Goal: Task Accomplishment & Management: Manage account settings

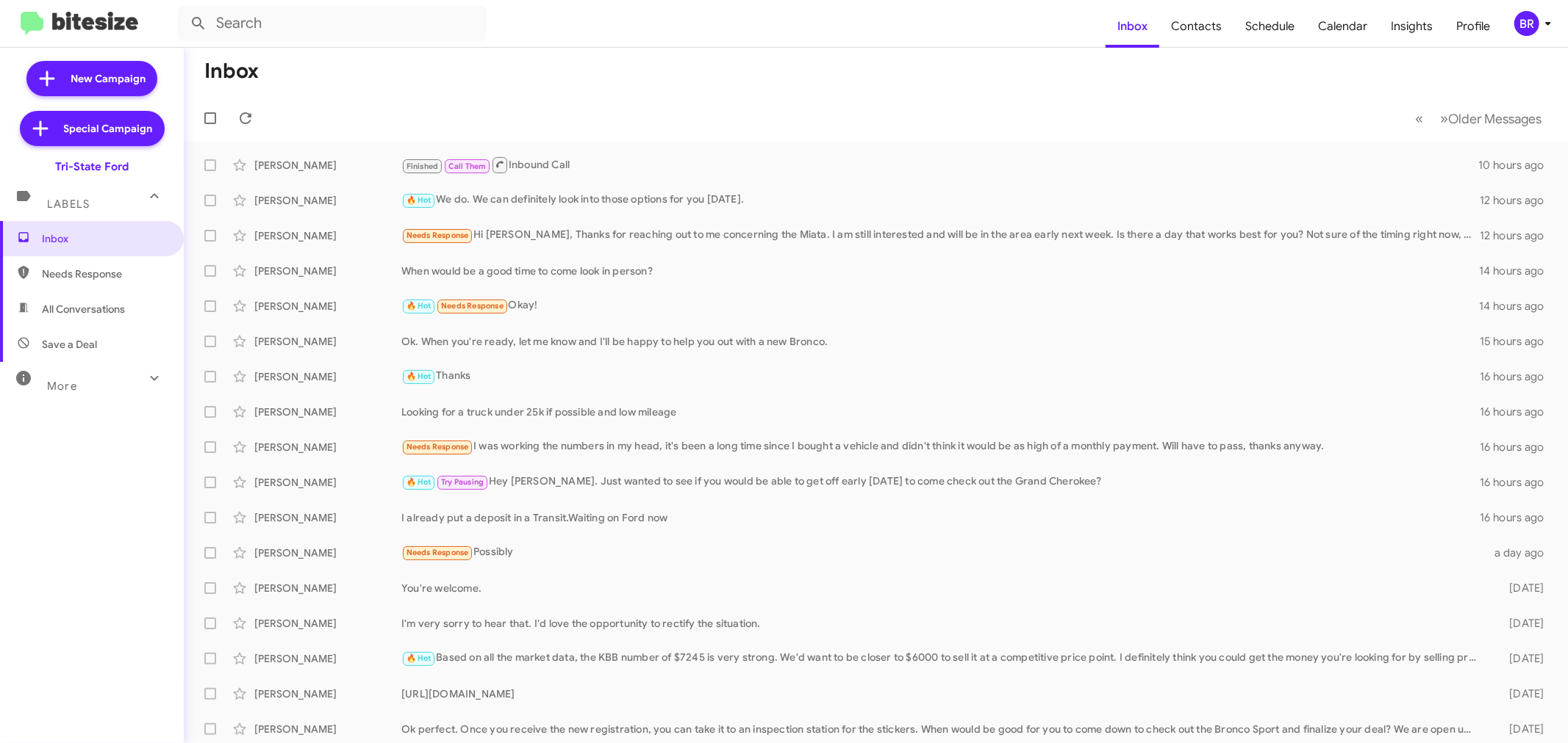
click at [1544, 28] on icon at bounding box center [1547, 23] width 17 height 17
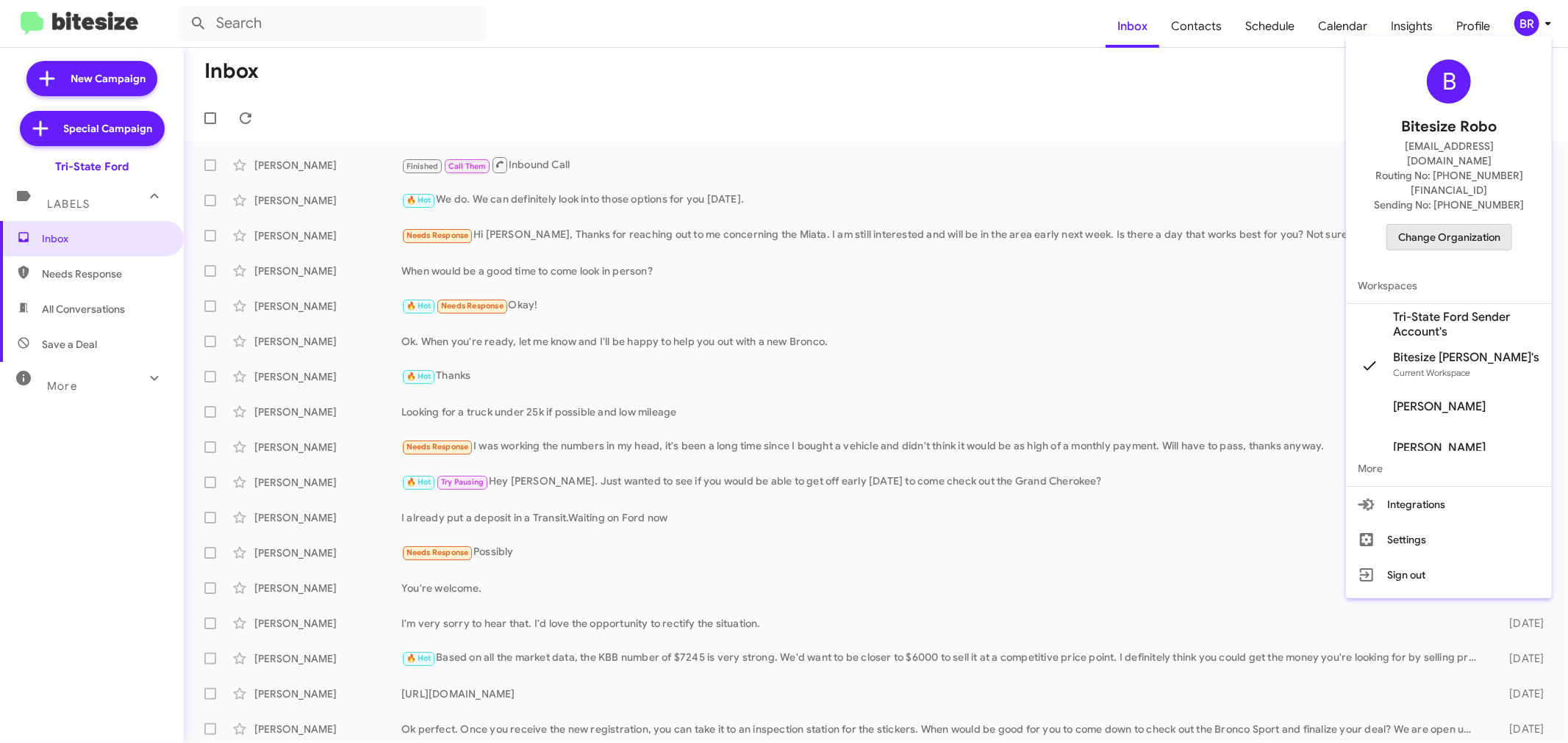
click at [1451, 225] on span "Change Organization" at bounding box center [1449, 237] width 102 height 25
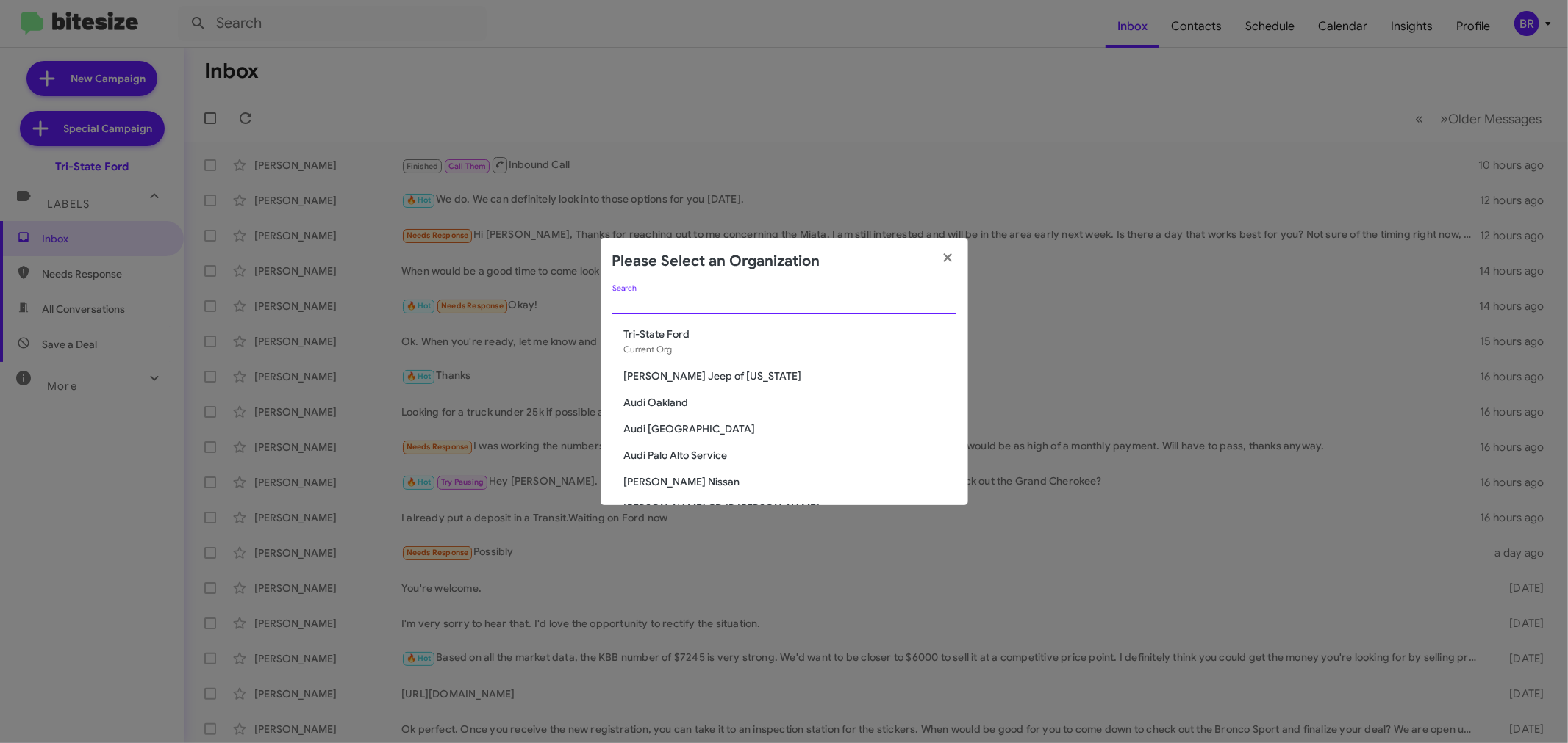
click at [876, 300] on input "Search" at bounding box center [784, 303] width 344 height 12
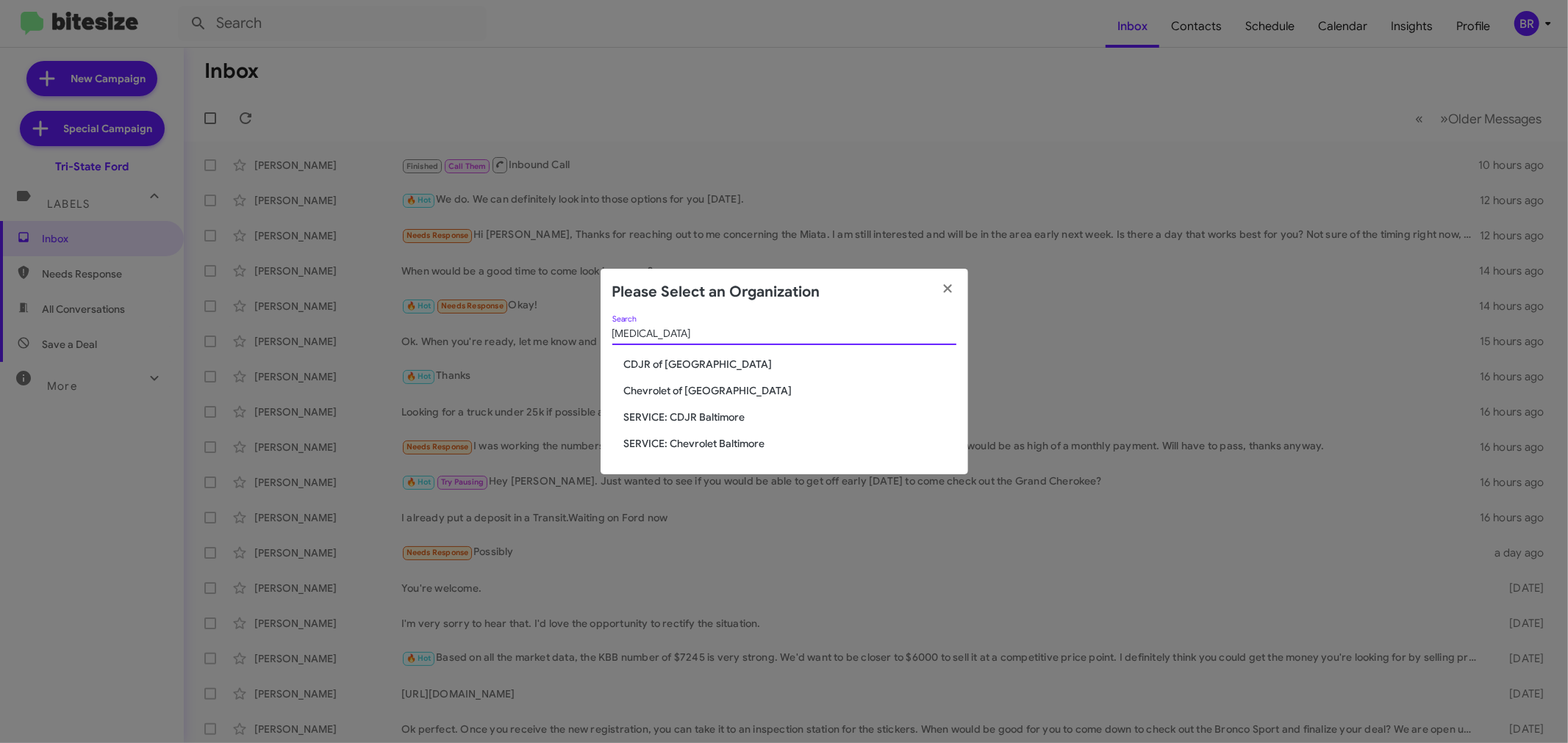
type input "[MEDICAL_DATA]"
click at [694, 362] on span "CDJR of [GEOGRAPHIC_DATA]" at bounding box center [790, 364] width 333 height 15
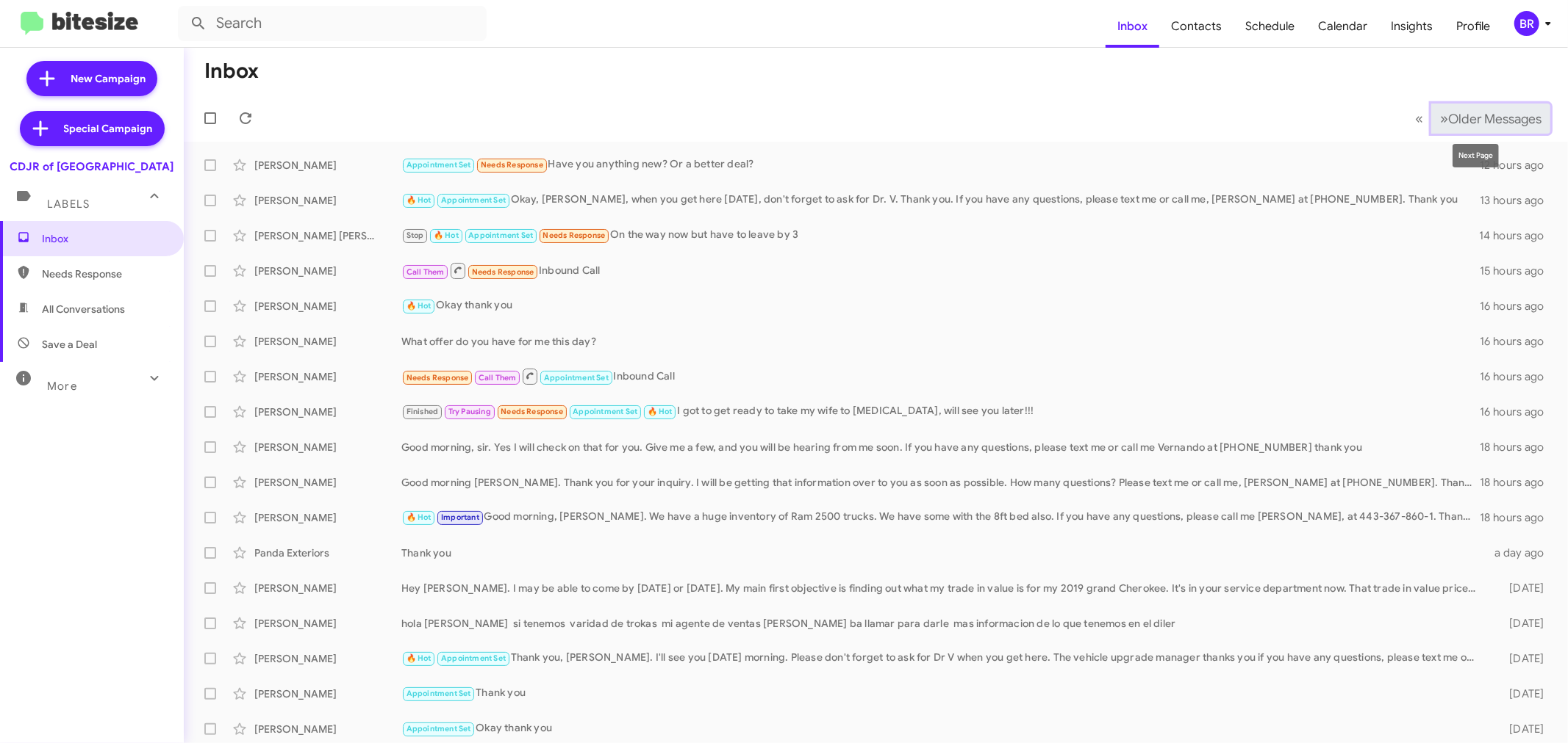
click at [1496, 108] on button "» Next Older Messages" at bounding box center [1491, 118] width 119 height 30
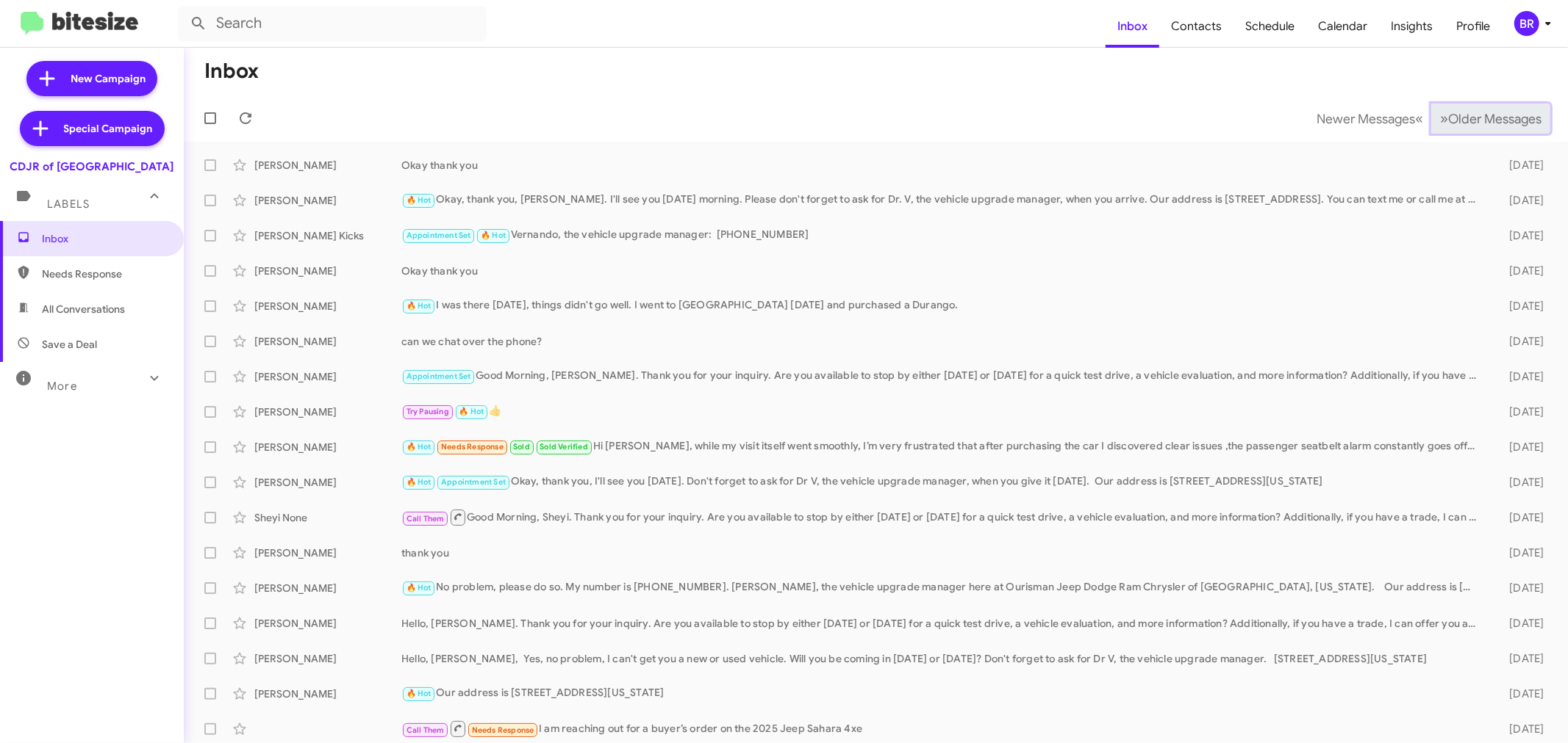
click at [1496, 108] on button "» Next Older Messages" at bounding box center [1491, 118] width 119 height 30
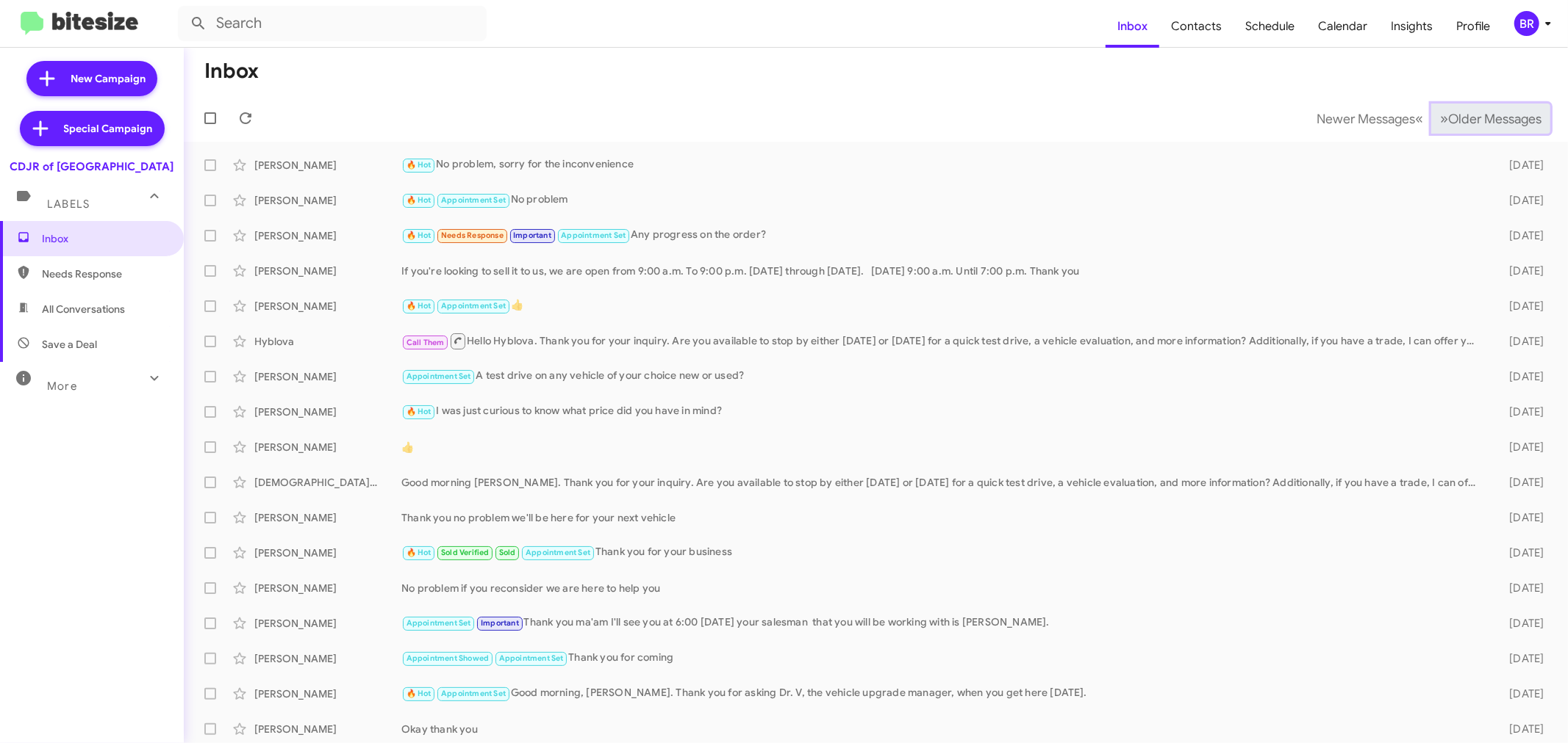
click at [1496, 108] on button "» Next Older Messages" at bounding box center [1491, 118] width 119 height 30
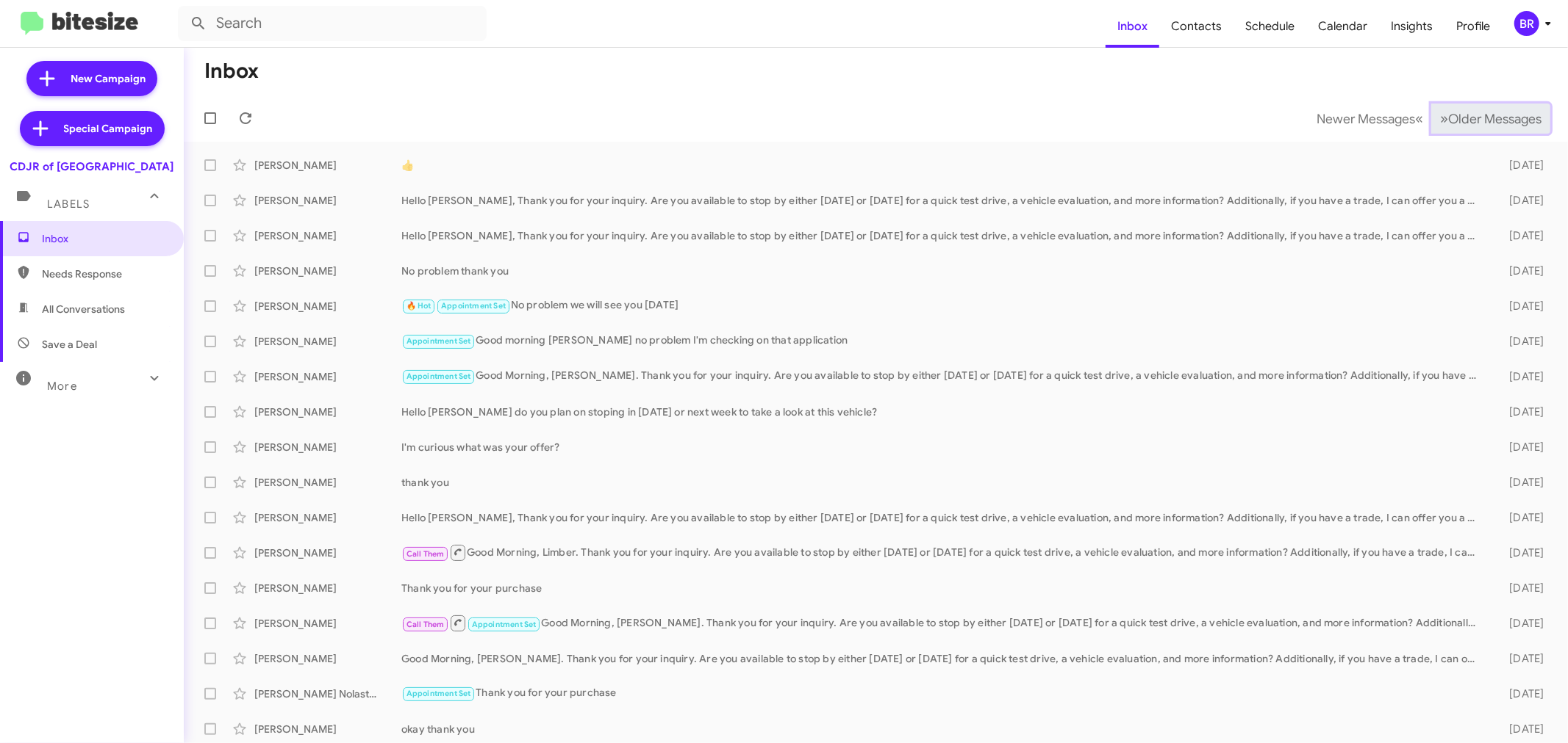
click at [1496, 108] on button "» Next Older Messages" at bounding box center [1491, 118] width 119 height 30
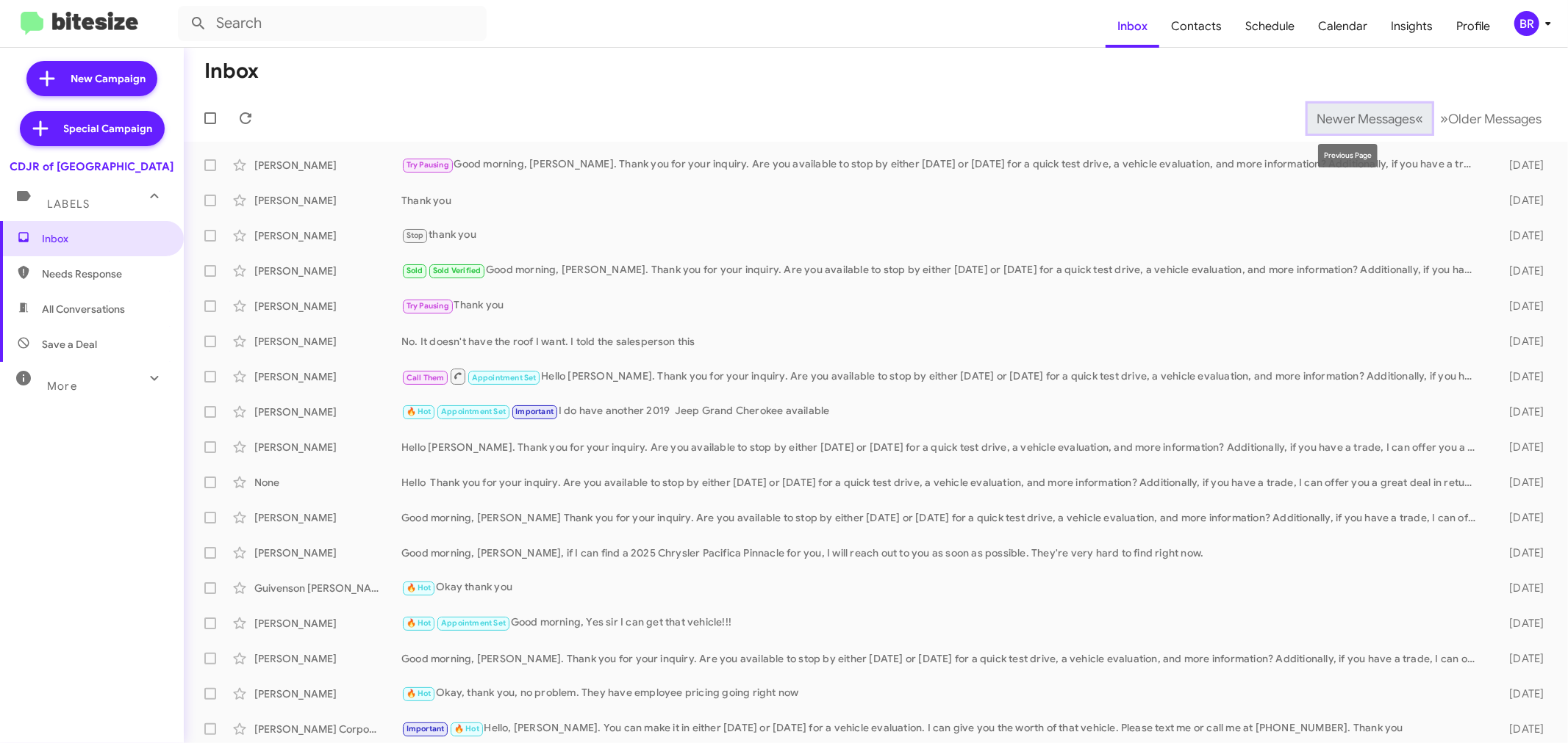
click at [1415, 111] on span "«" at bounding box center [1419, 118] width 8 height 18
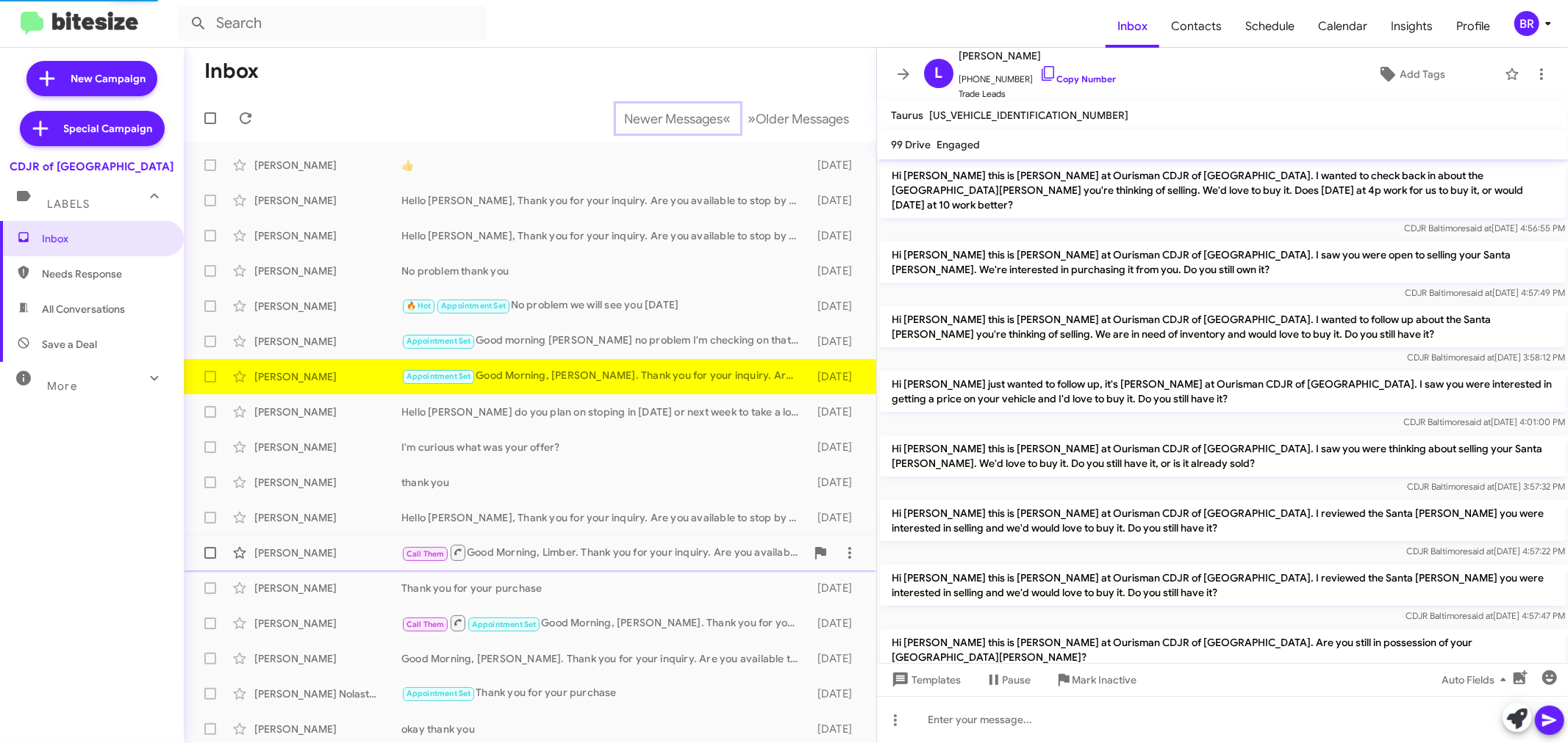
scroll to position [839, 0]
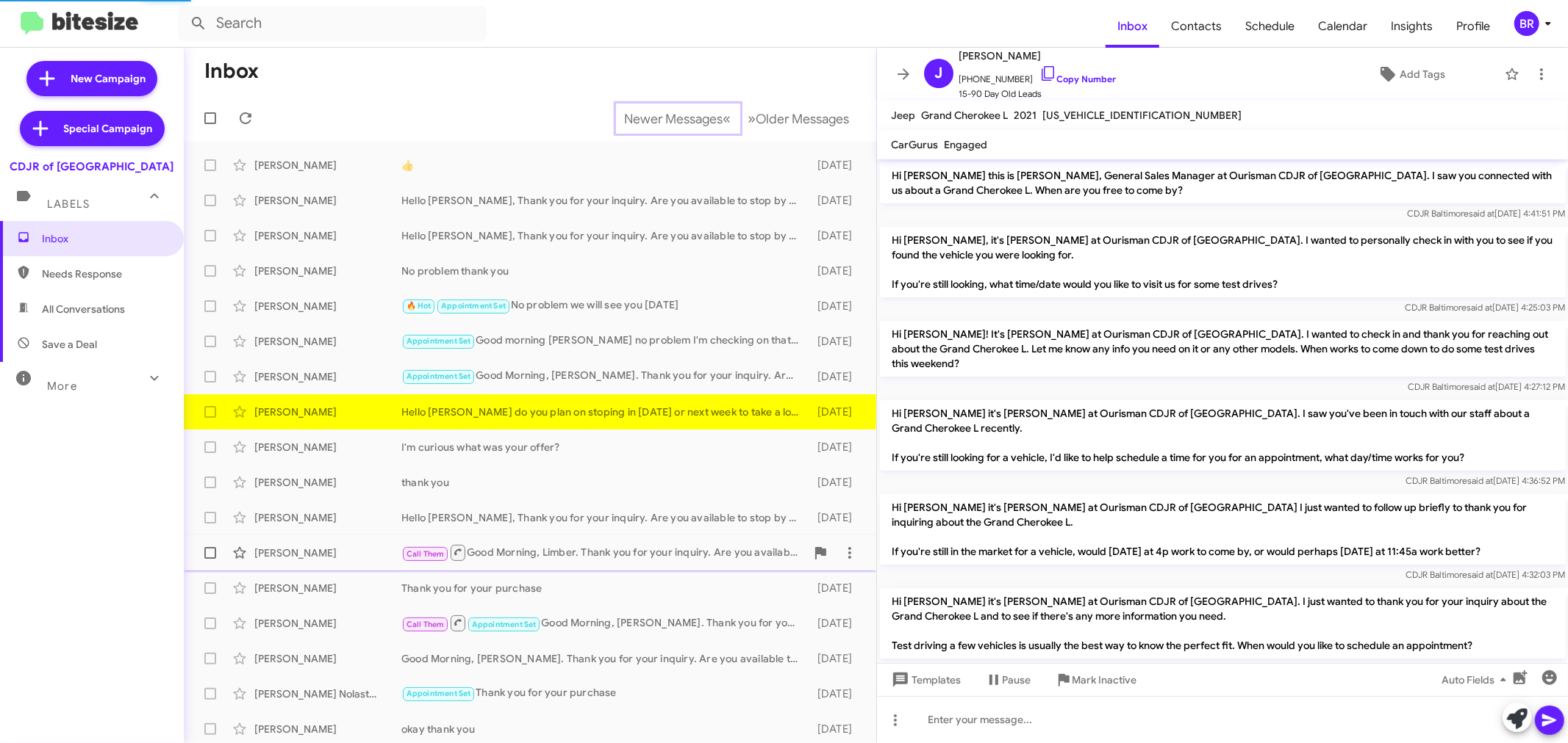
scroll to position [1111, 0]
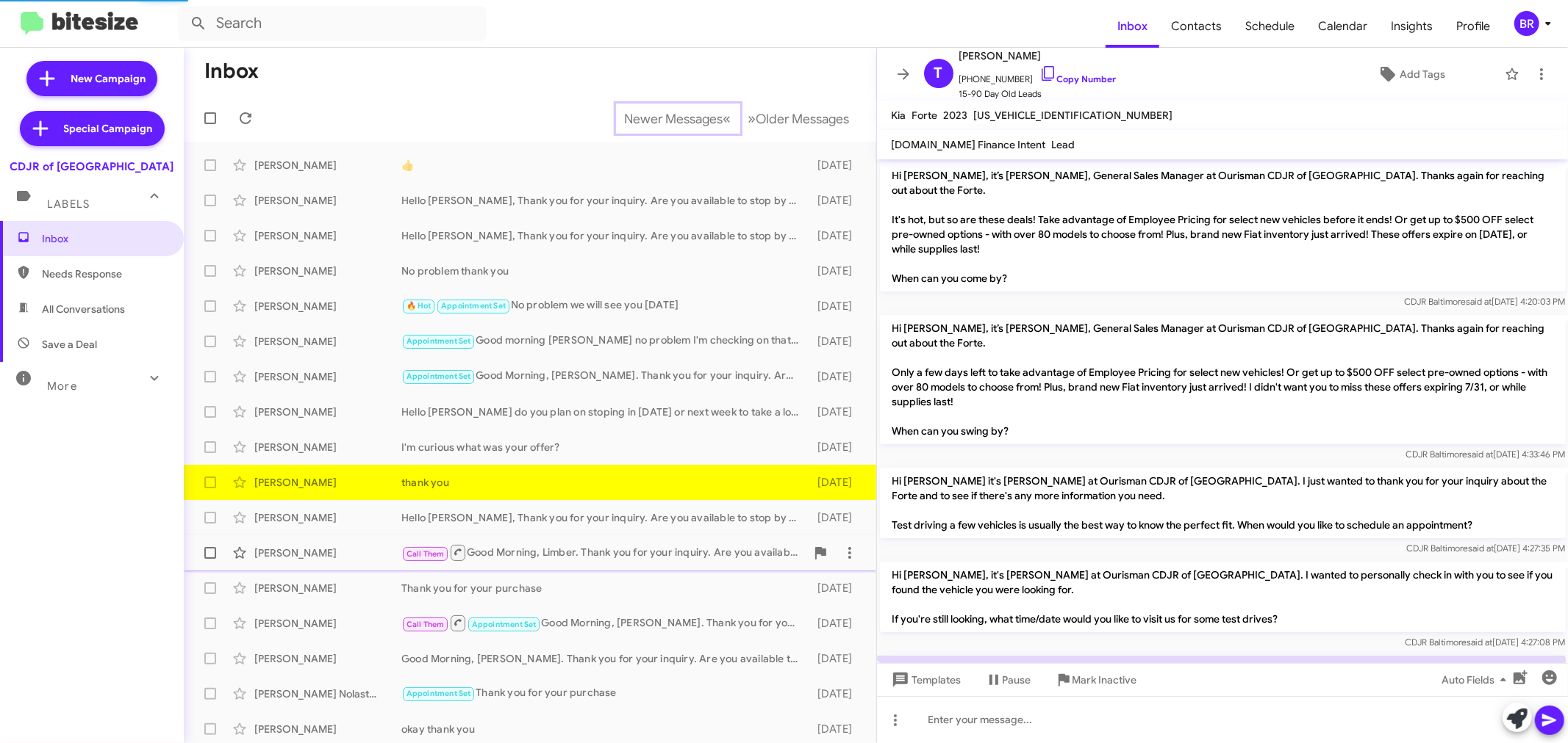
scroll to position [155, 0]
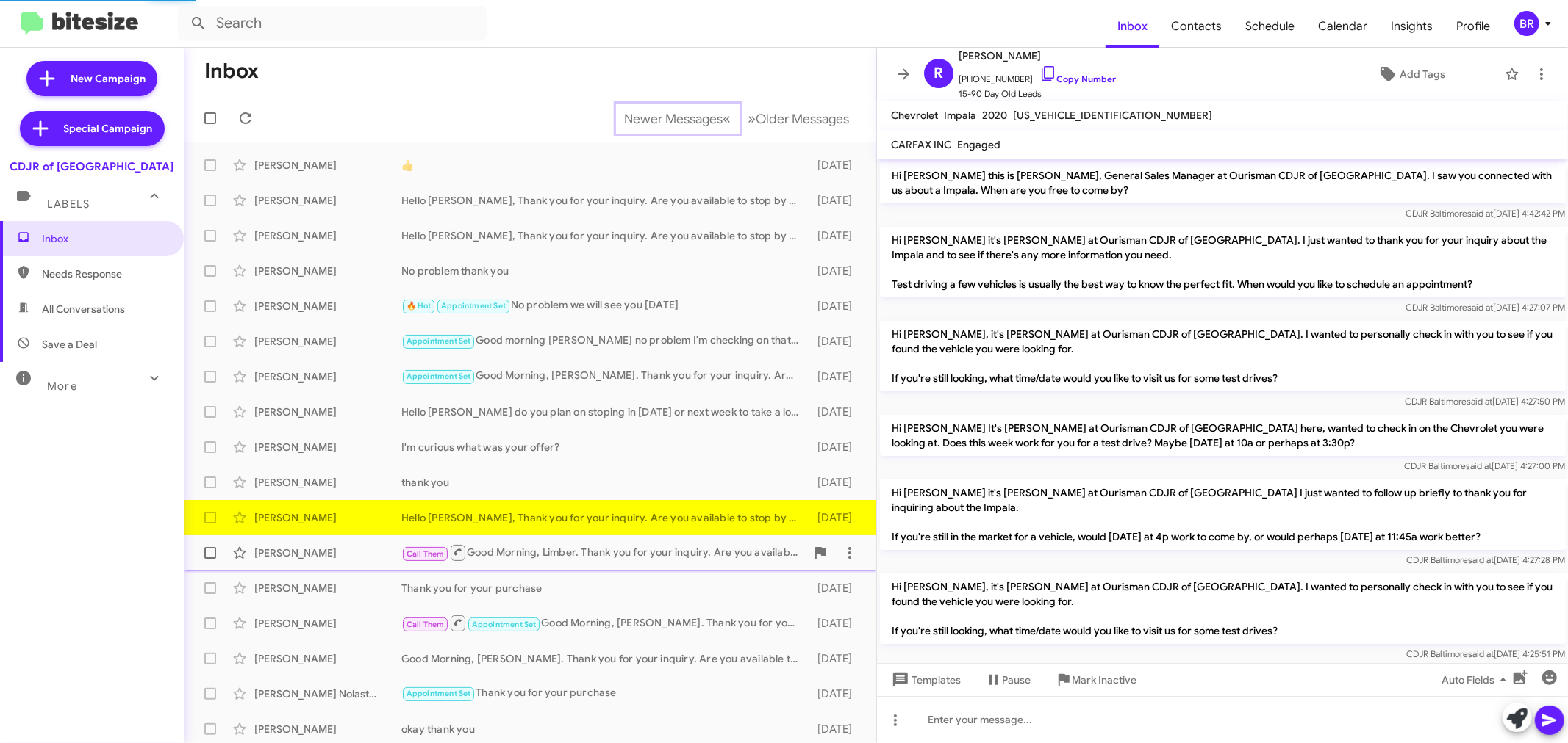
scroll to position [911, 0]
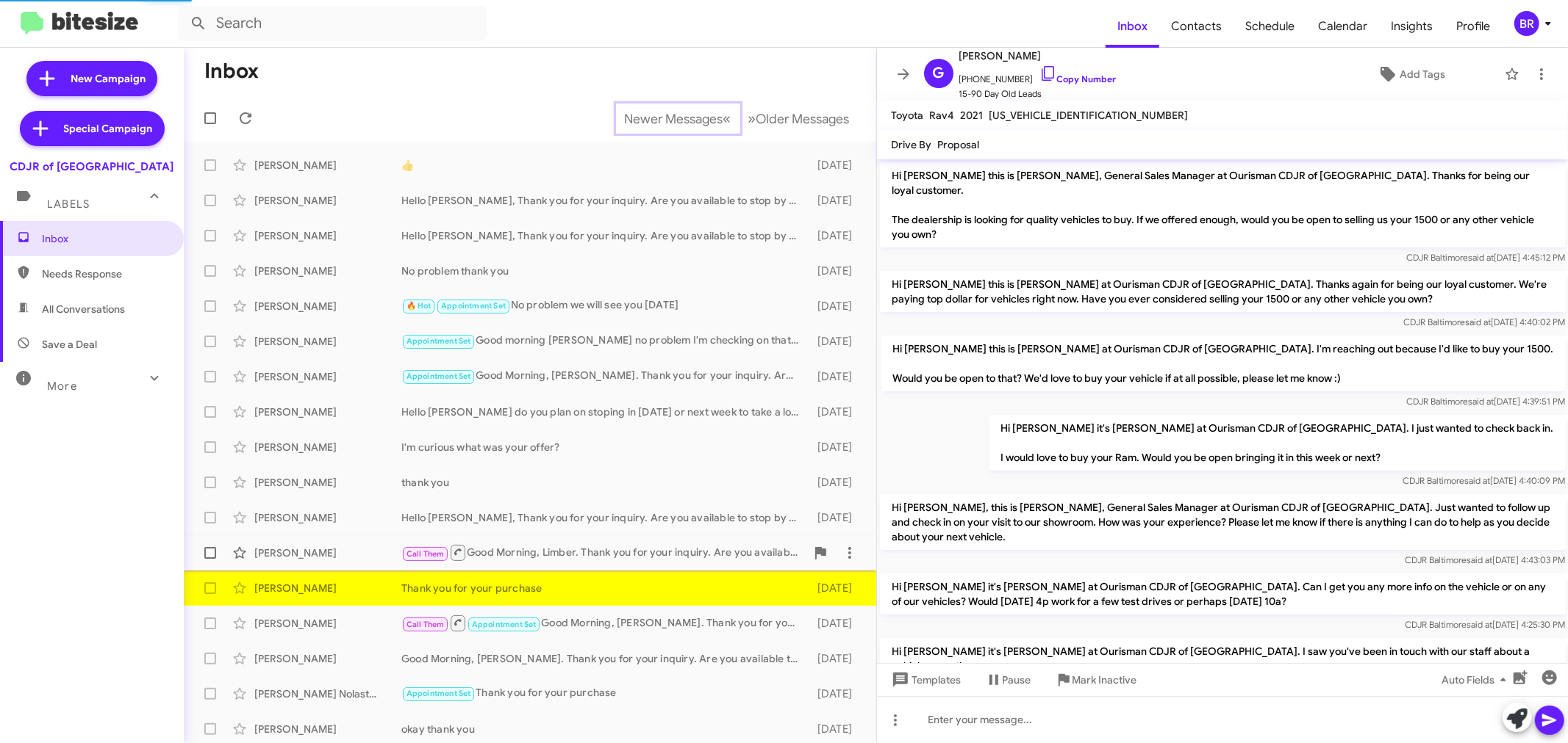
scroll to position [994, 0]
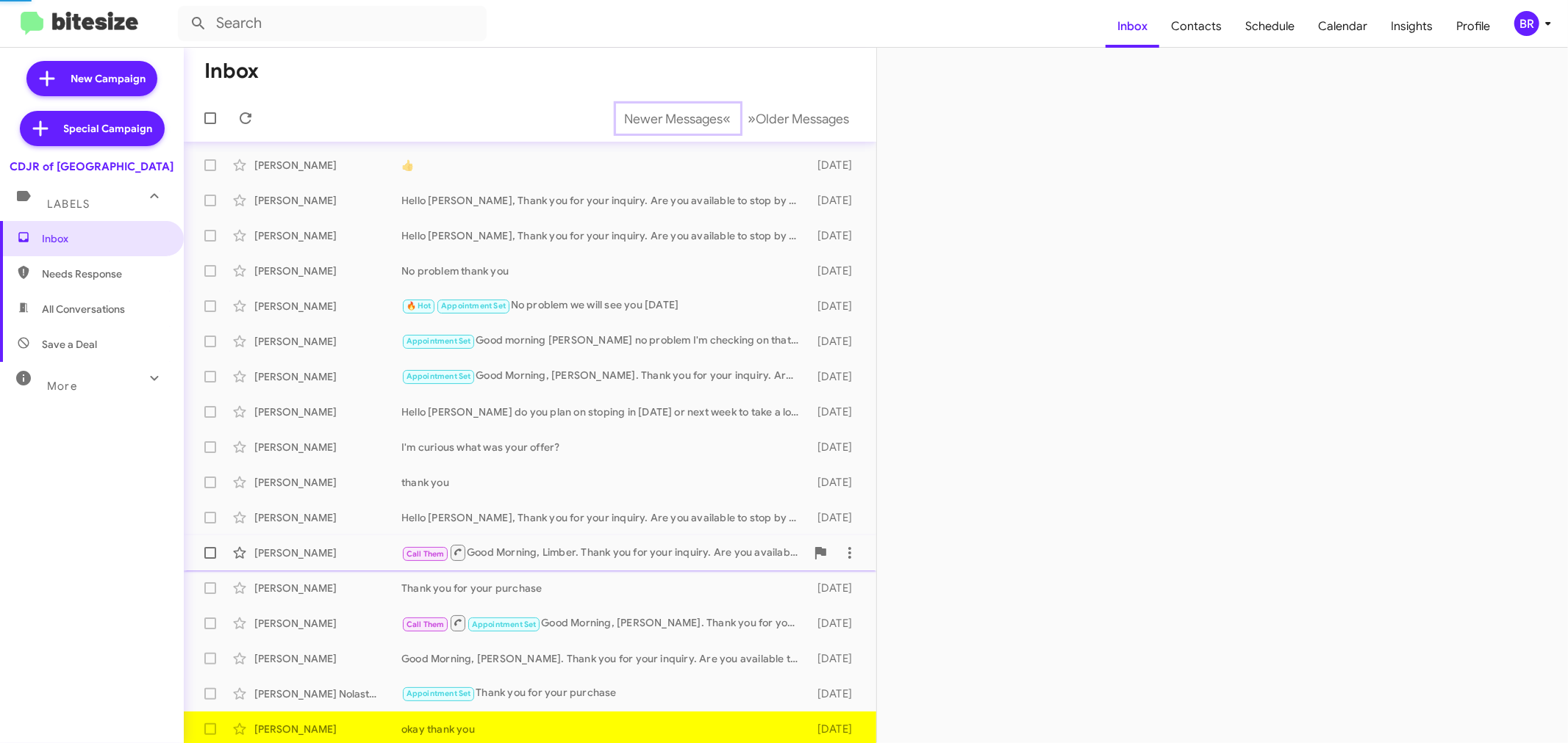
scroll to position [3, 0]
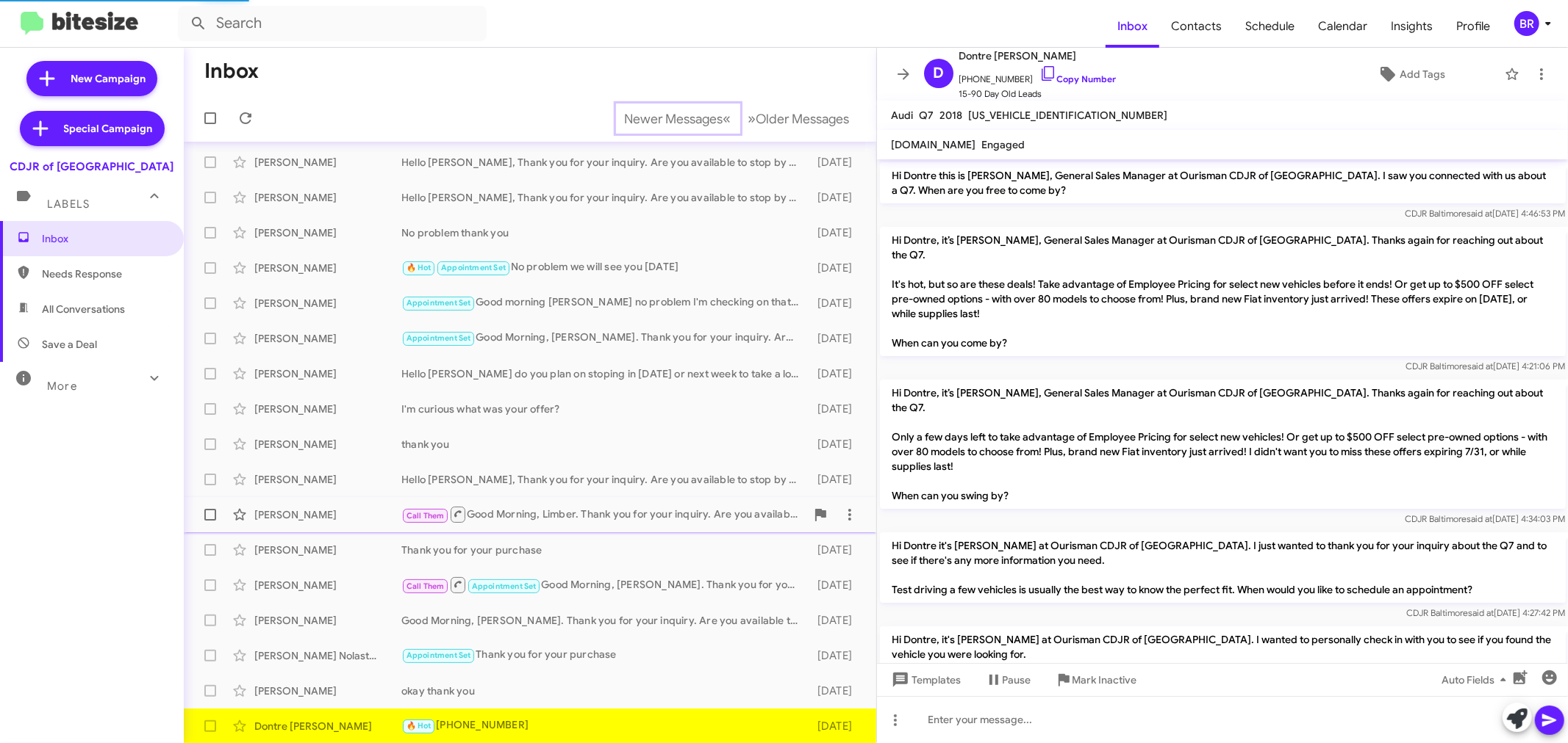
scroll to position [37, 0]
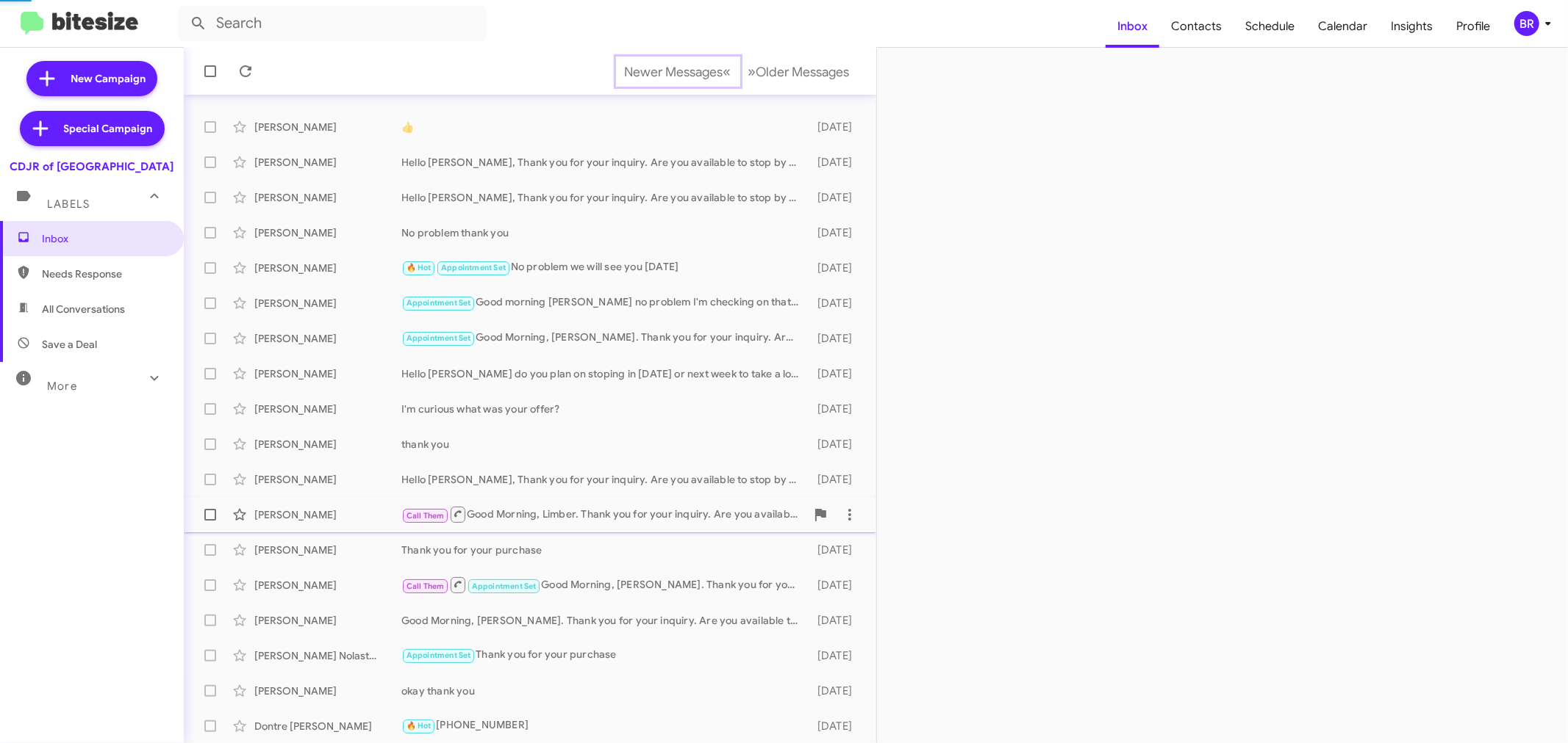
scroll to position [74, 0]
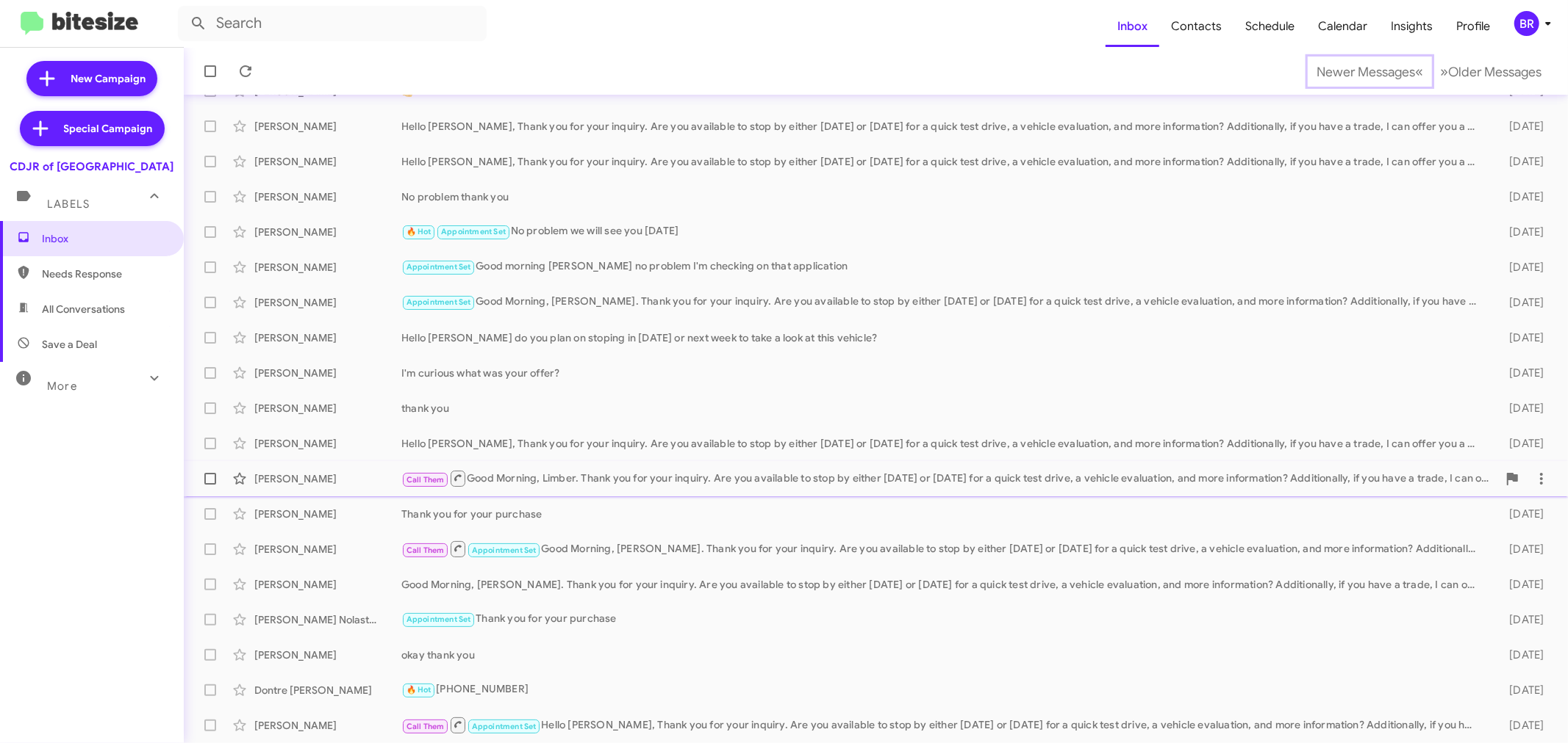
scroll to position [108, 0]
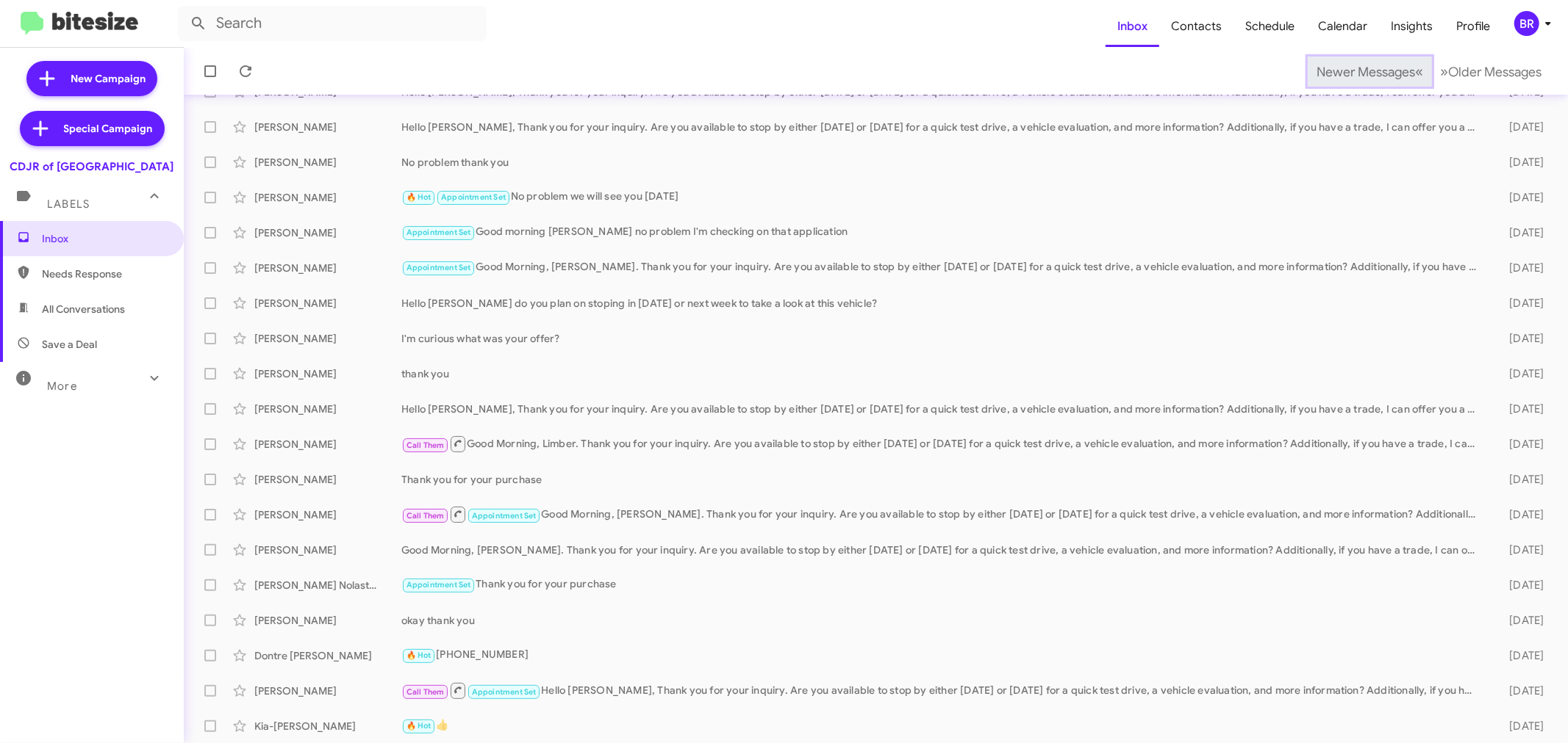
click at [1342, 70] on span "Newer Messages" at bounding box center [1366, 72] width 98 height 16
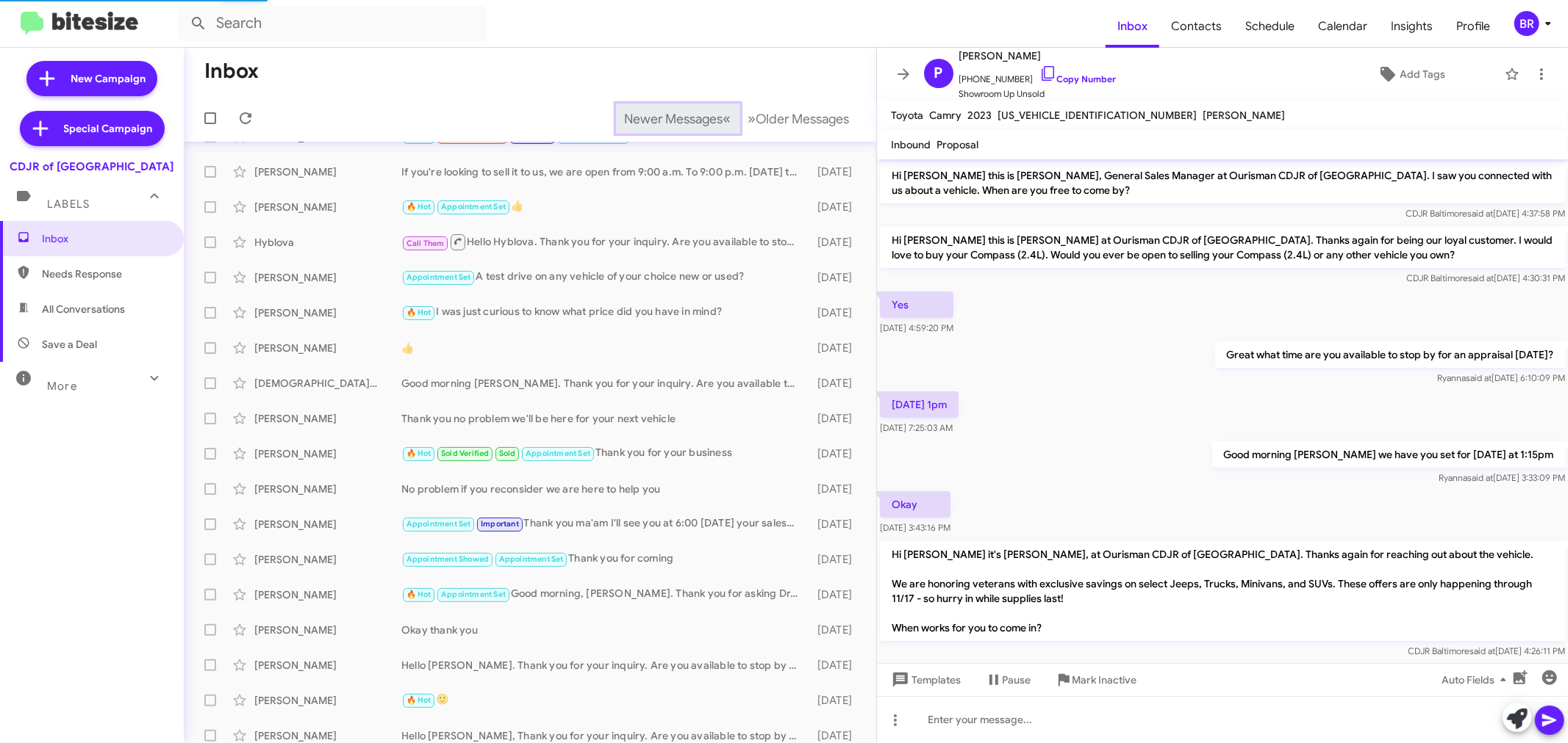
scroll to position [383, 0]
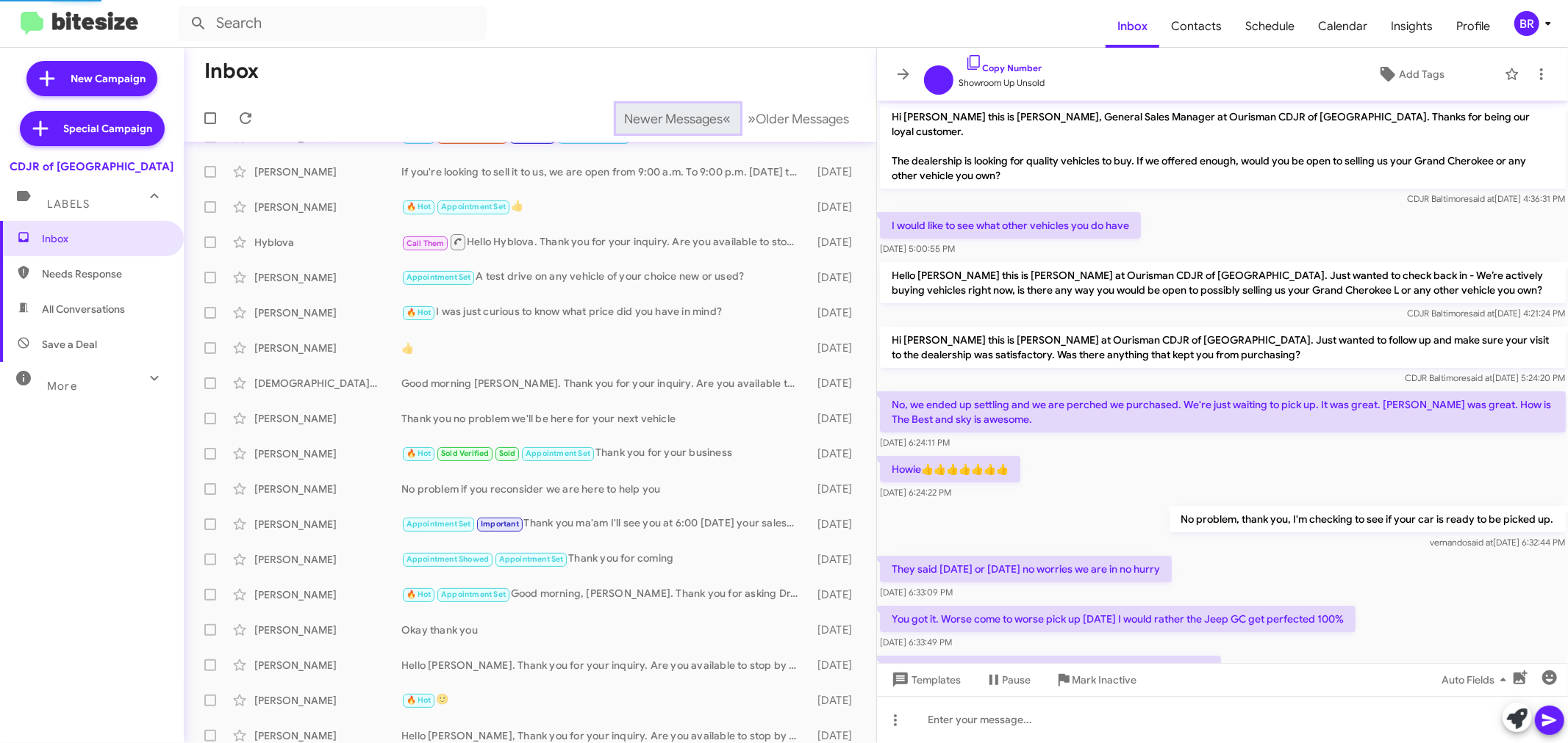
scroll to position [146, 0]
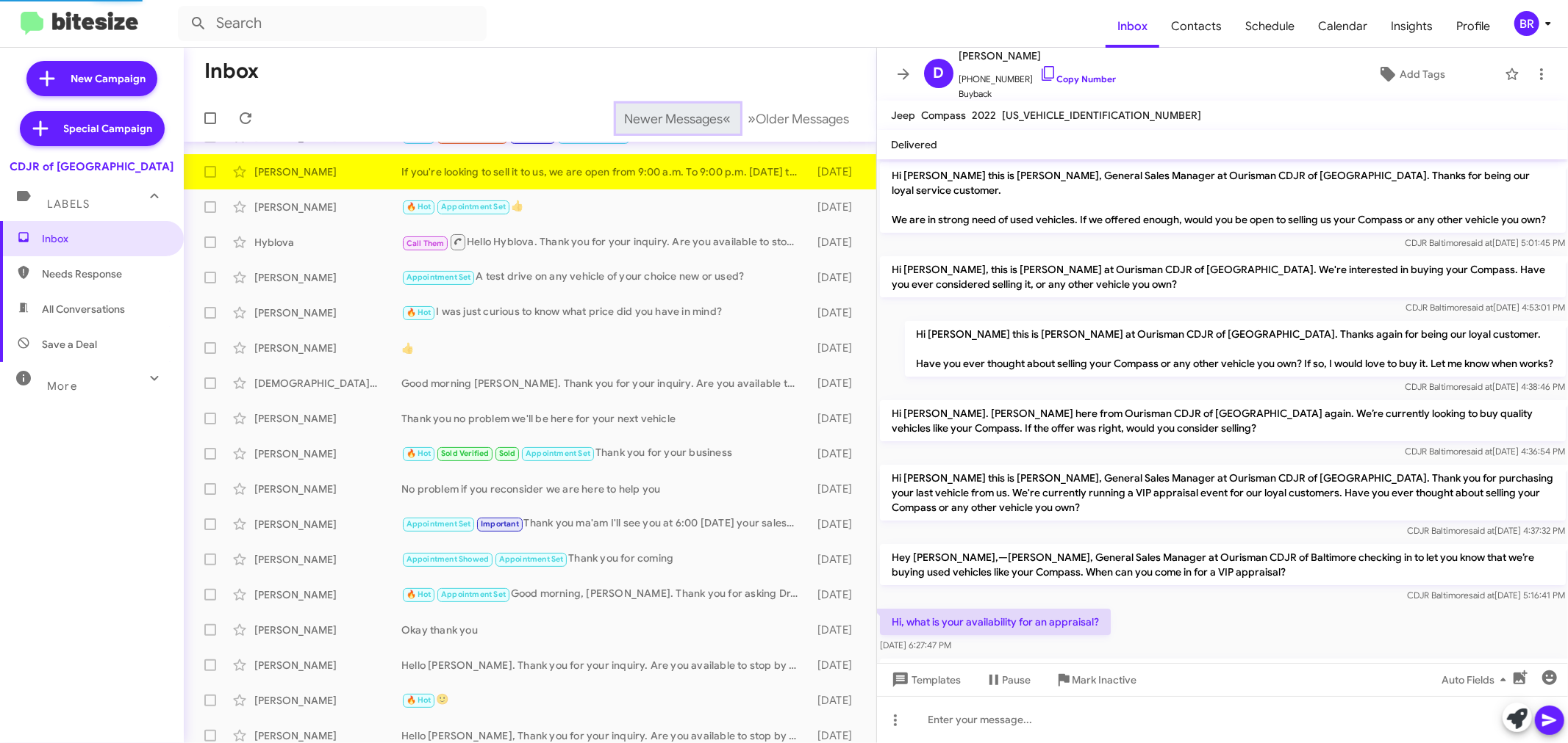
scroll to position [184, 0]
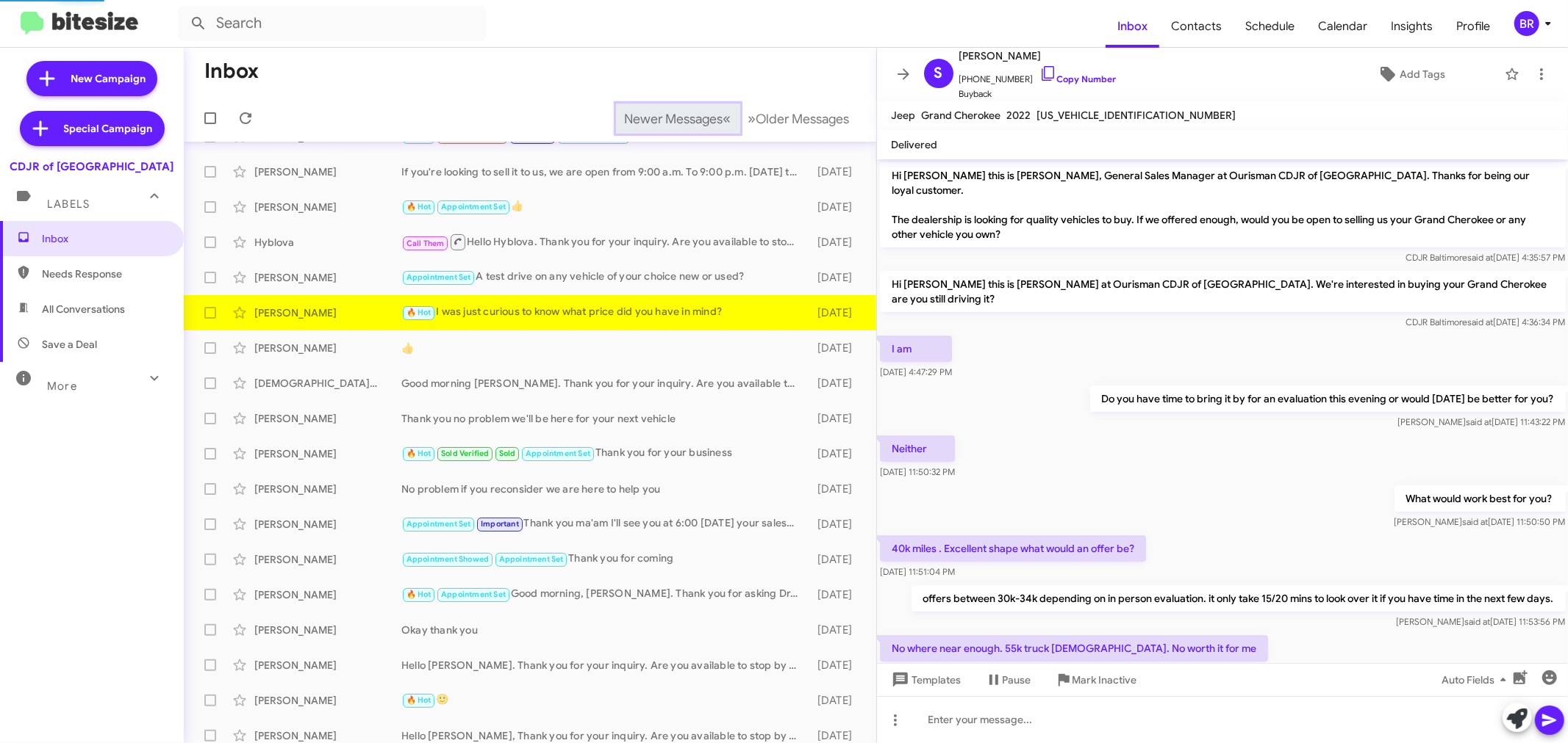
scroll to position [645, 0]
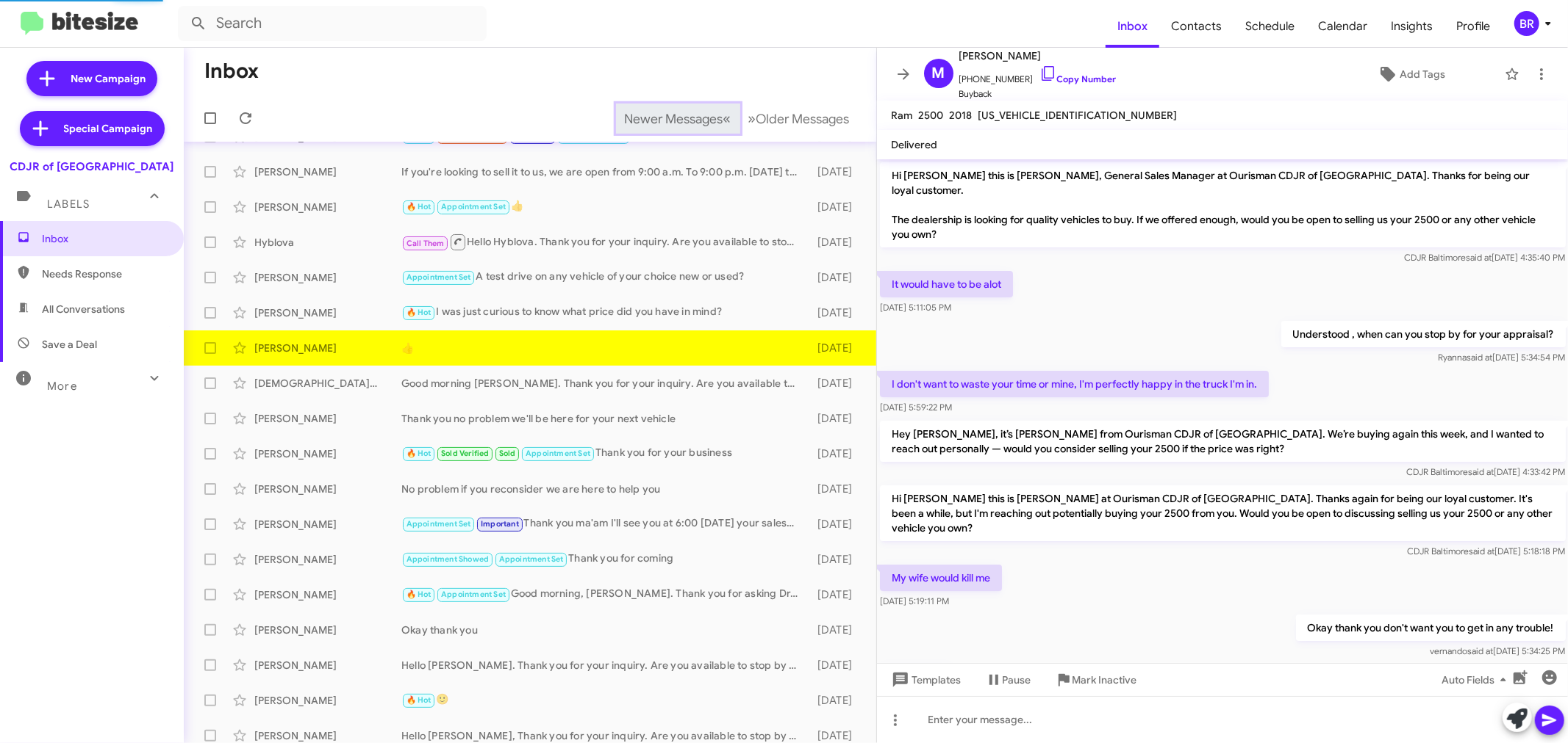
scroll to position [105, 0]
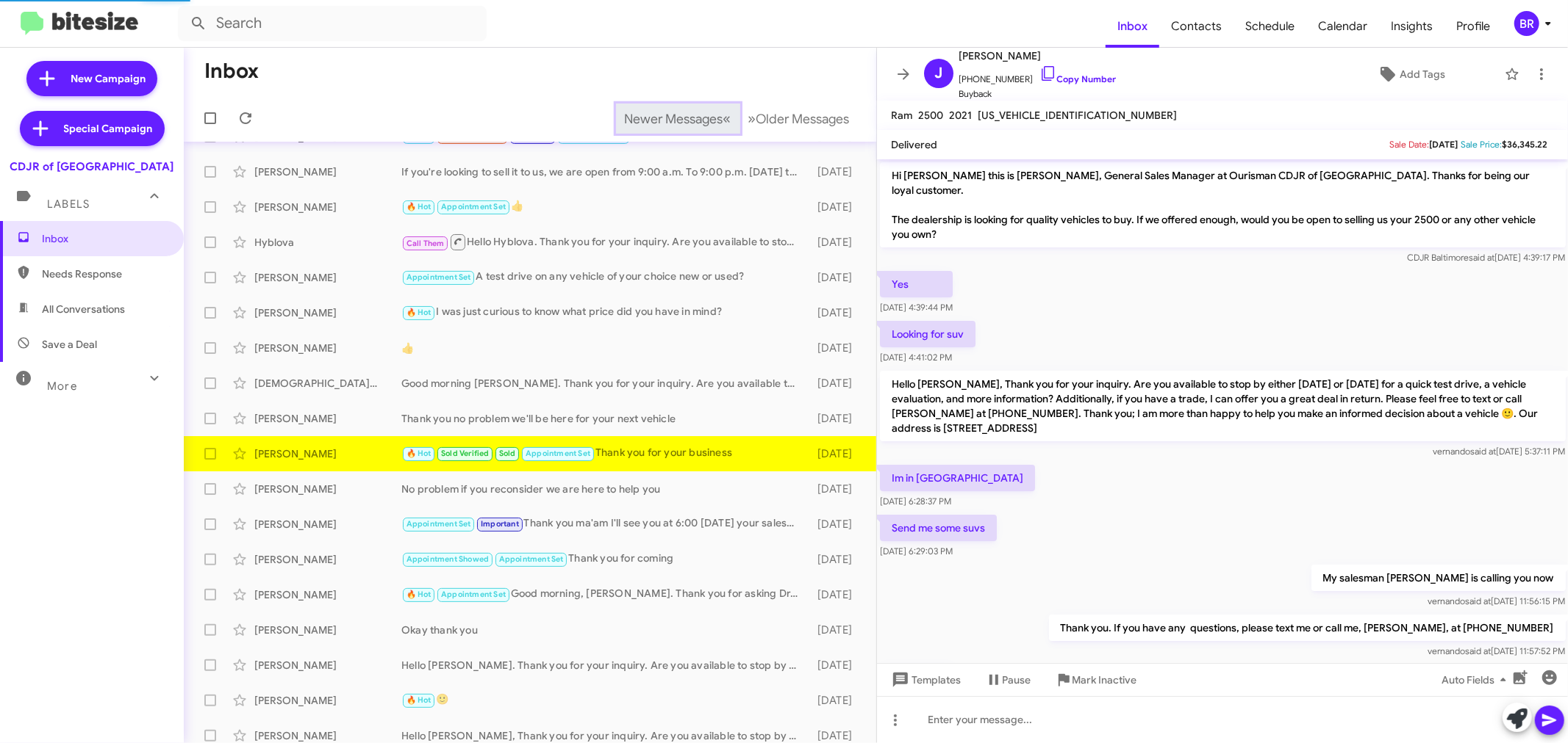
scroll to position [213, 0]
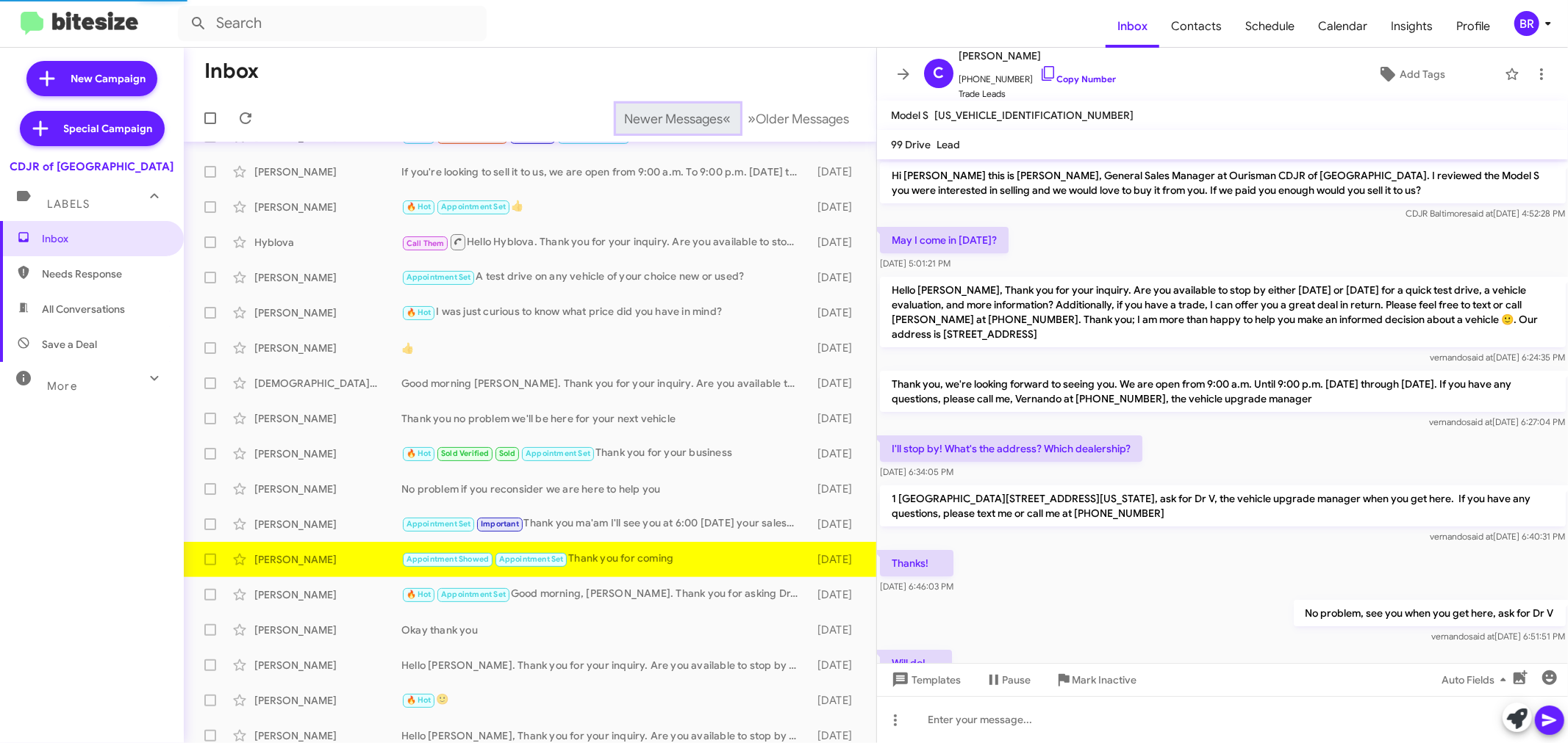
scroll to position [181, 0]
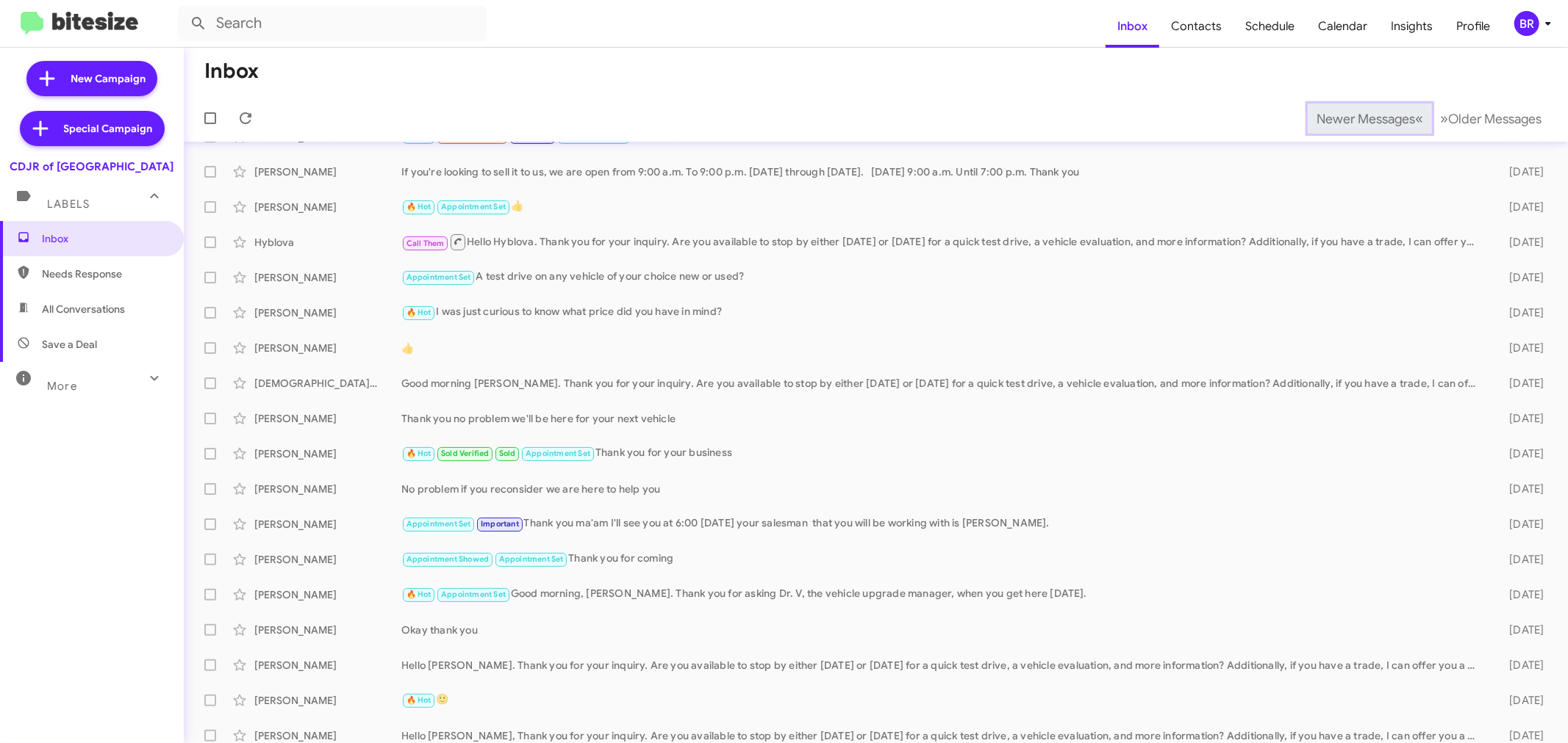
scroll to position [108, 0]
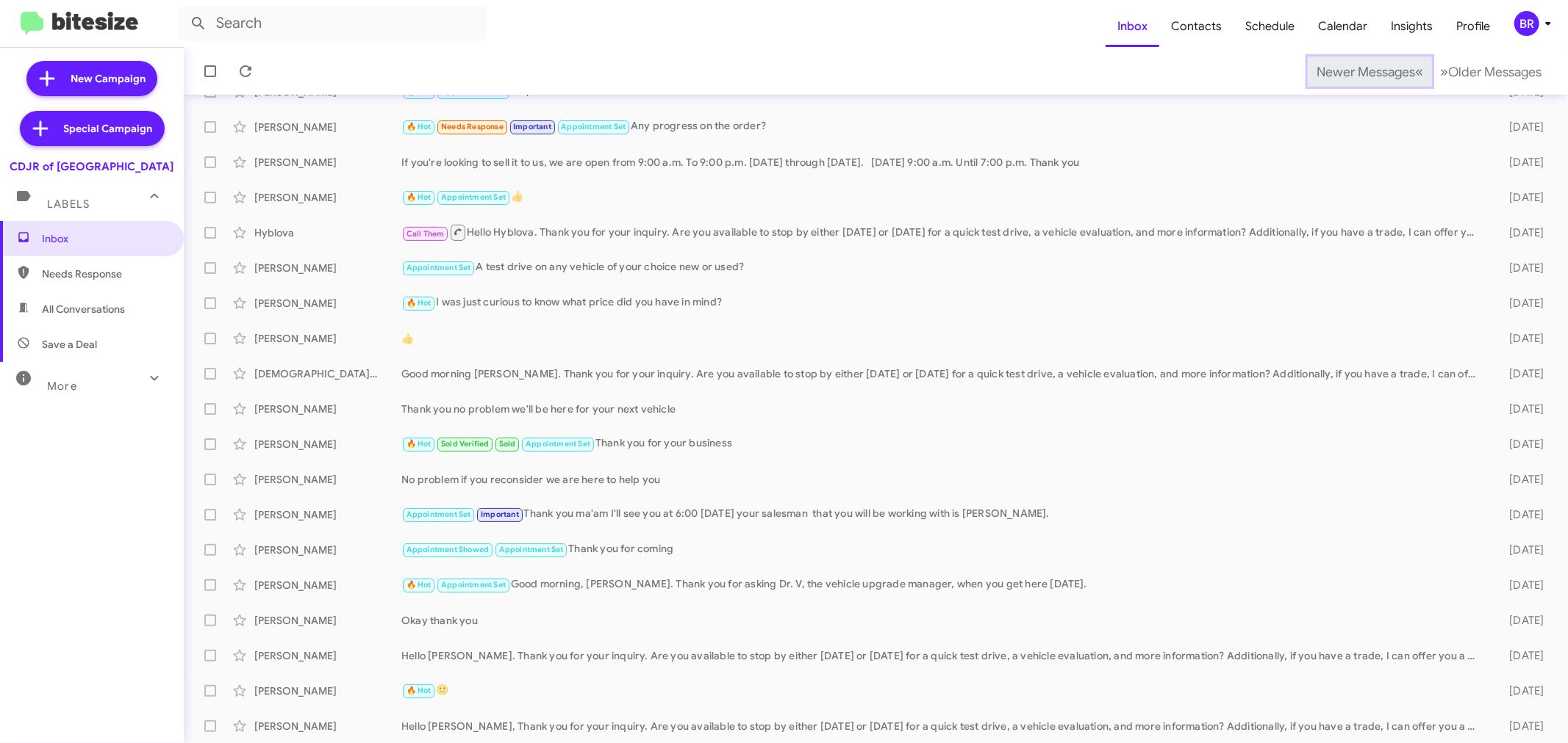
click at [1342, 70] on span "Newer Messages" at bounding box center [1366, 72] width 98 height 16
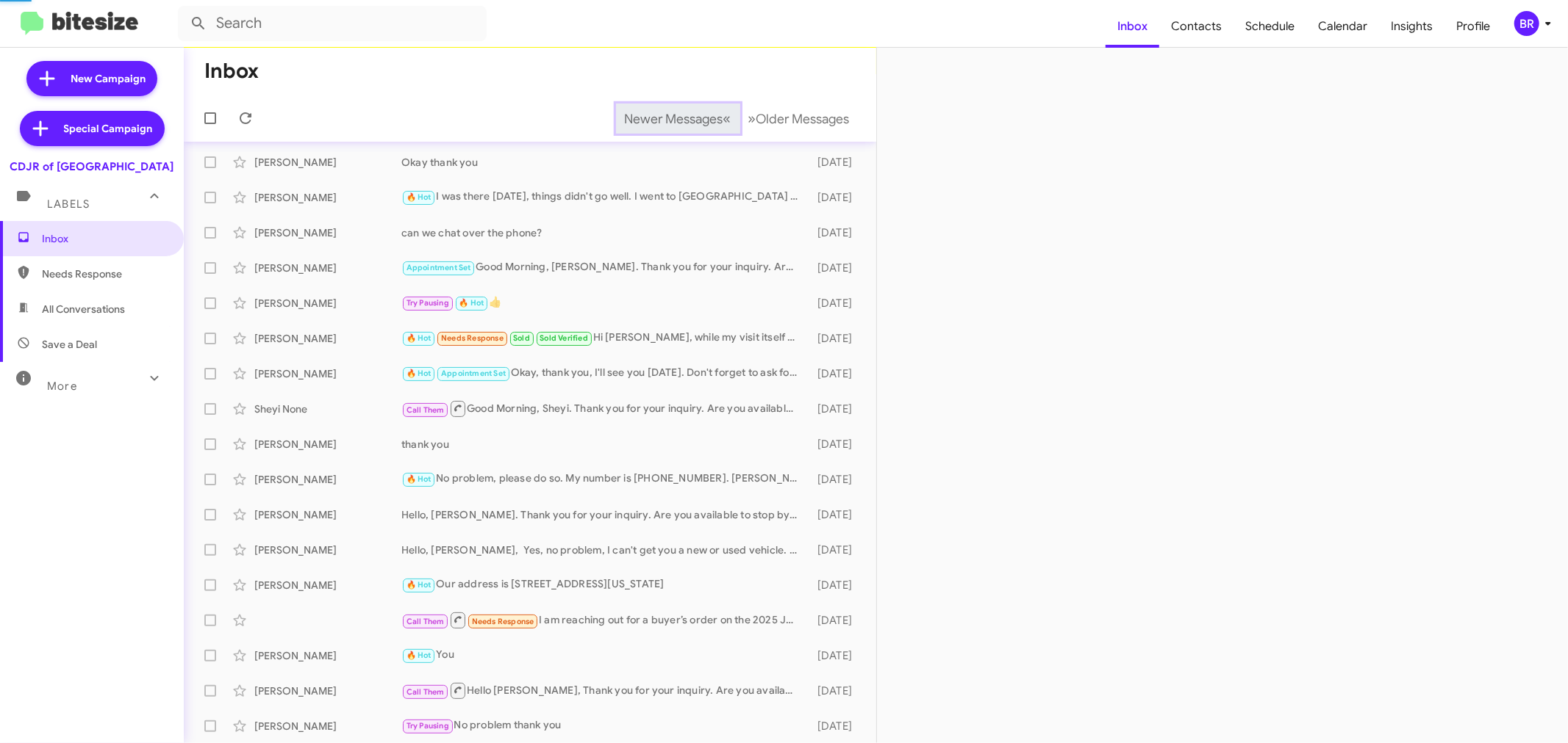
scroll to position [99, 0]
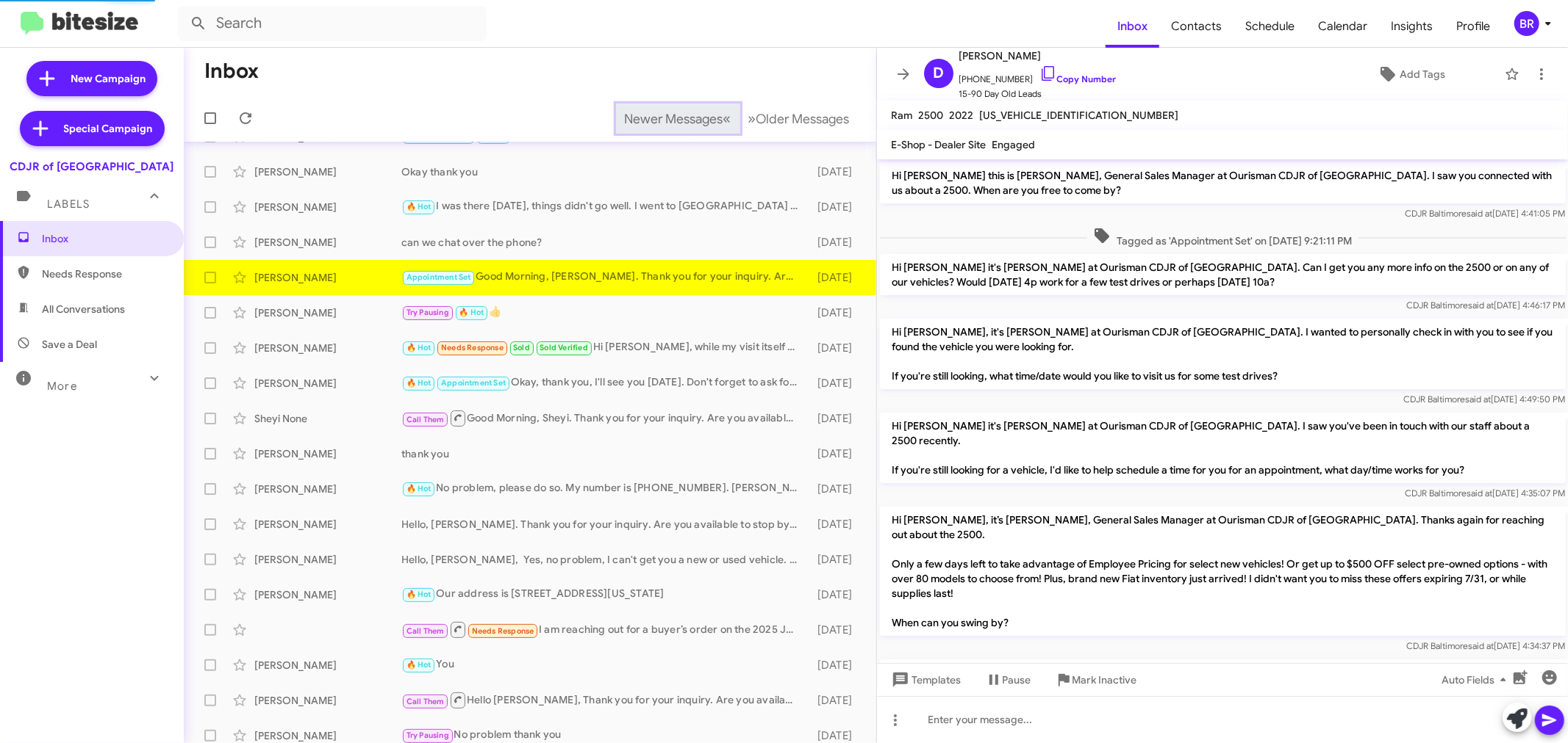
scroll to position [469, 0]
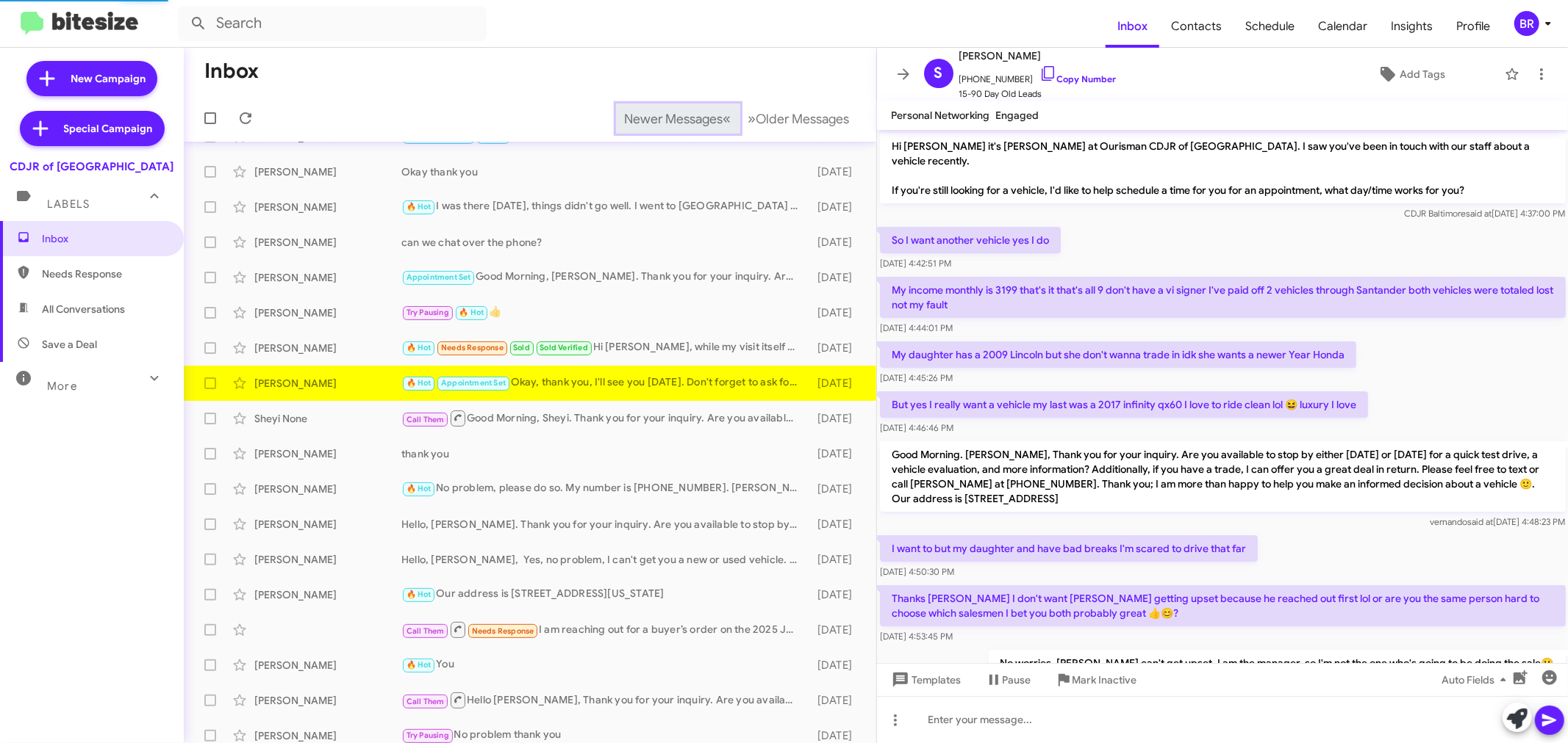
scroll to position [707, 0]
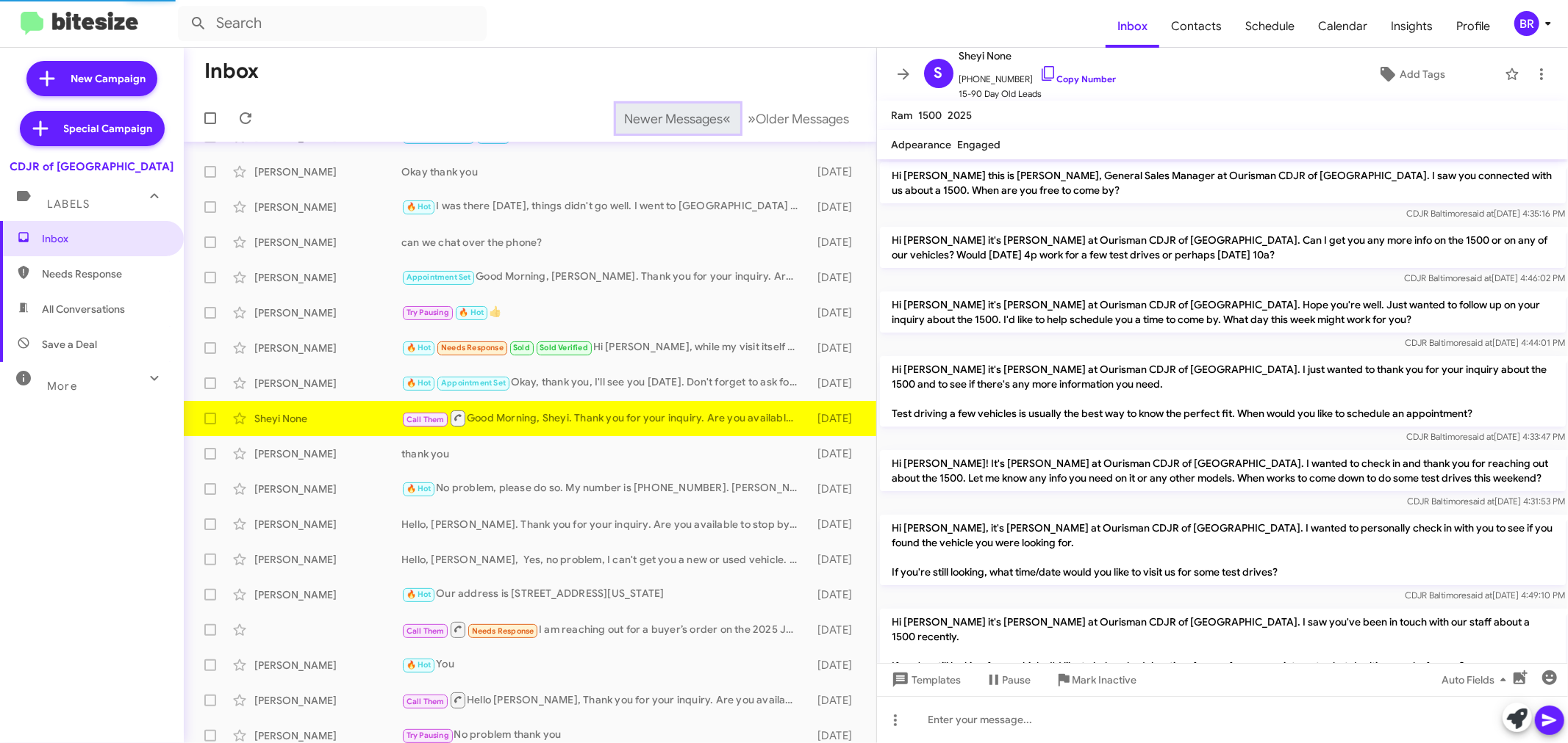
scroll to position [537, 0]
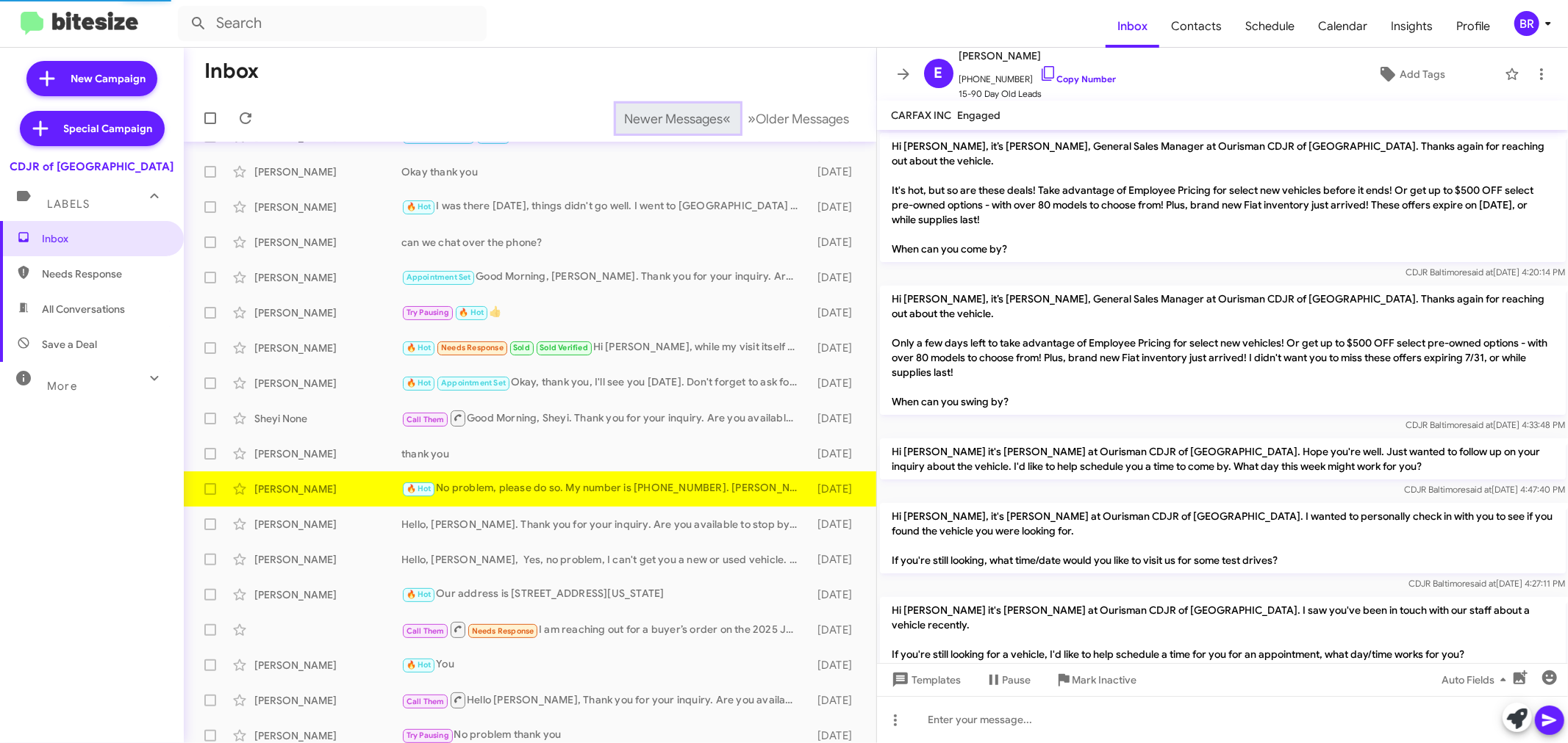
scroll to position [296, 0]
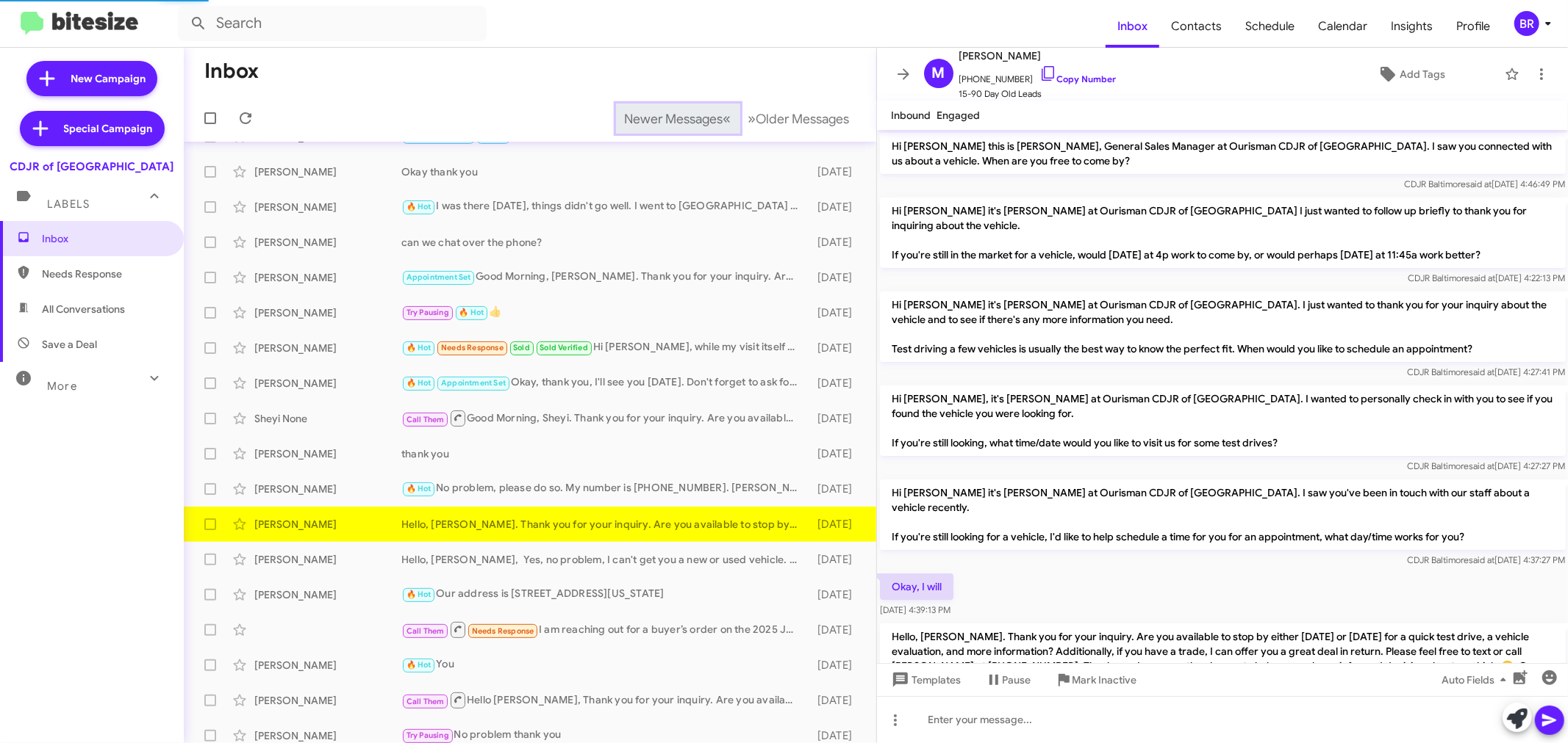
scroll to position [47, 0]
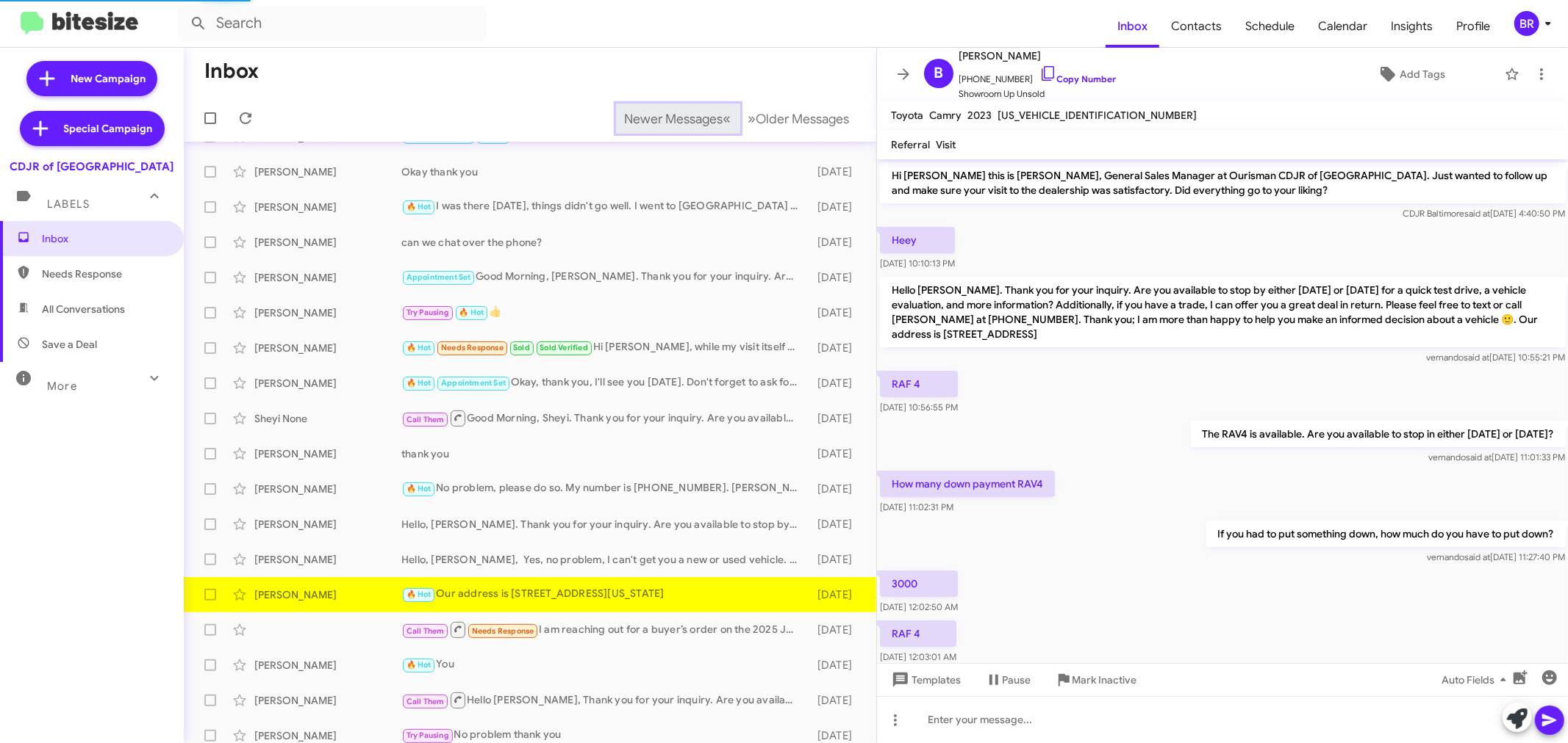
scroll to position [90, 0]
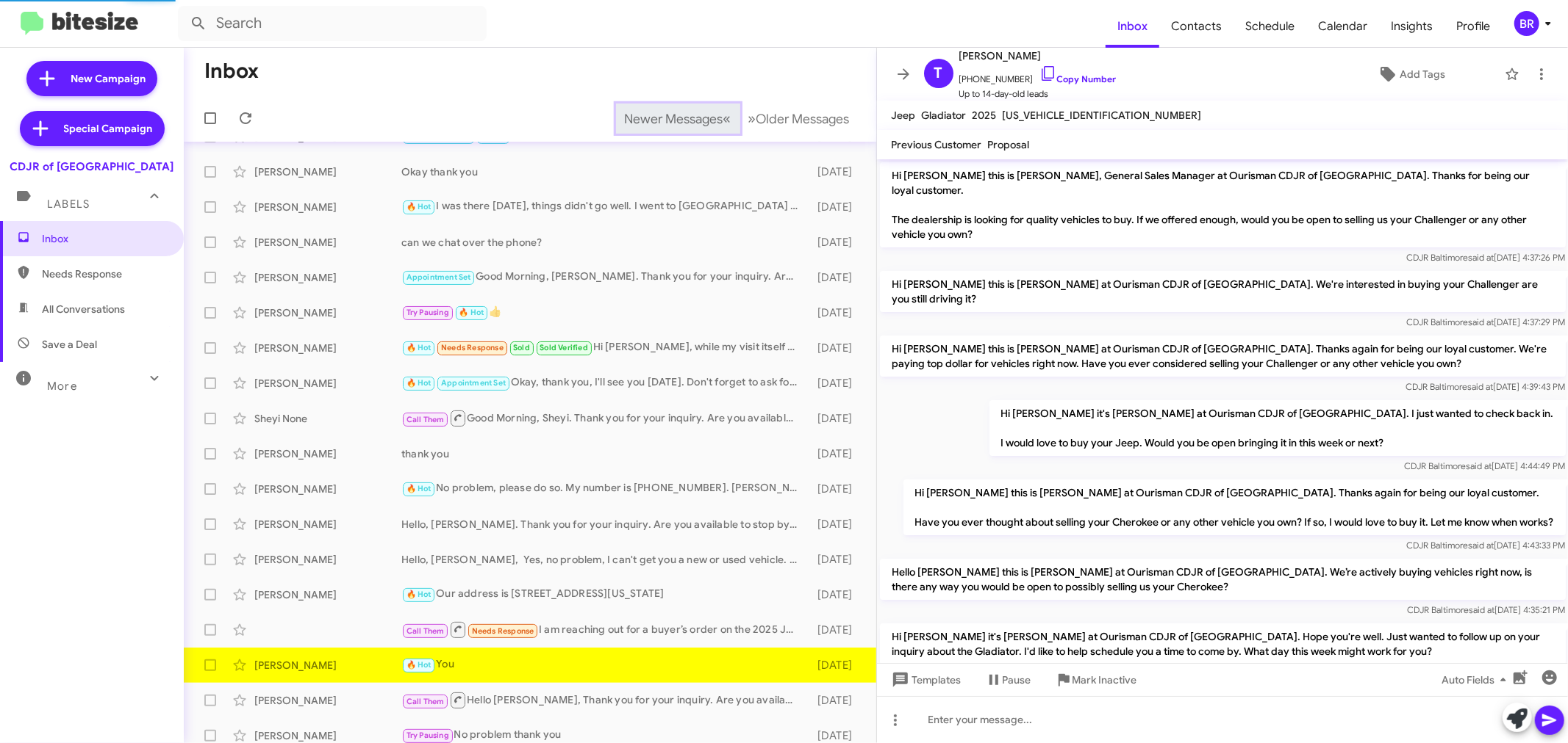
scroll to position [300, 0]
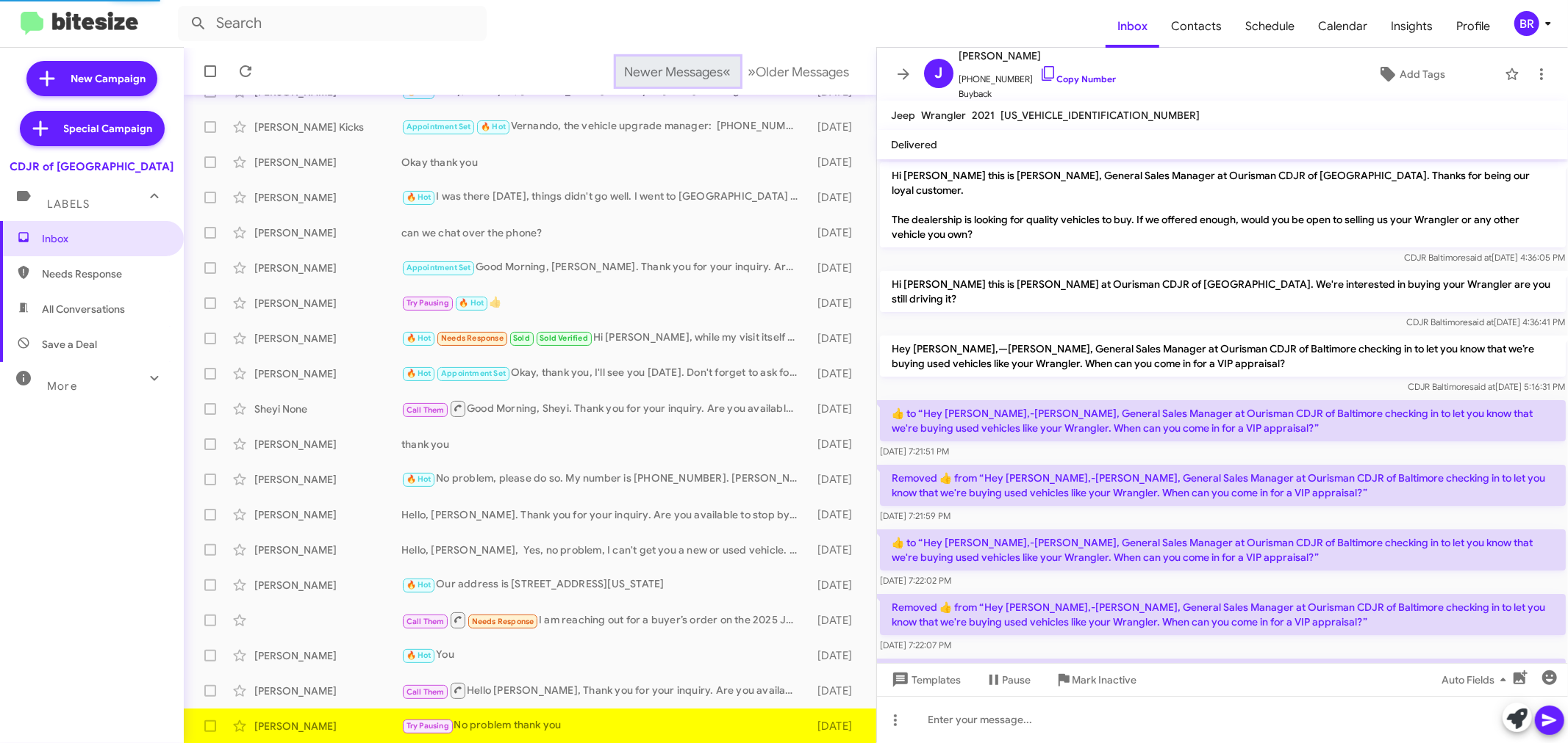
scroll to position [383, 0]
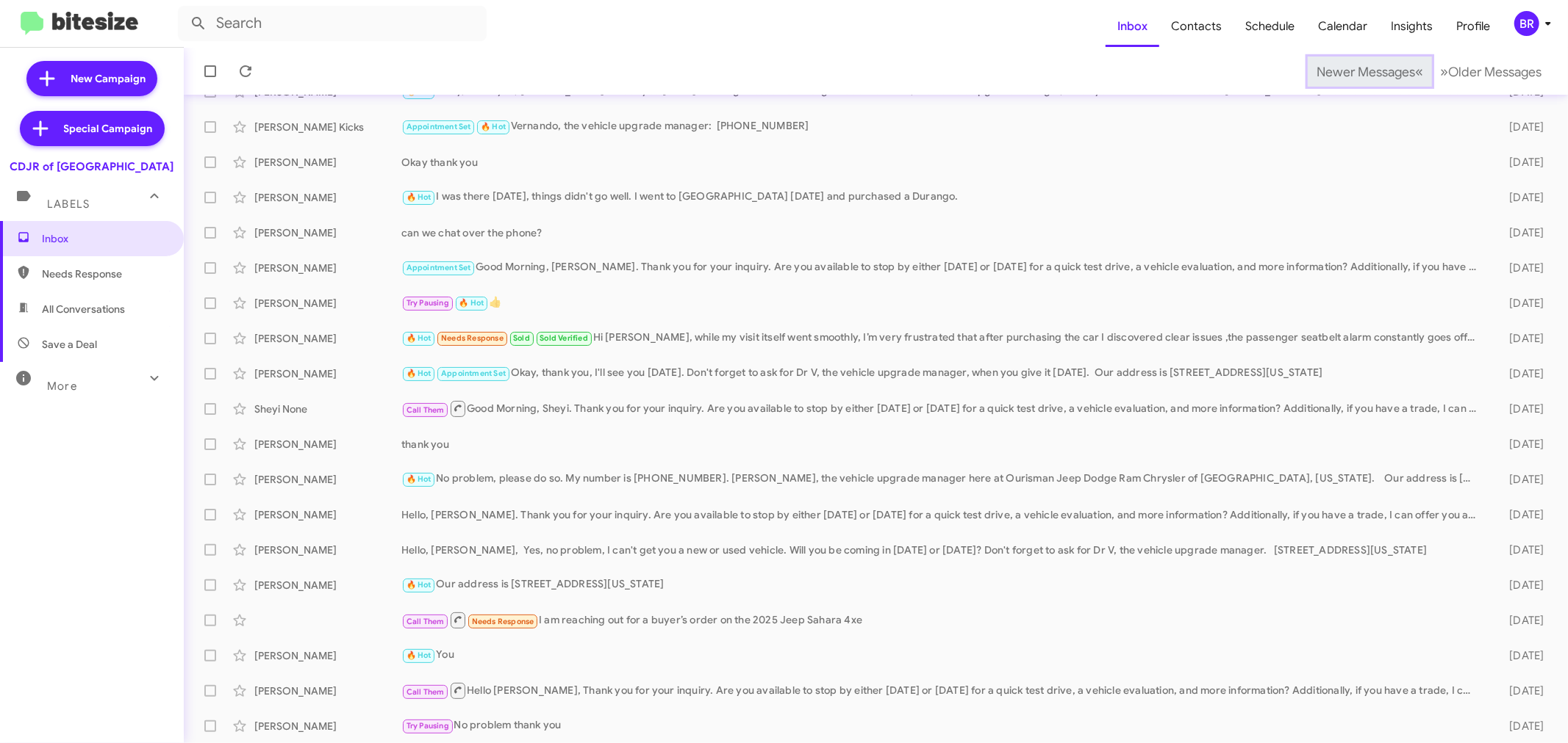
click at [1342, 70] on span "Newer Messages" at bounding box center [1366, 72] width 98 height 16
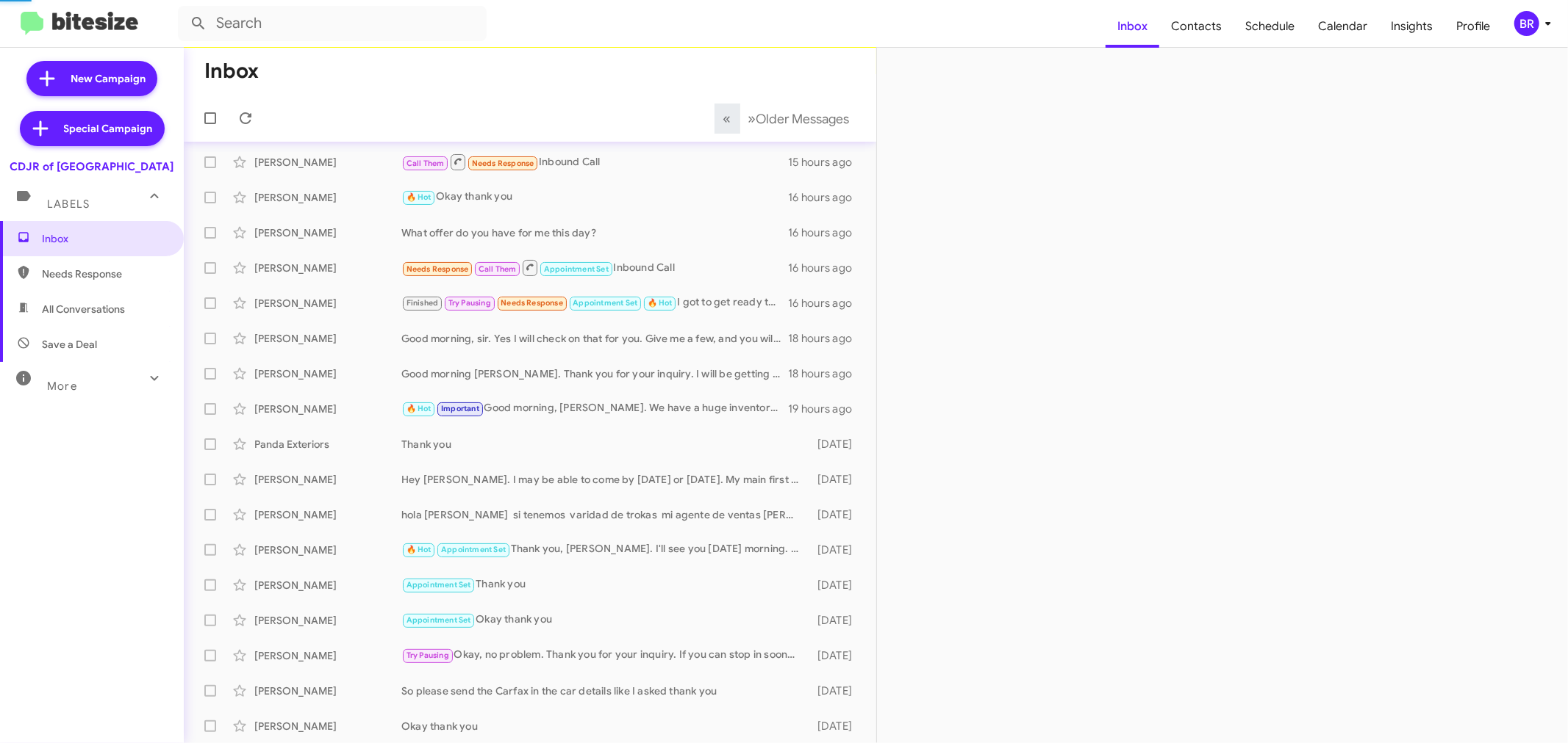
scroll to position [99, 0]
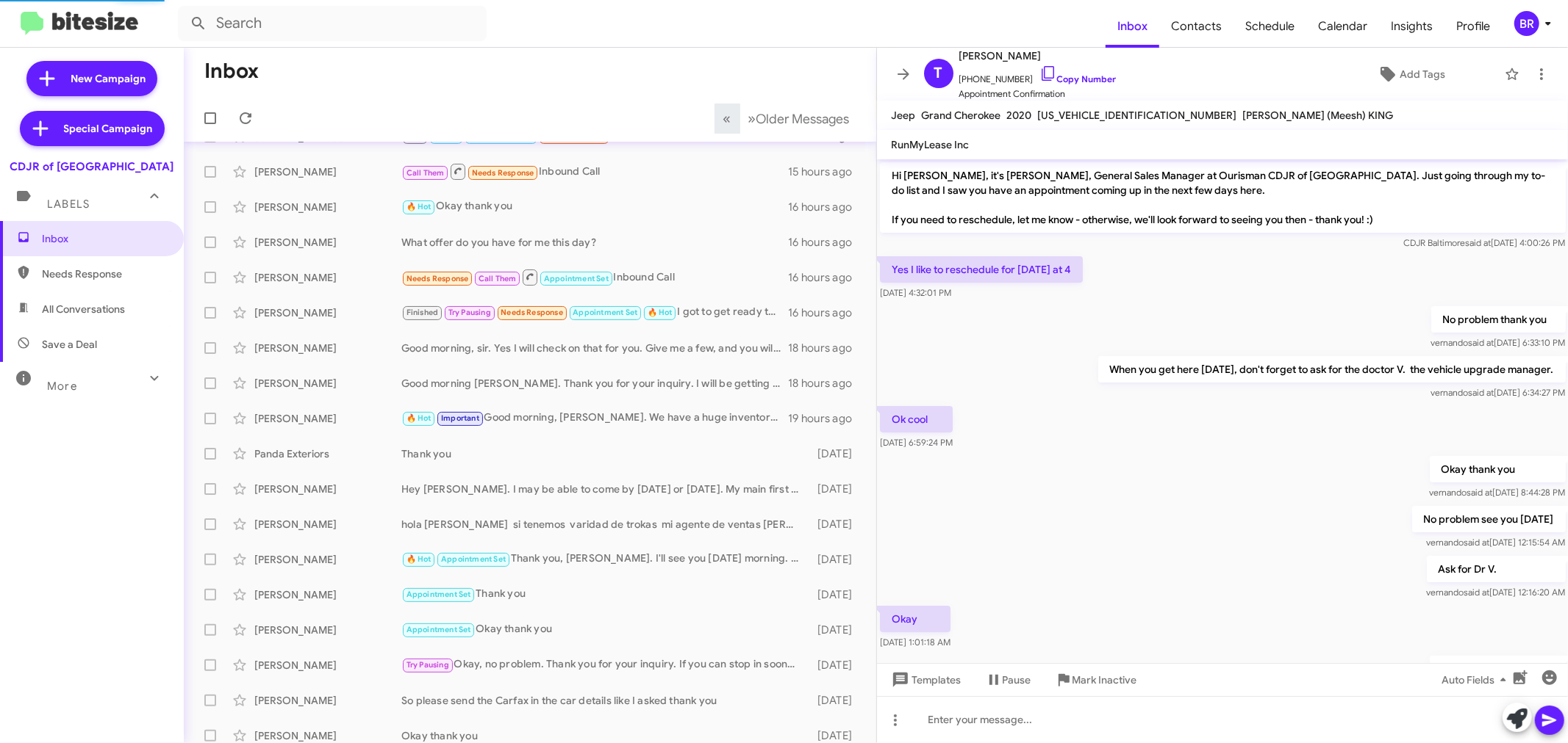
scroll to position [487, 0]
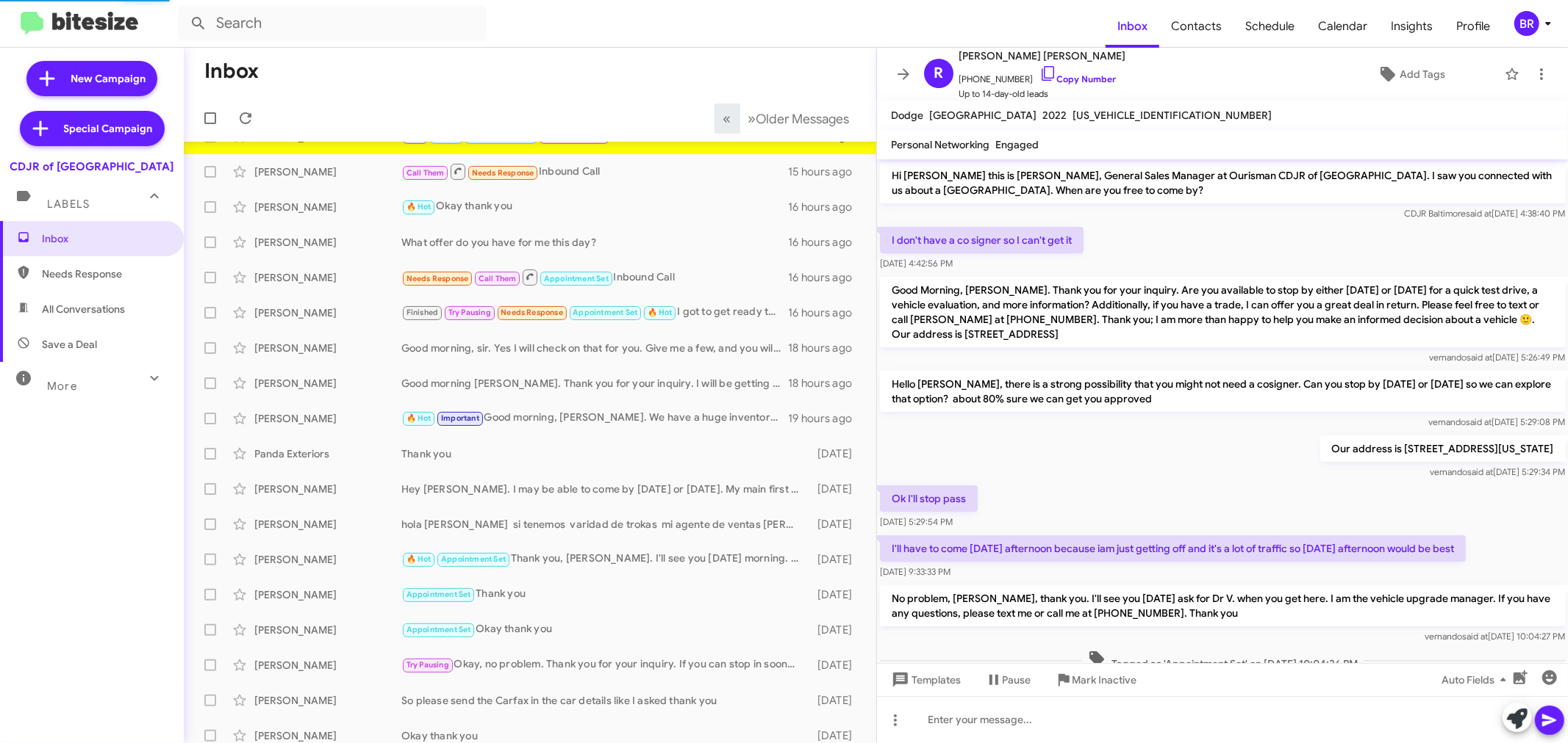
scroll to position [419, 0]
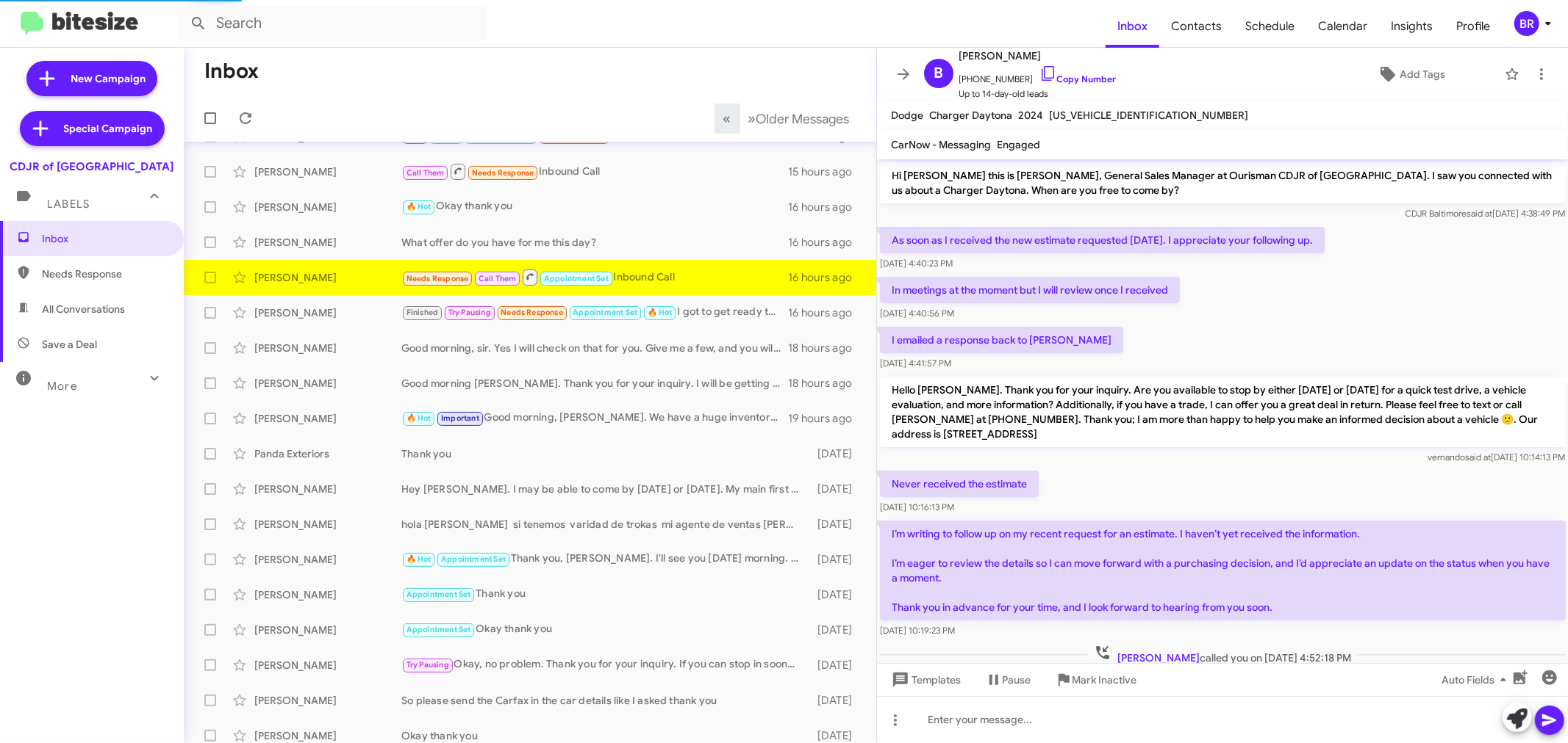
scroll to position [97, 0]
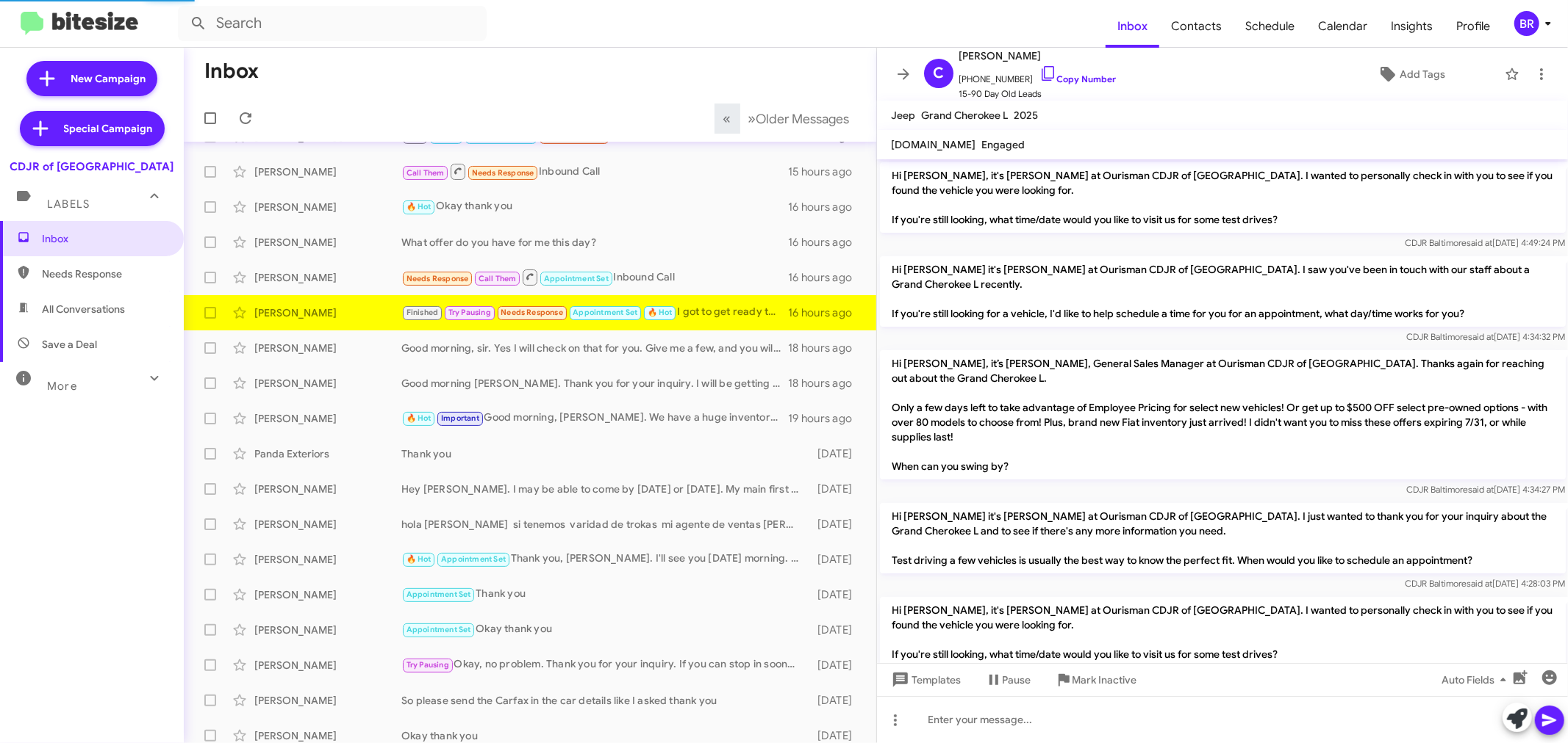
scroll to position [933, 0]
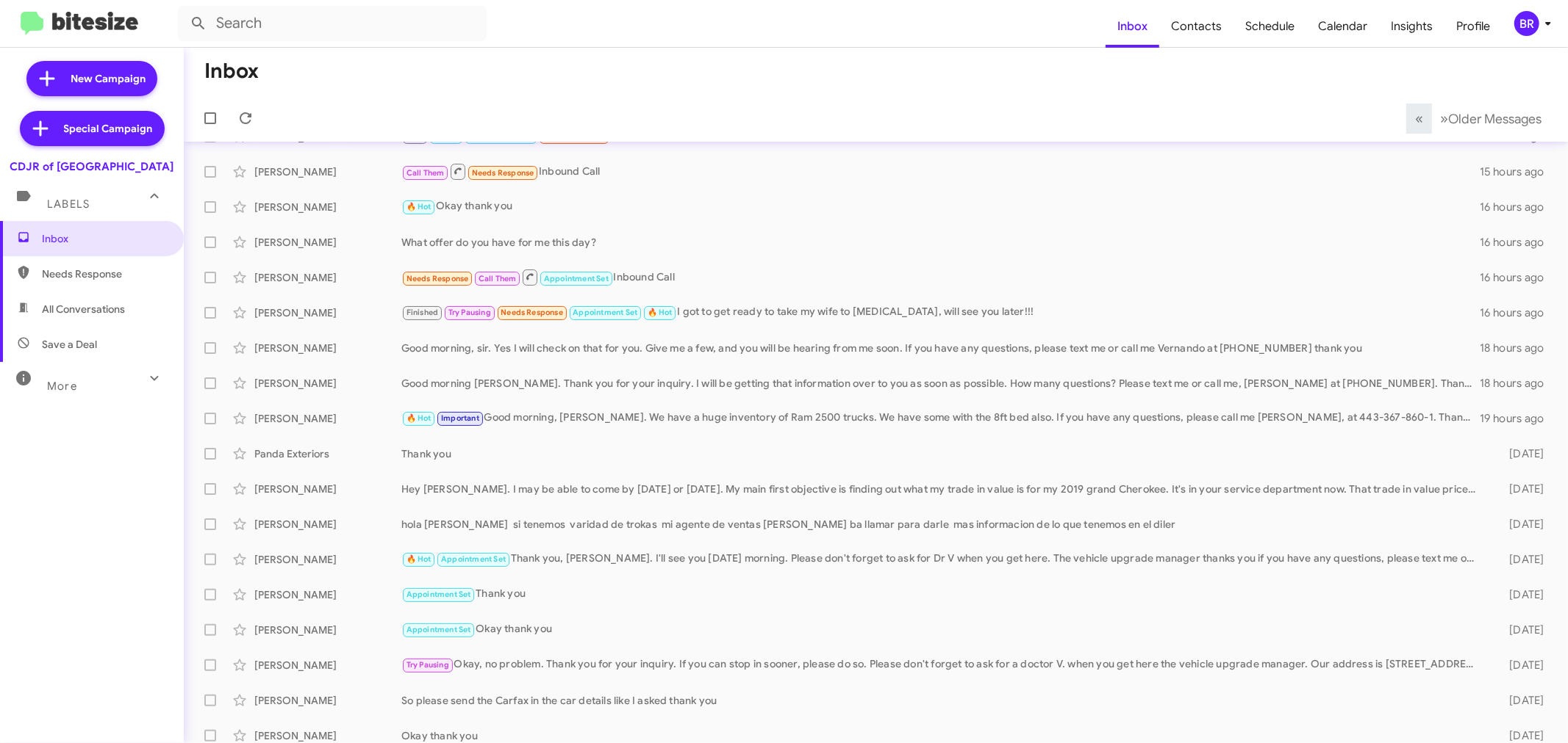
scroll to position [108, 0]
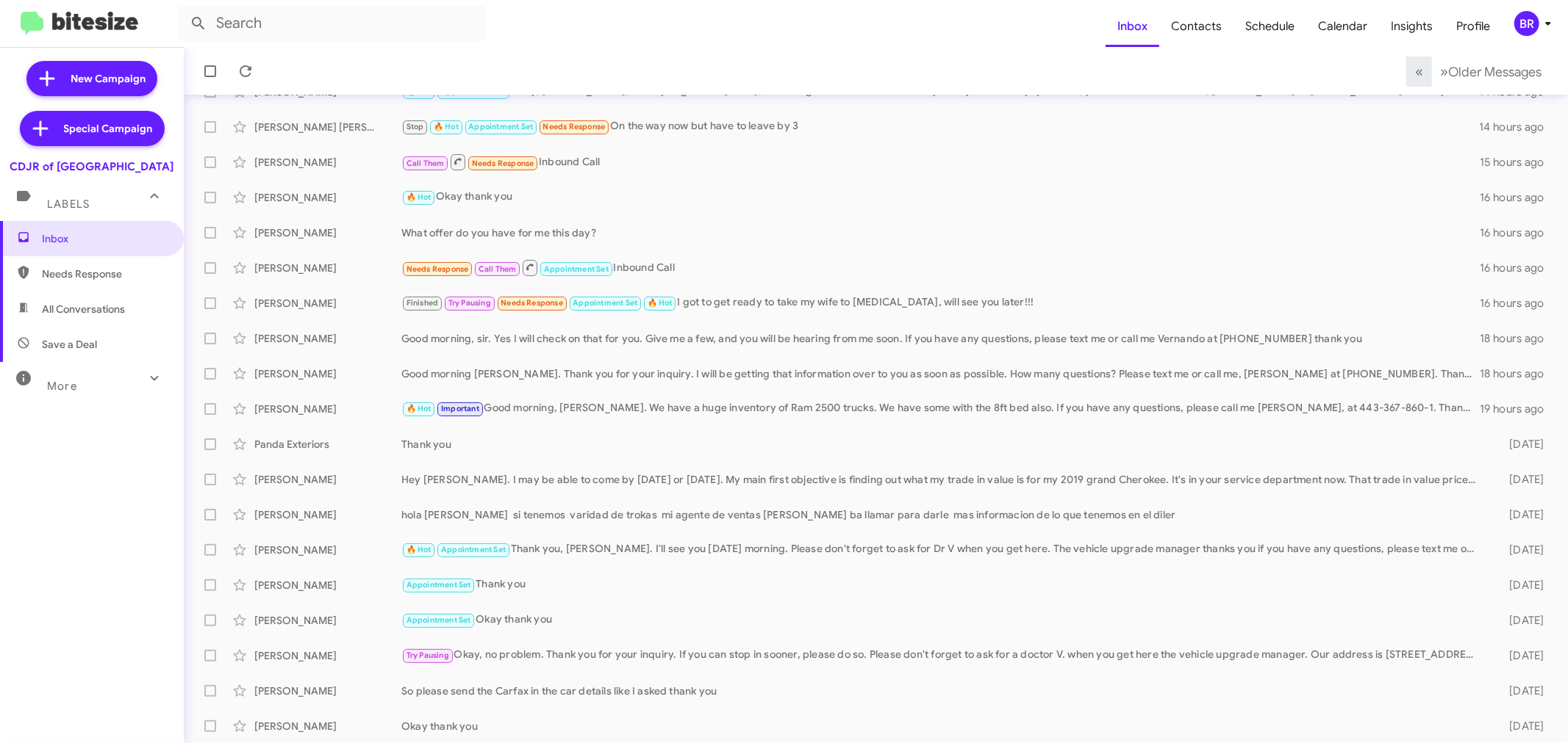
click at [1519, 29] on div "BR" at bounding box center [1526, 23] width 25 height 25
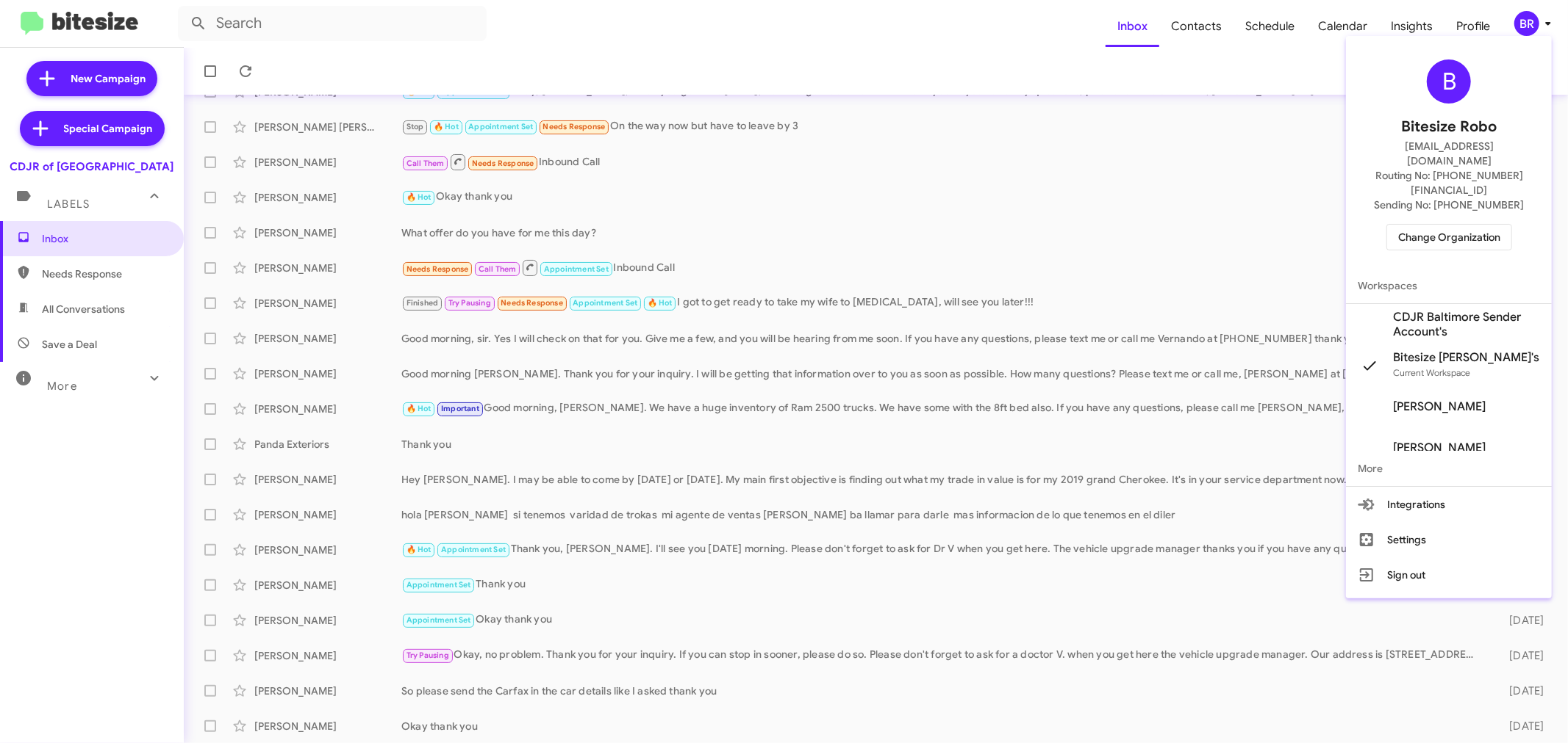
click at [1450, 225] on span "Change Organization" at bounding box center [1449, 237] width 102 height 25
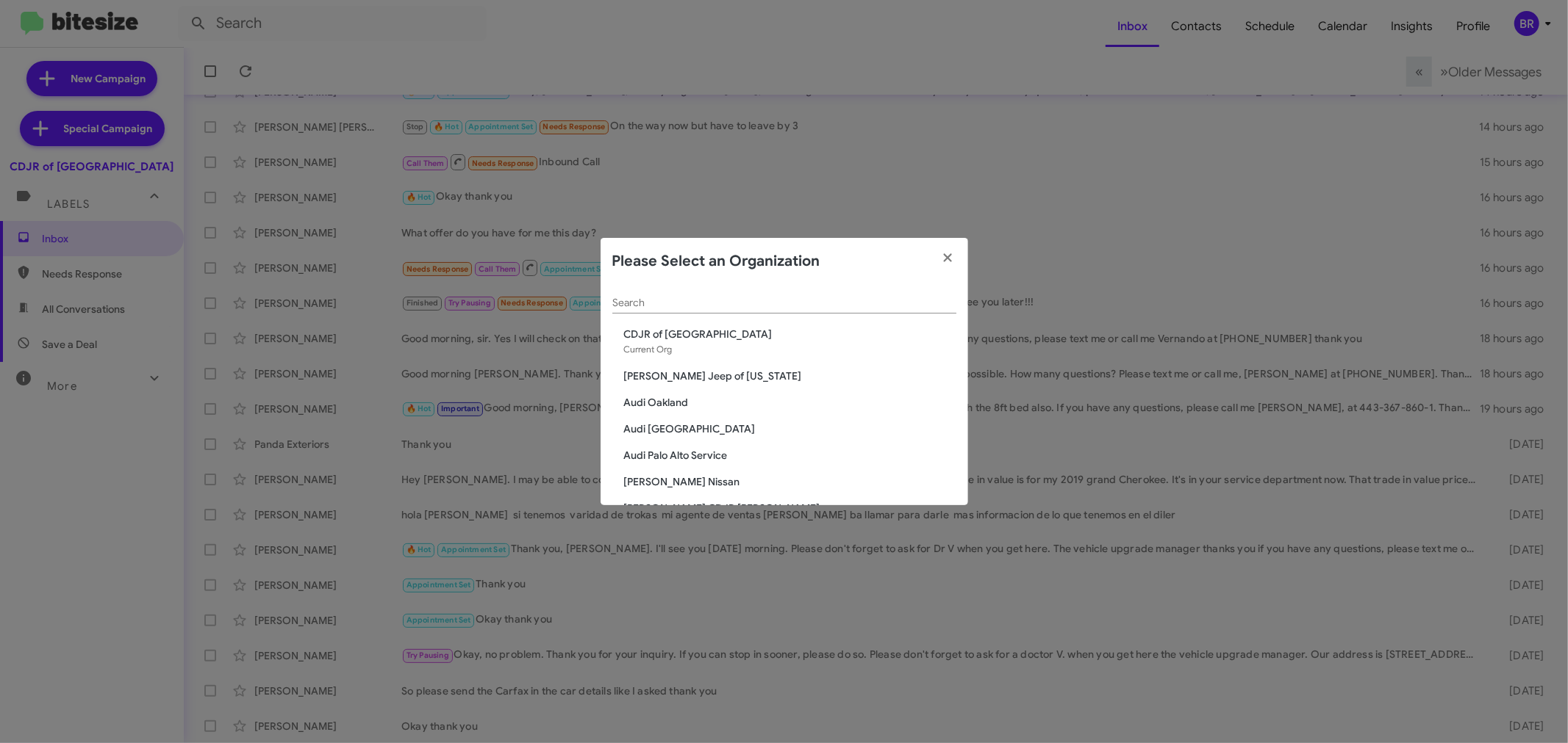
click at [827, 296] on div "Search" at bounding box center [784, 299] width 344 height 28
click at [817, 302] on input "Search" at bounding box center [784, 303] width 344 height 12
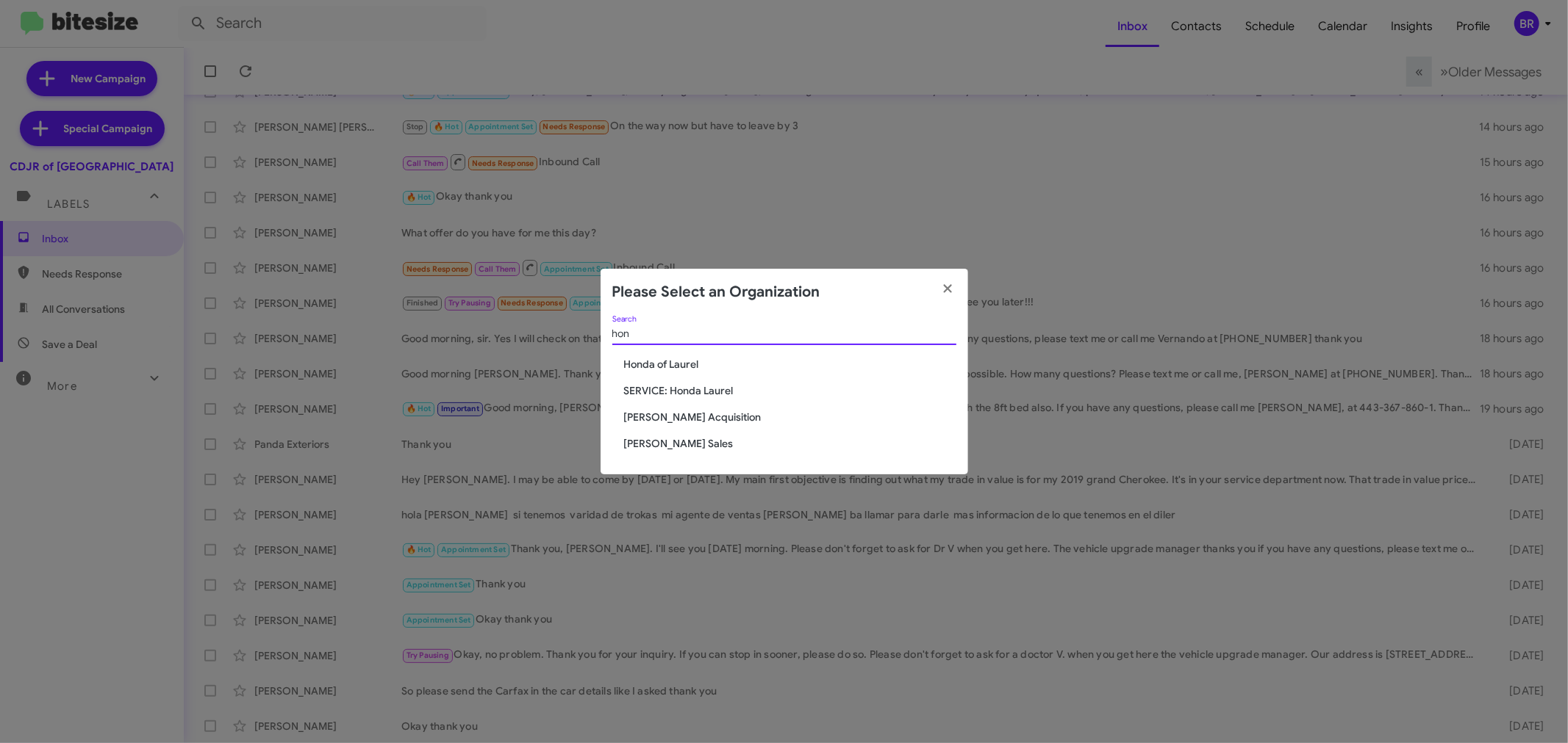
type input "hon"
click at [689, 360] on span "Honda of Laurel" at bounding box center [790, 364] width 333 height 15
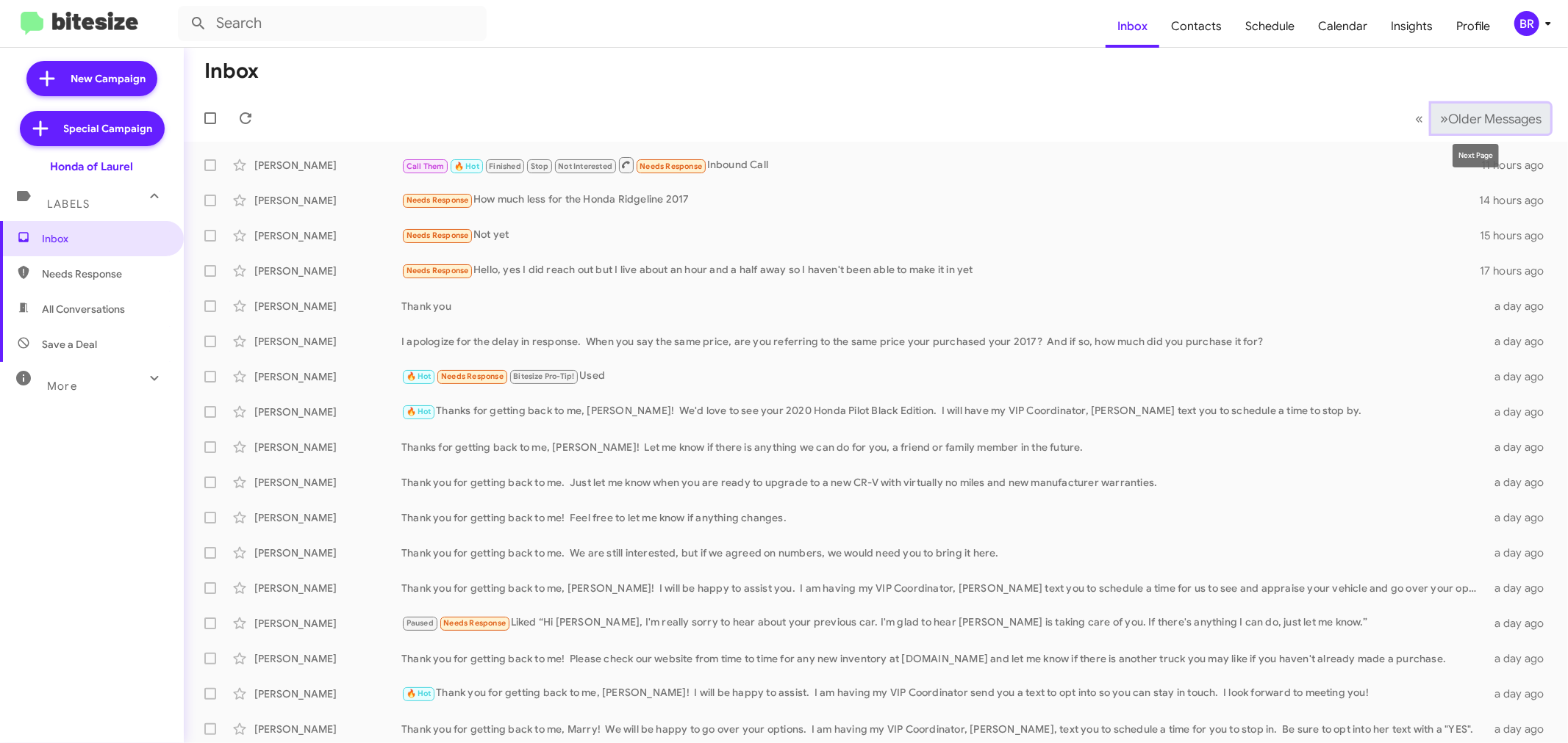
click at [1491, 118] on span "Older Messages" at bounding box center [1494, 119] width 93 height 16
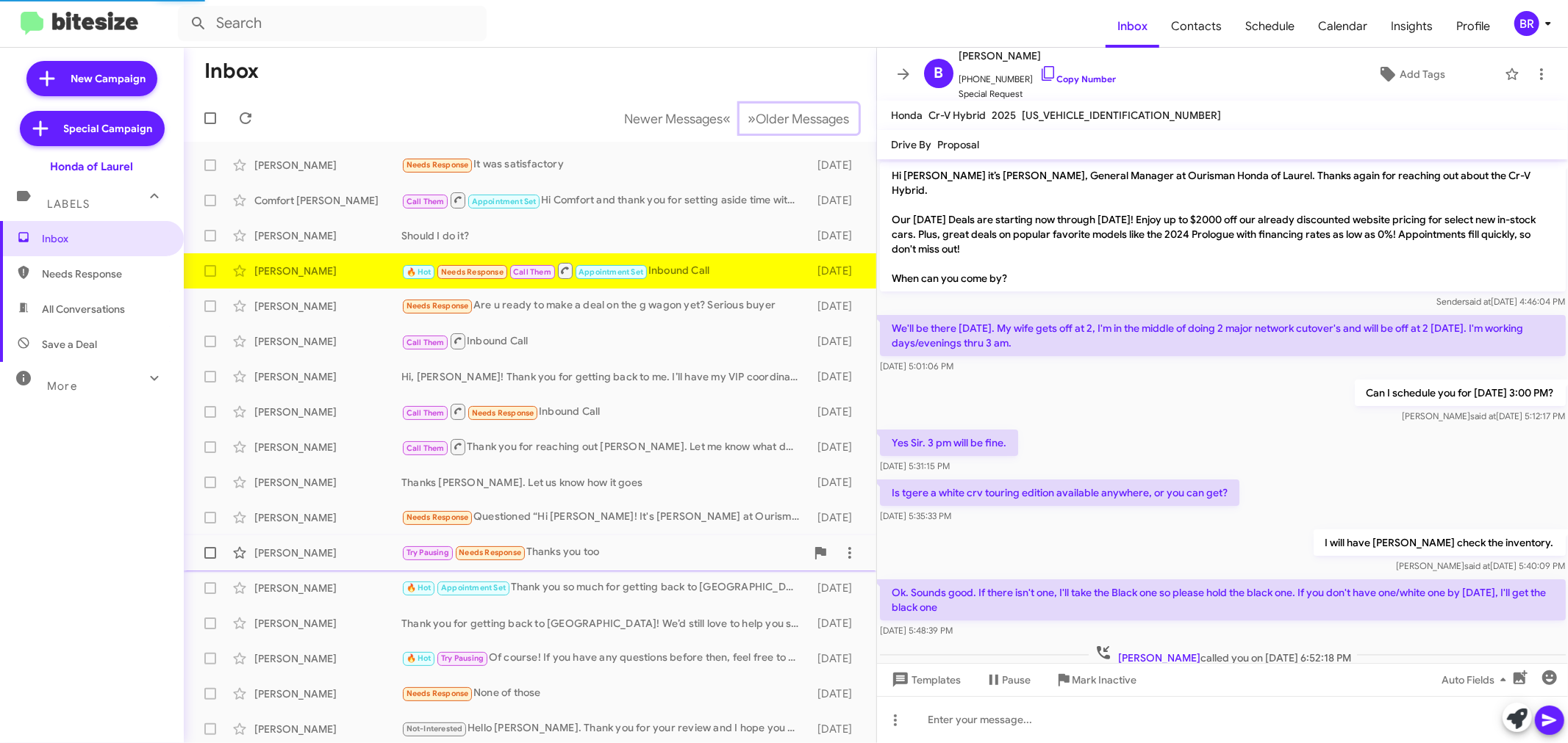
scroll to position [82, 0]
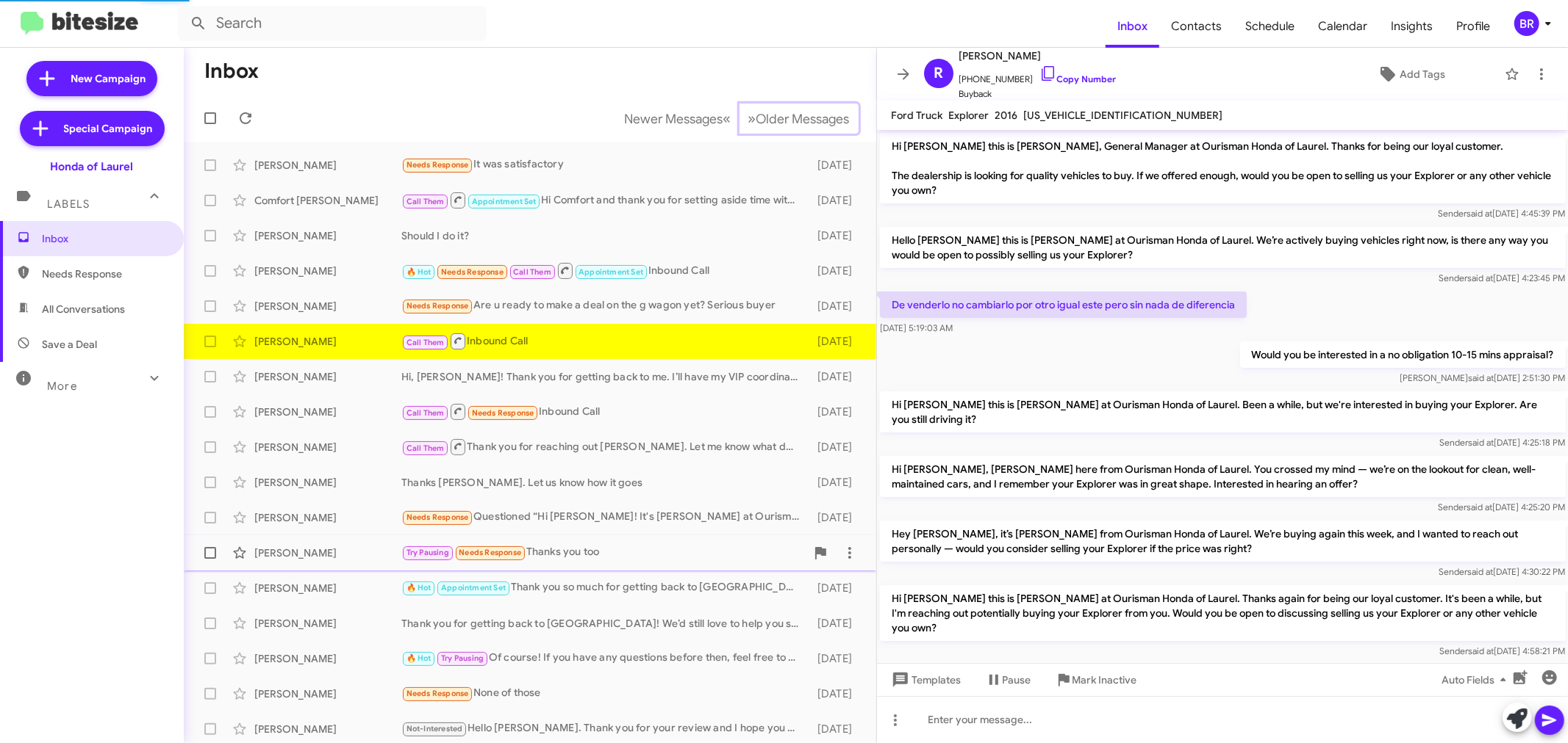
scroll to position [44, 0]
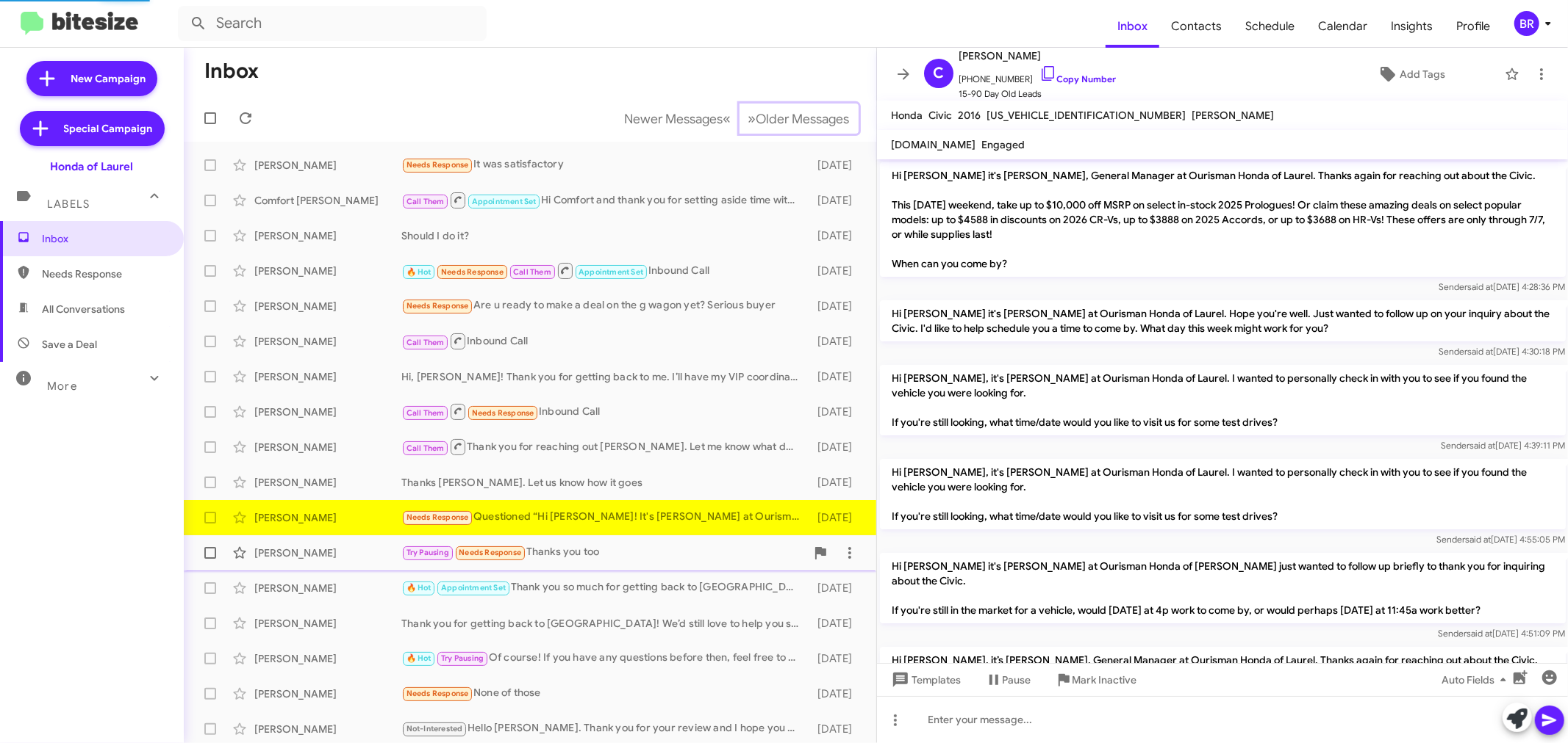
scroll to position [437, 0]
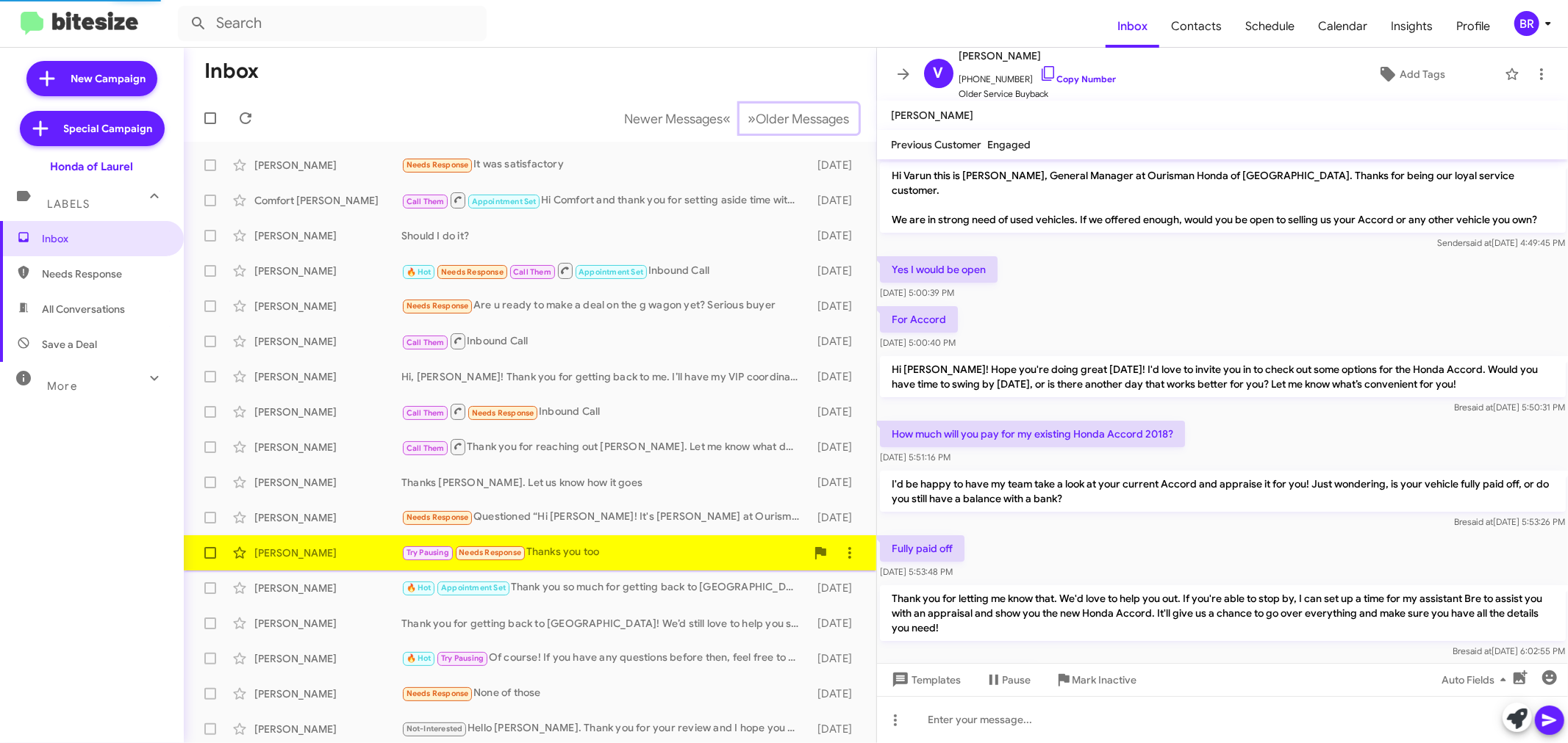
scroll to position [295, 0]
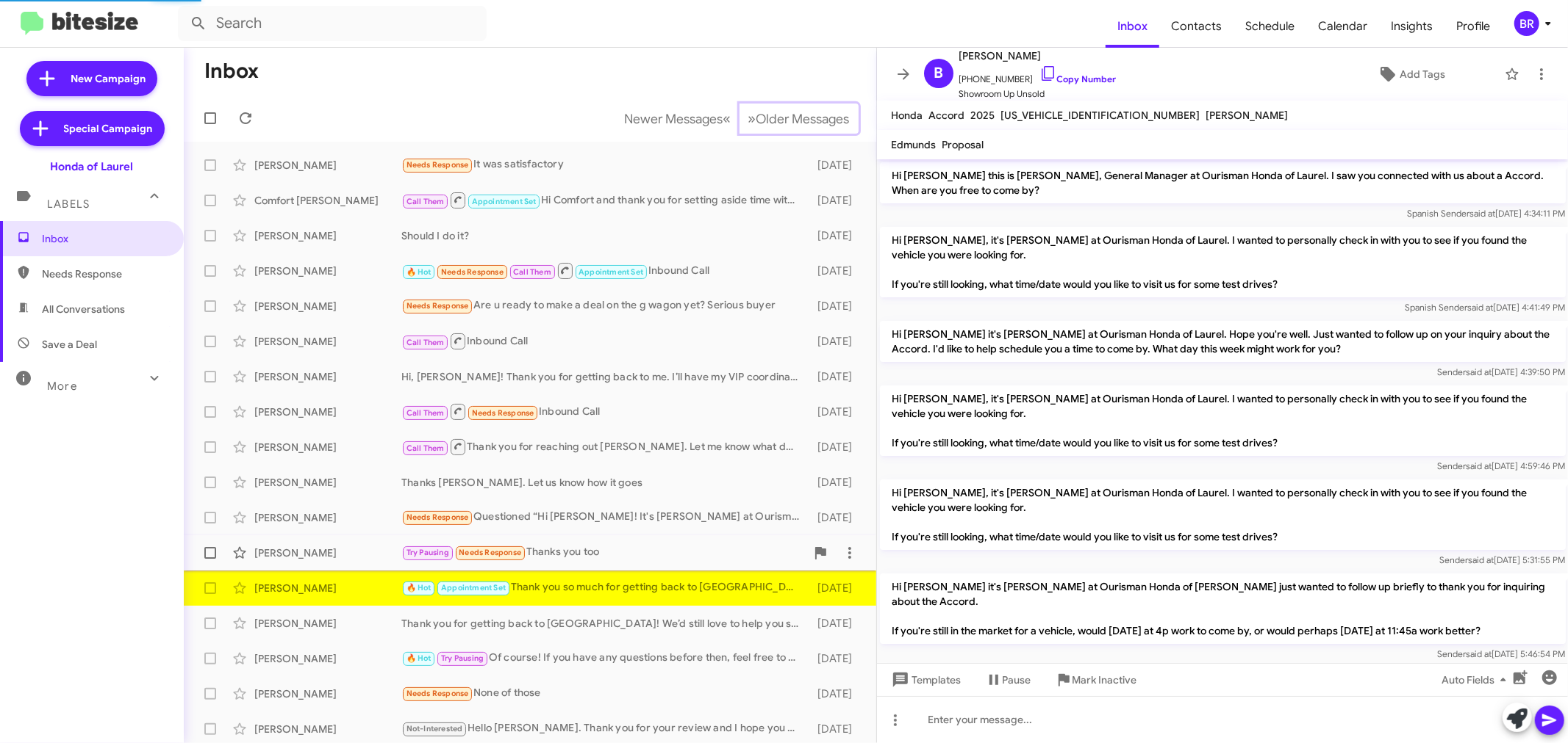
scroll to position [737, 0]
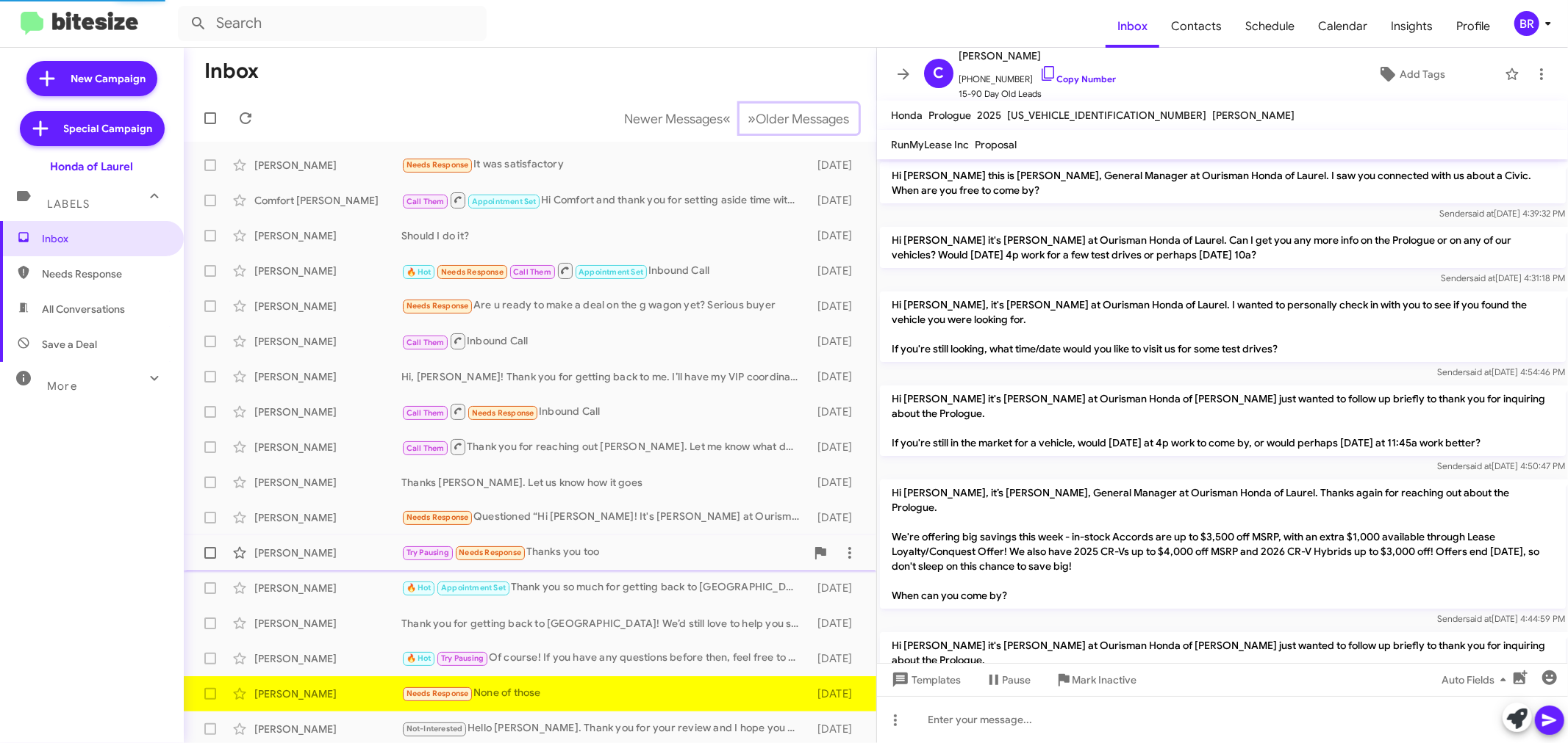
scroll to position [789, 0]
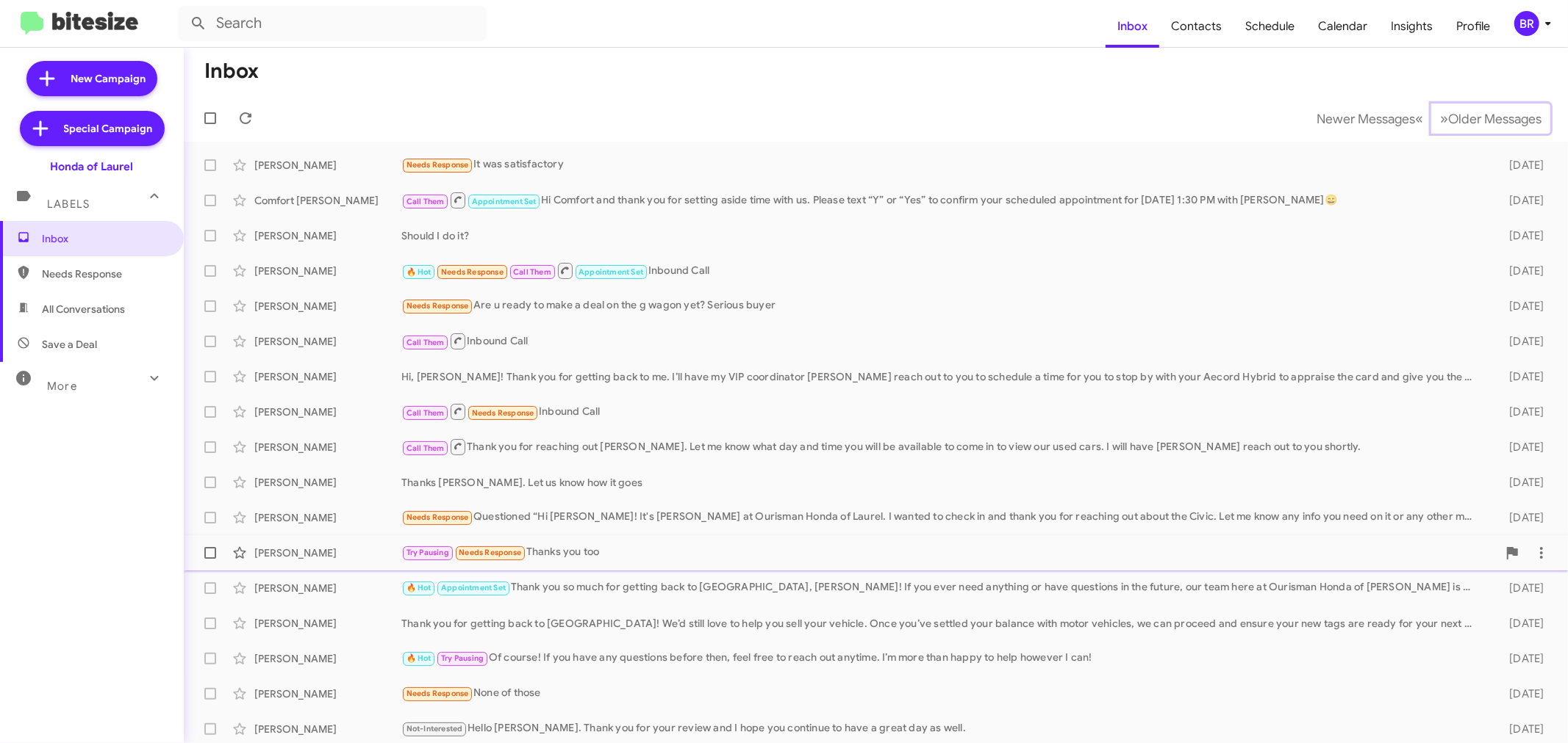
scroll to position [3, 0]
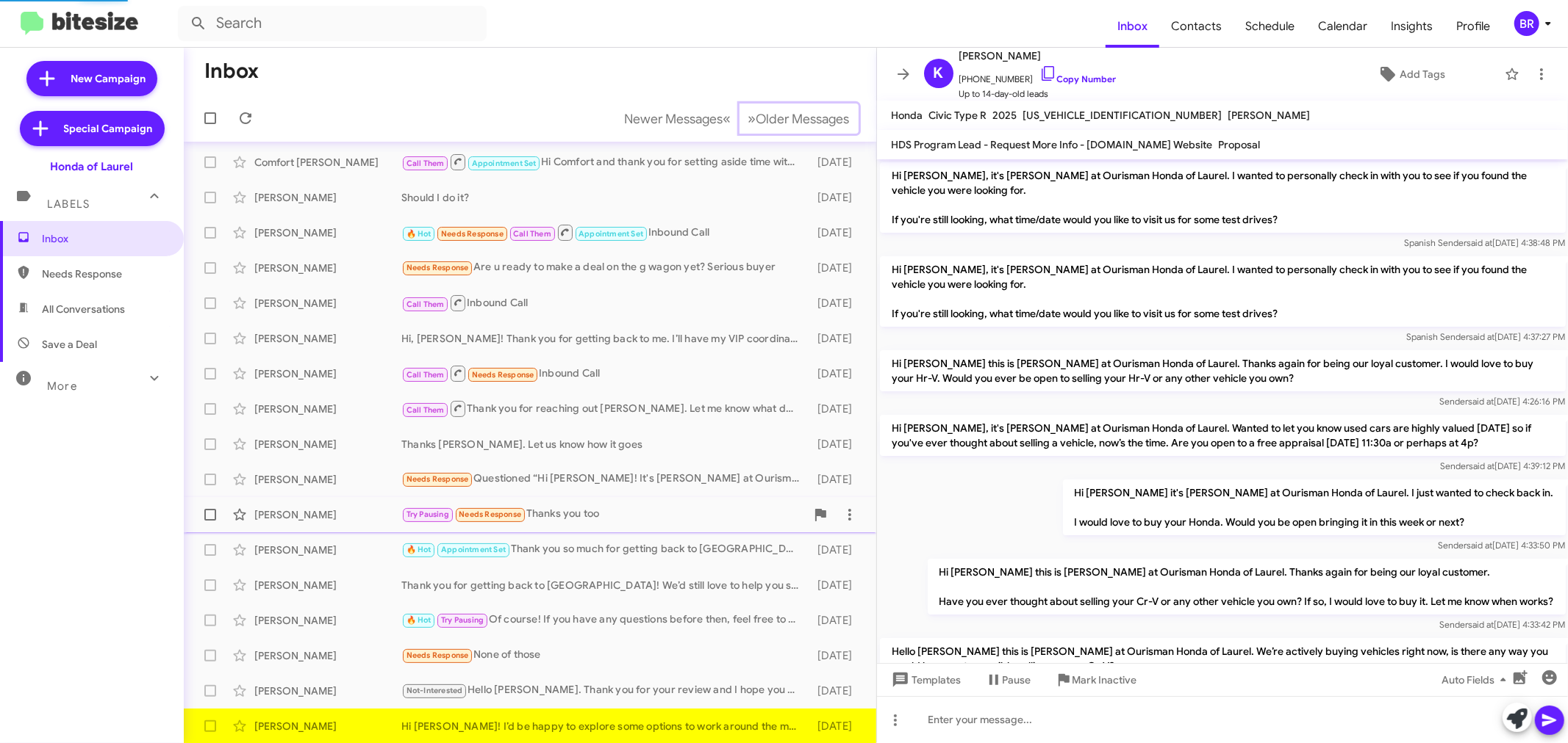
scroll to position [246, 0]
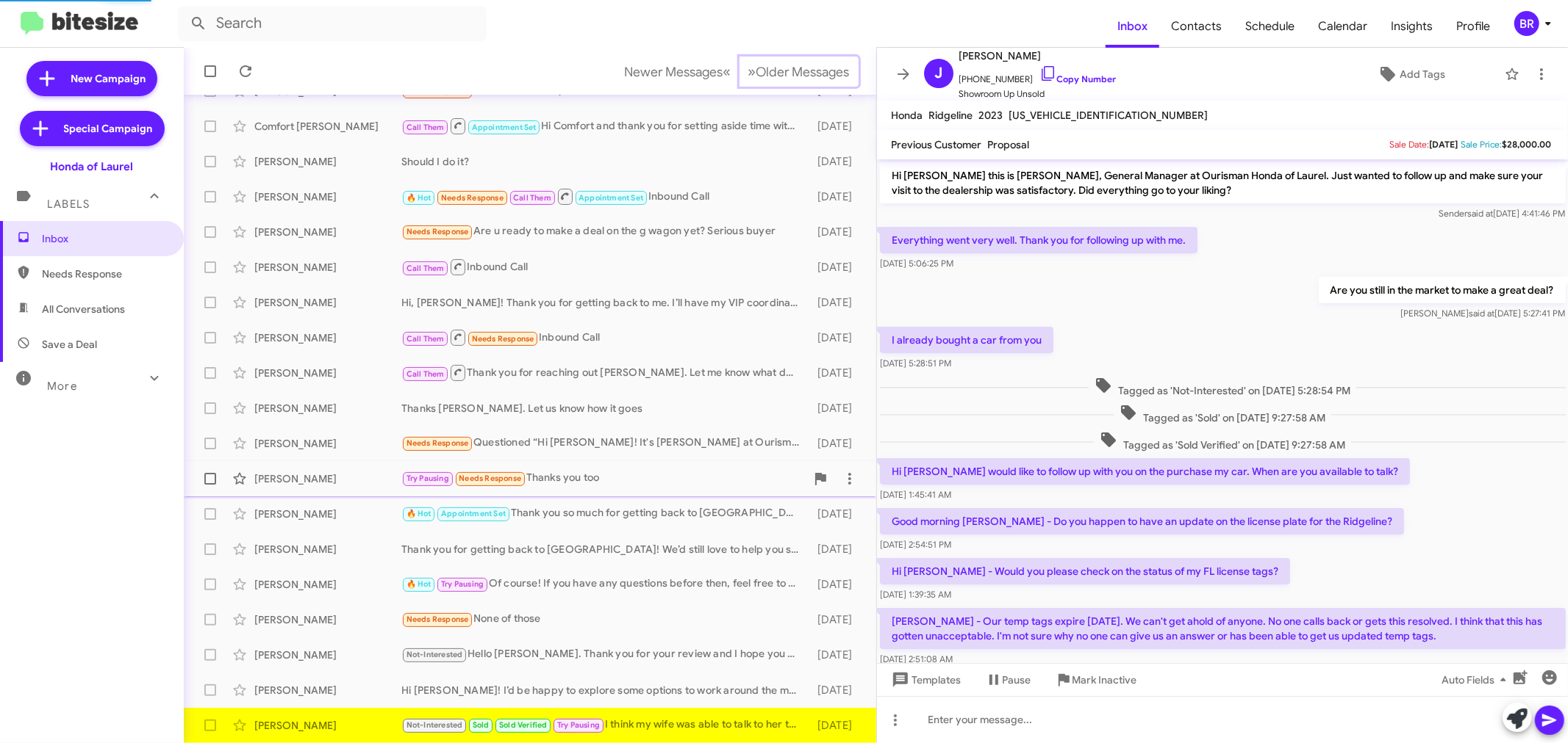
scroll to position [511, 0]
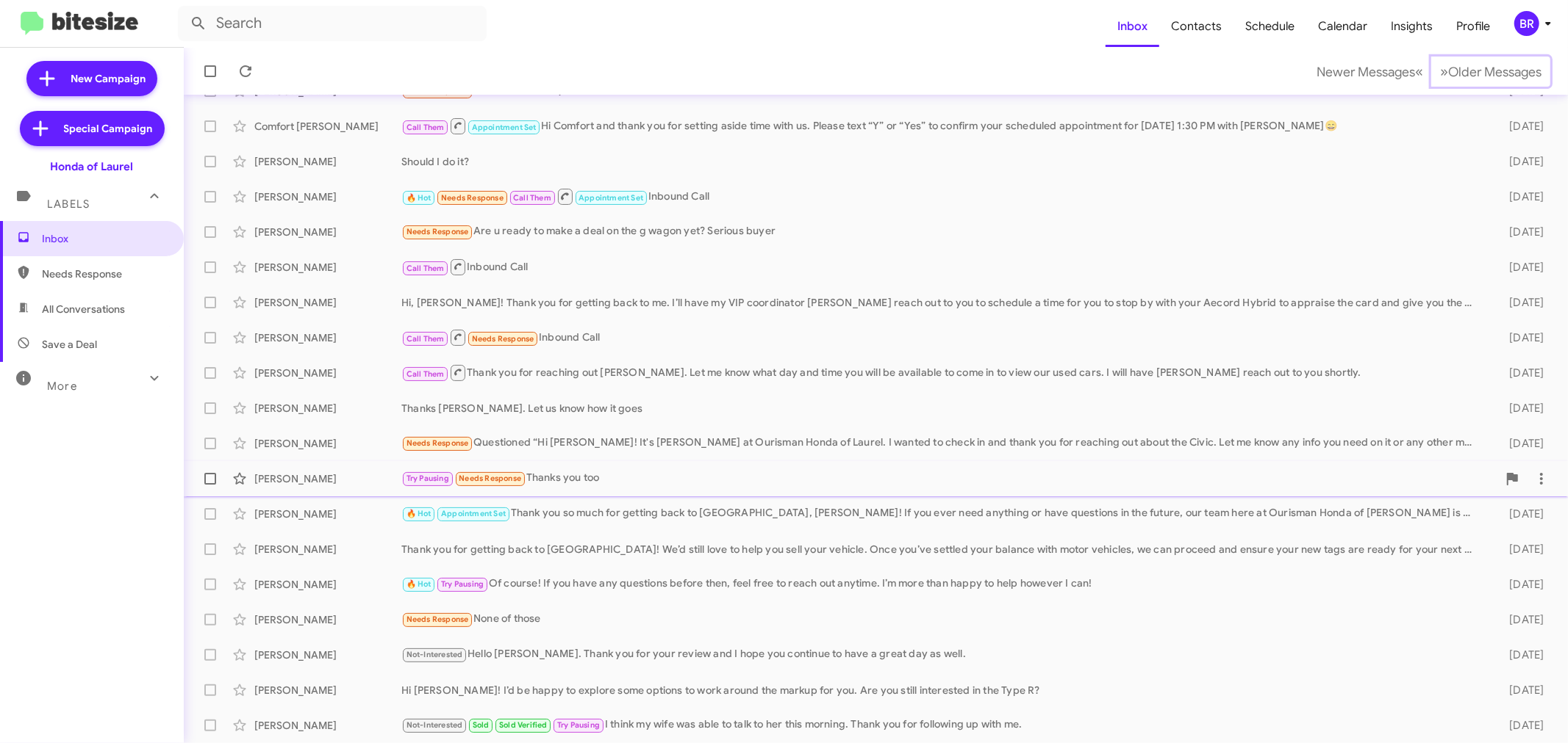
scroll to position [108, 0]
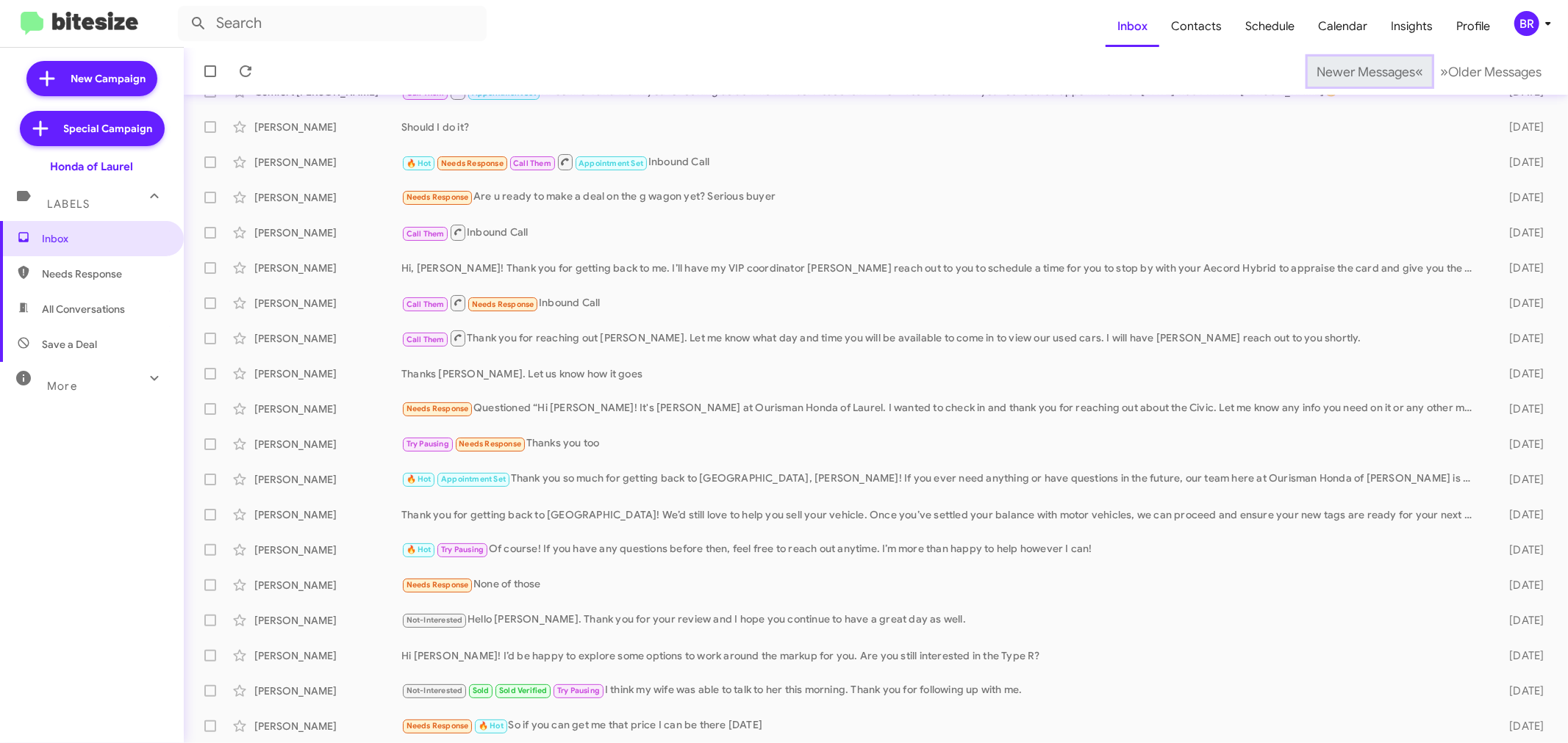
click at [1342, 70] on span "Newer Messages" at bounding box center [1366, 72] width 98 height 16
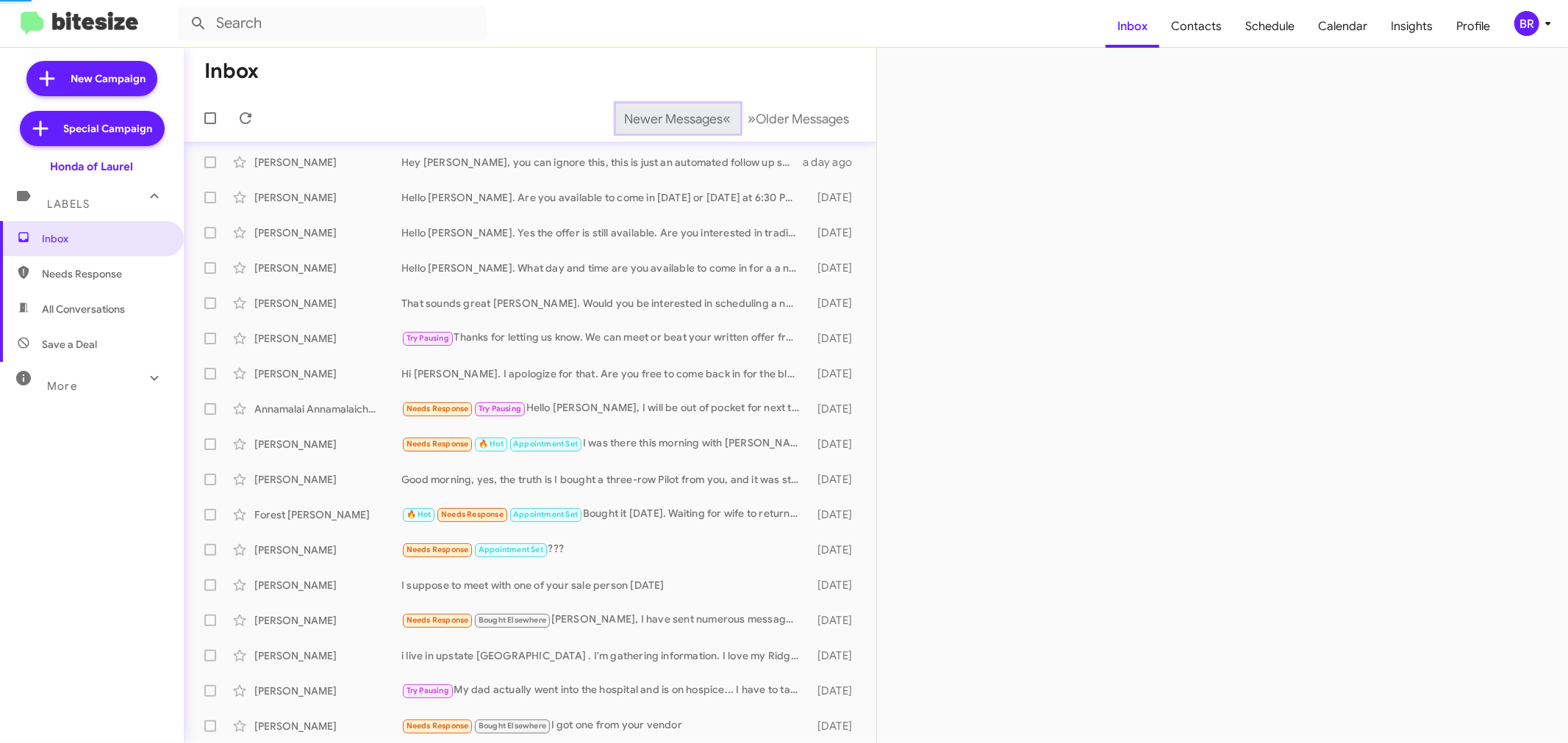
scroll to position [99, 0]
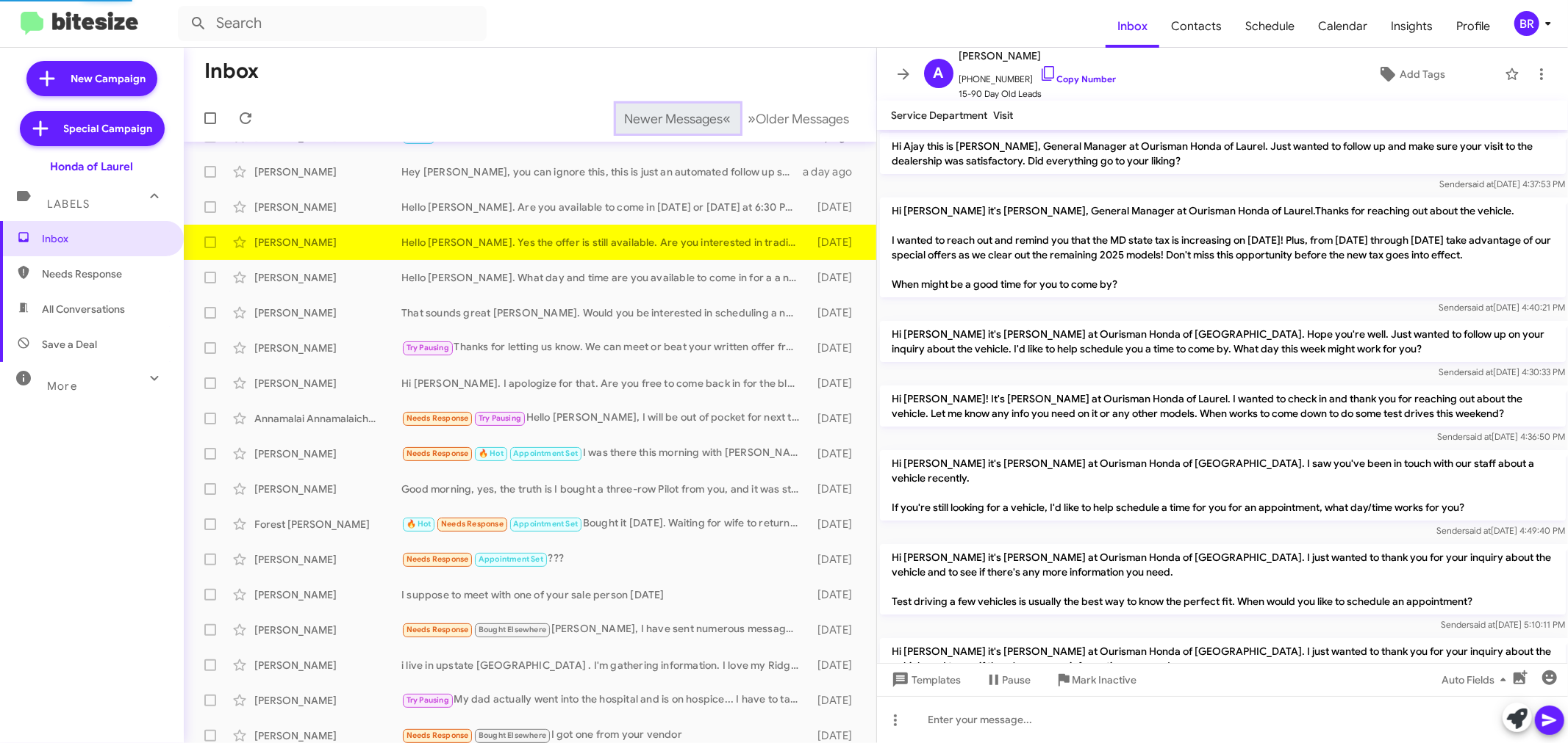
scroll to position [989, 0]
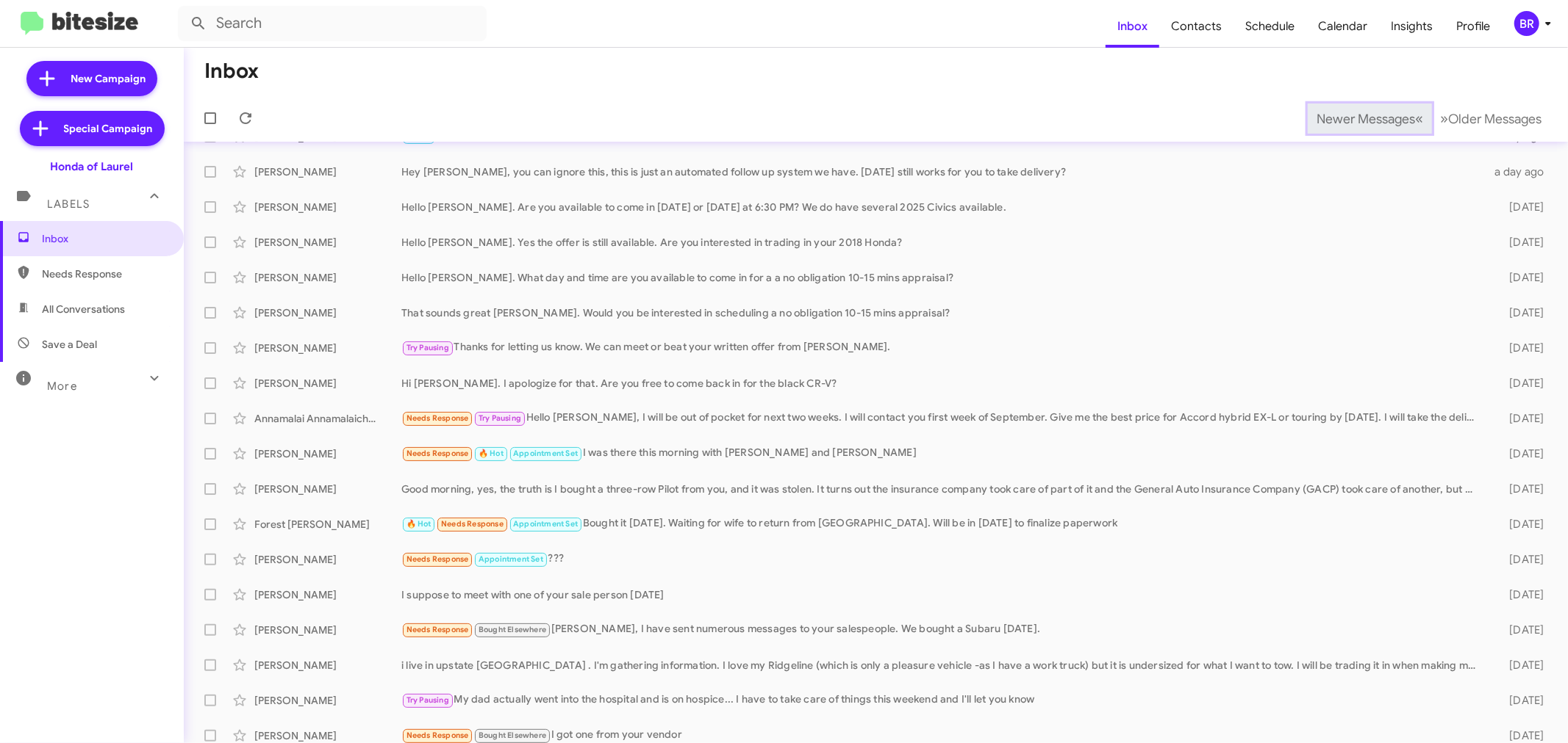
scroll to position [108, 0]
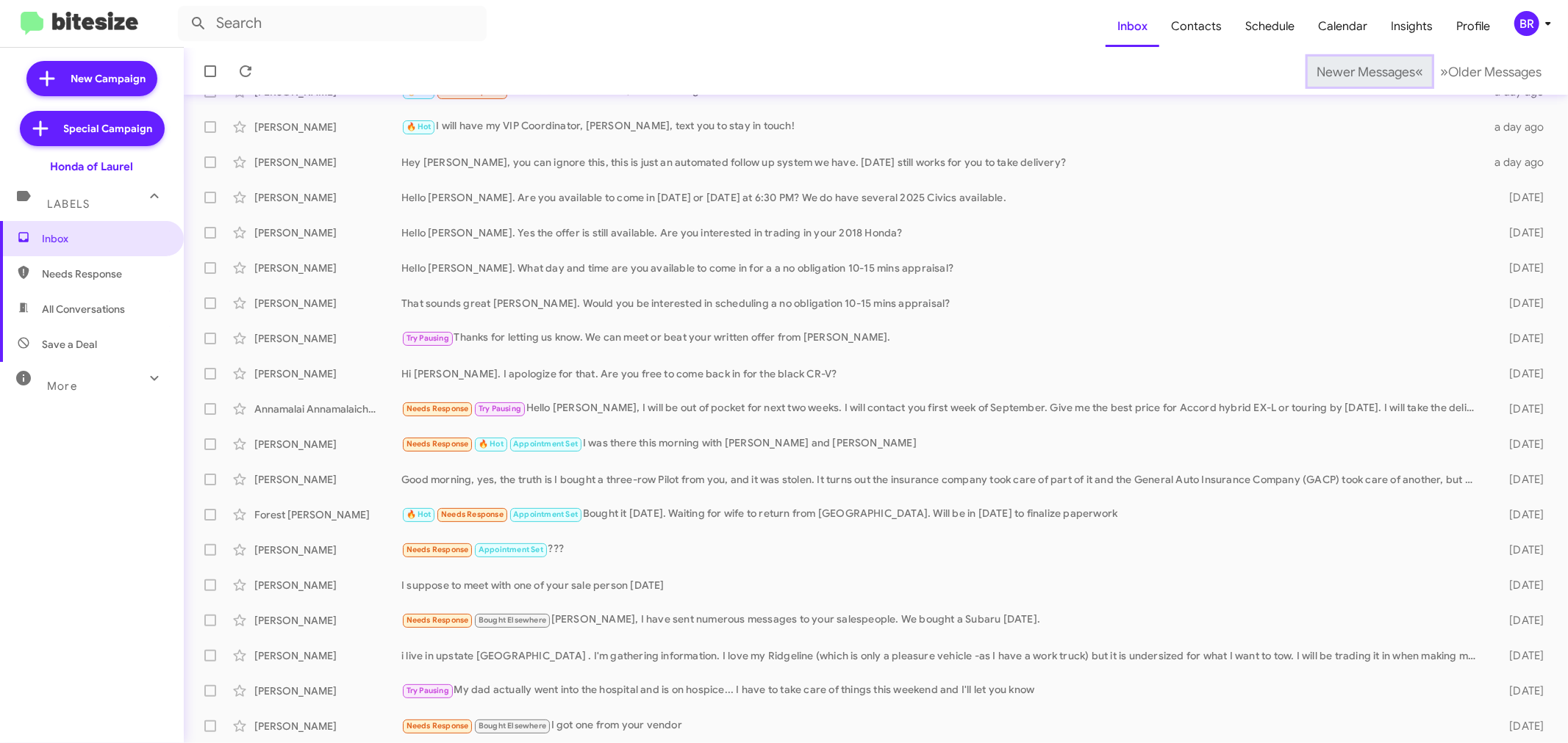
click at [1342, 70] on span "Newer Messages" at bounding box center [1366, 72] width 98 height 16
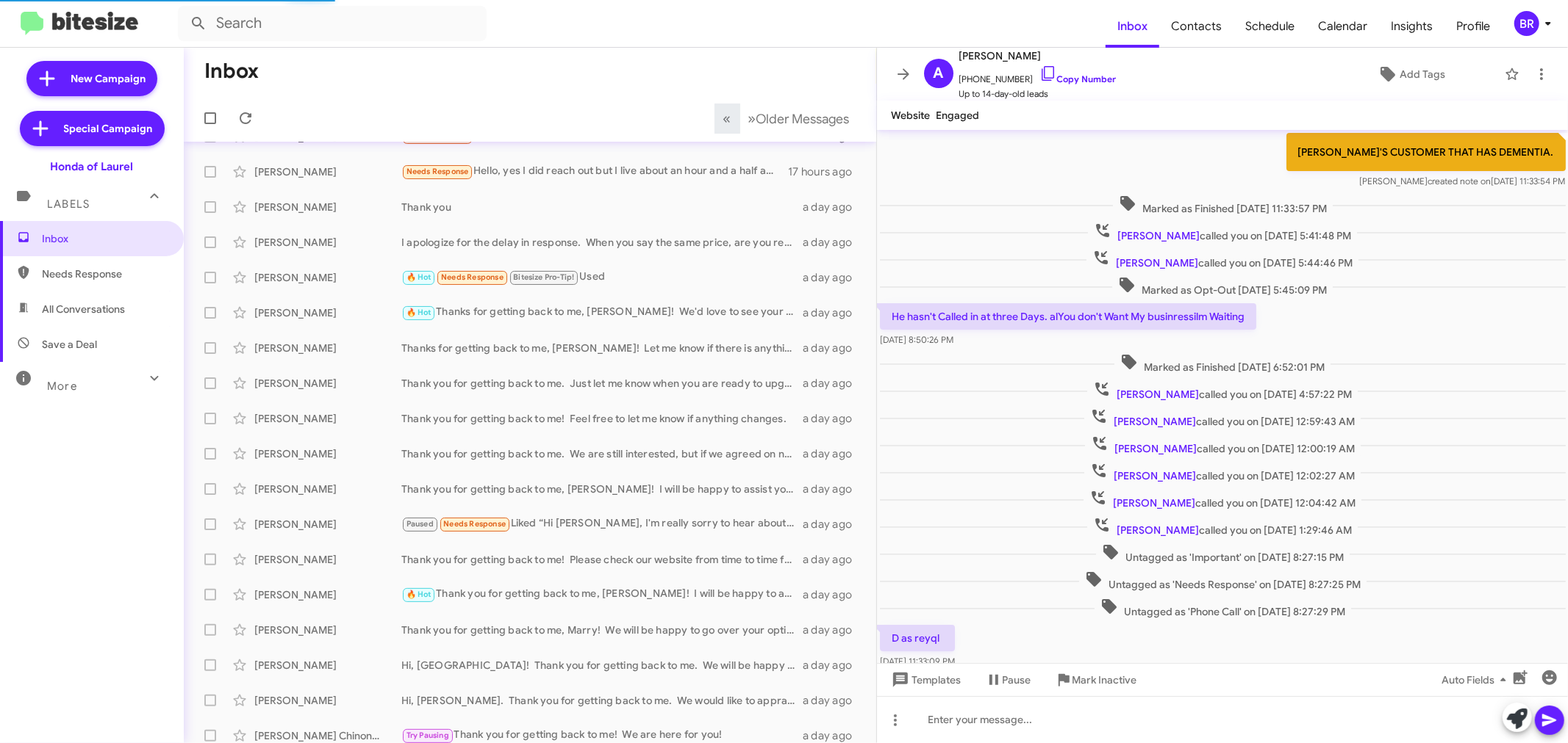
scroll to position [222, 0]
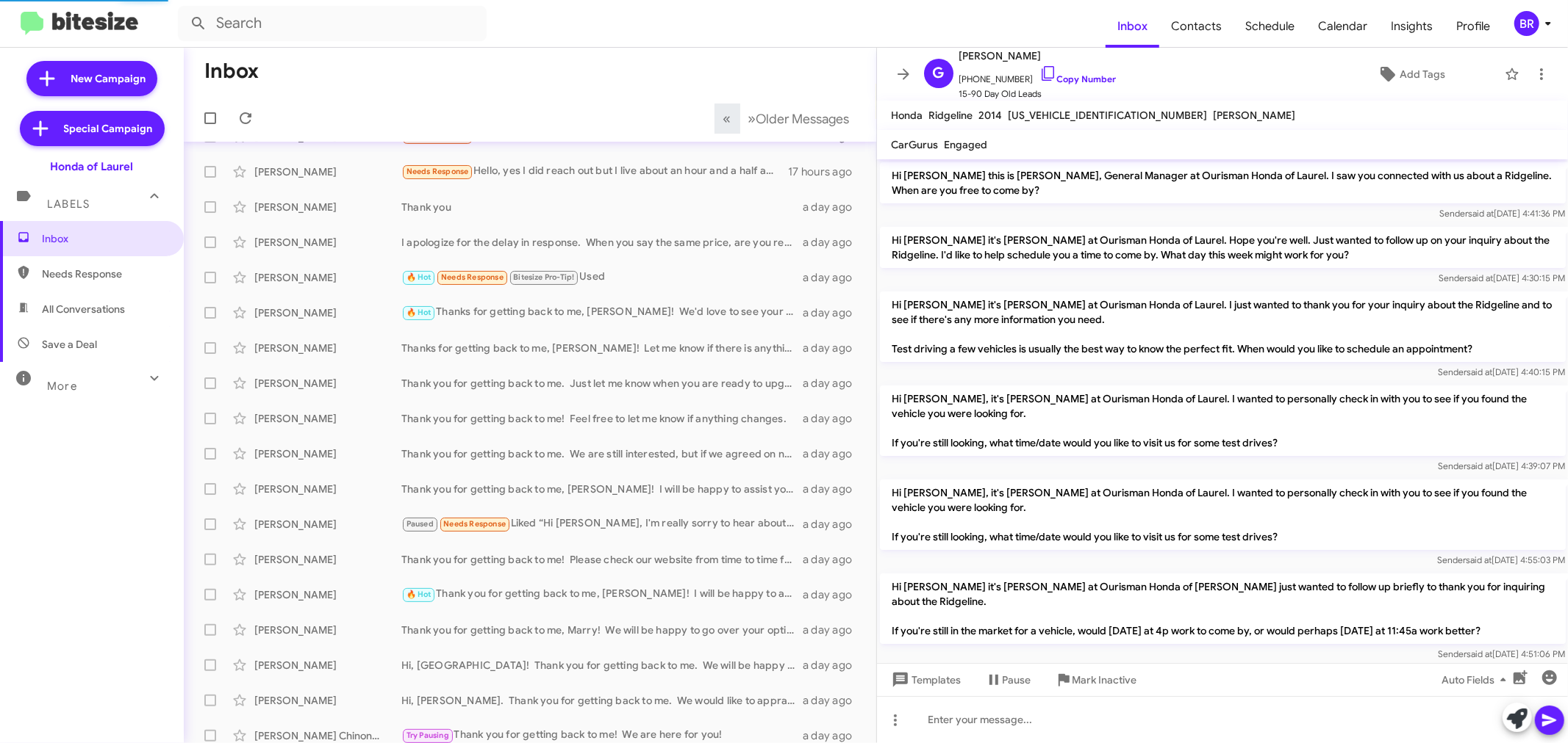
scroll to position [686, 0]
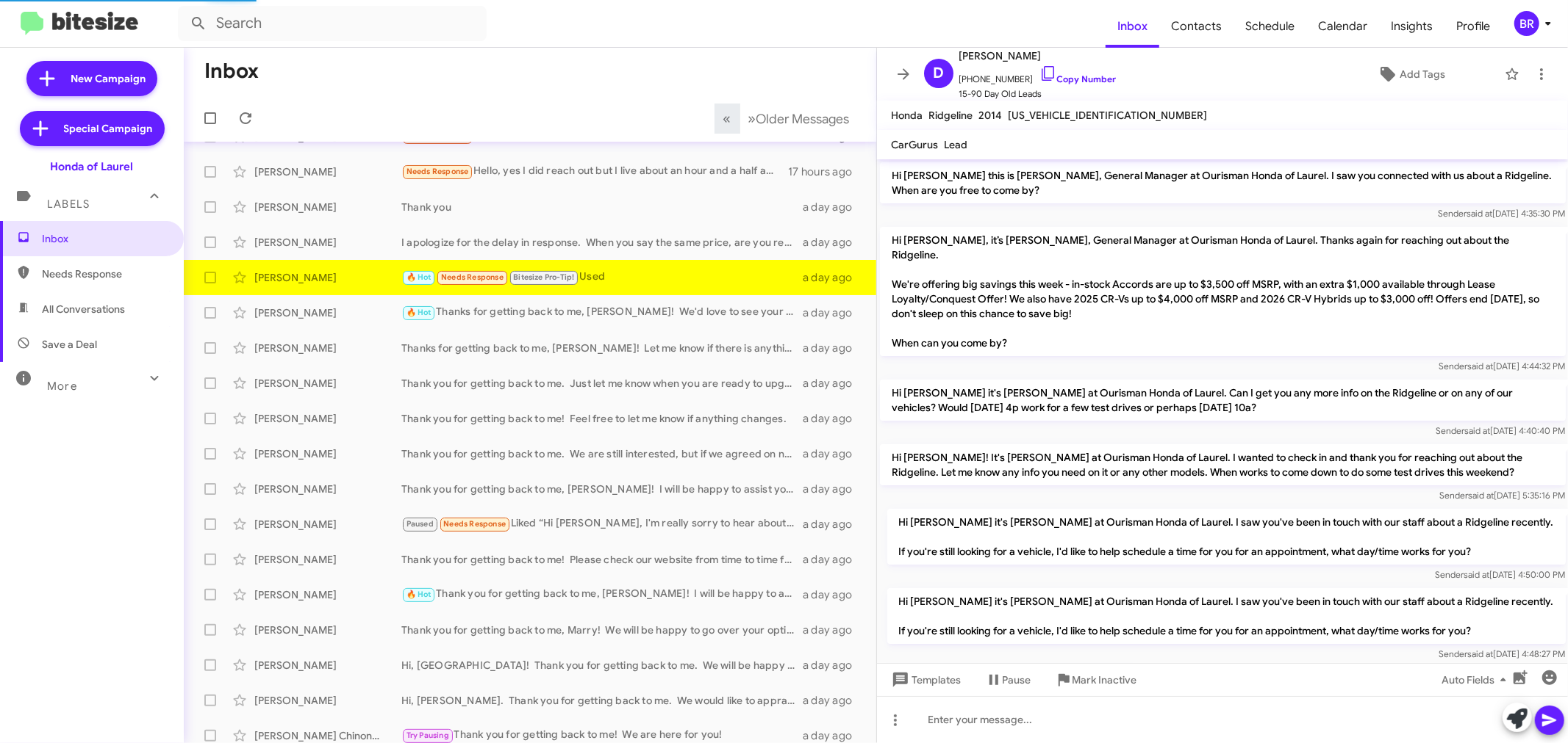
scroll to position [307, 0]
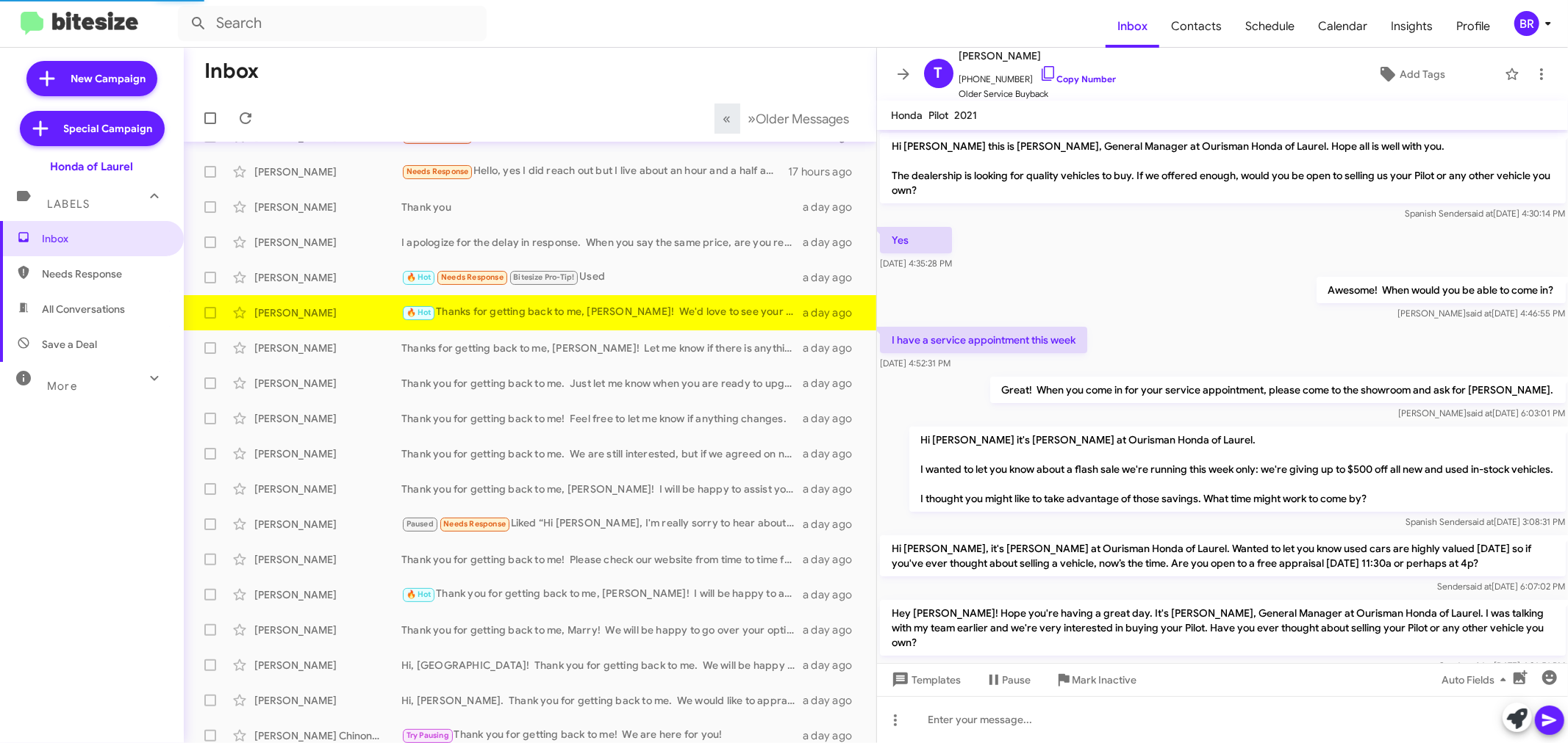
scroll to position [188, 0]
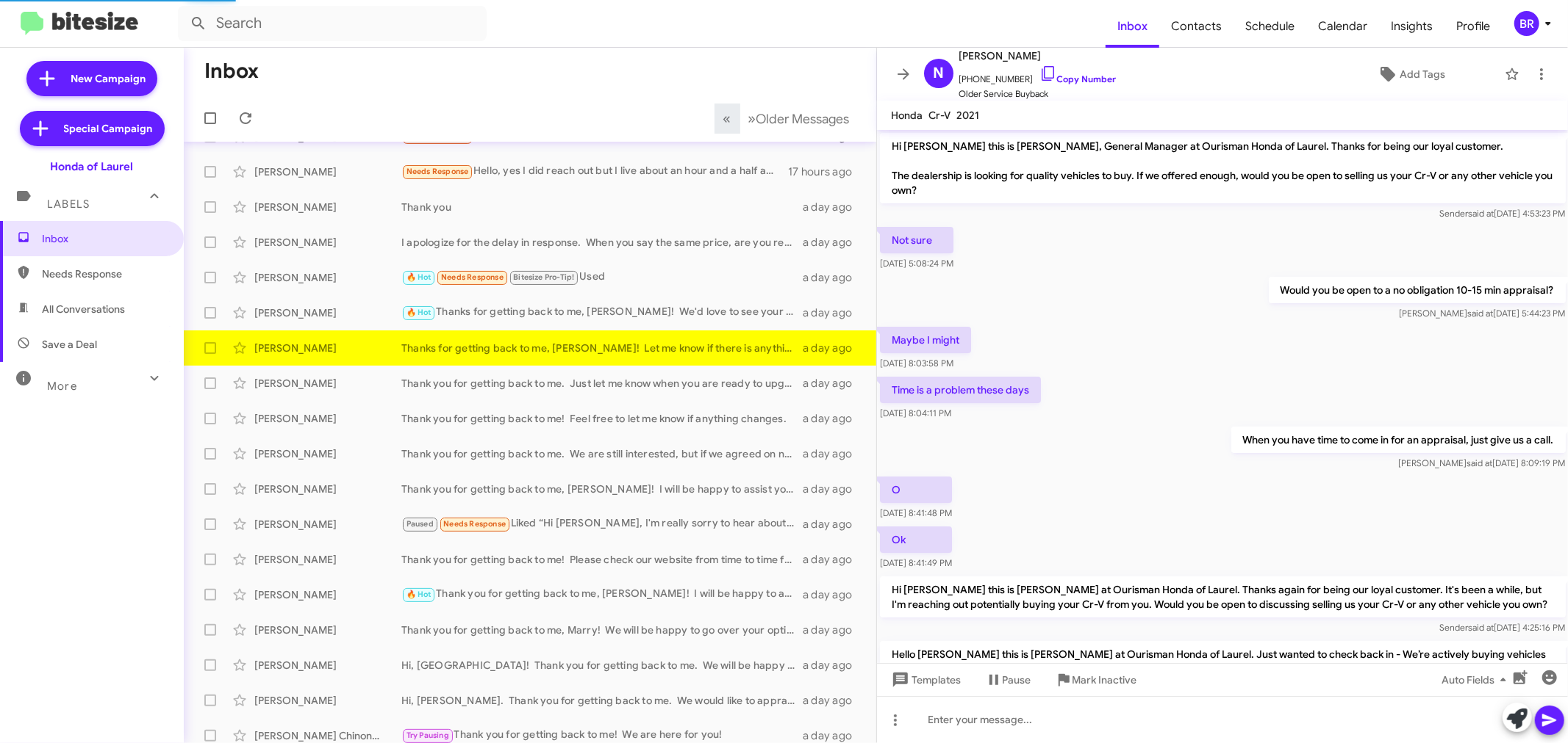
scroll to position [319, 0]
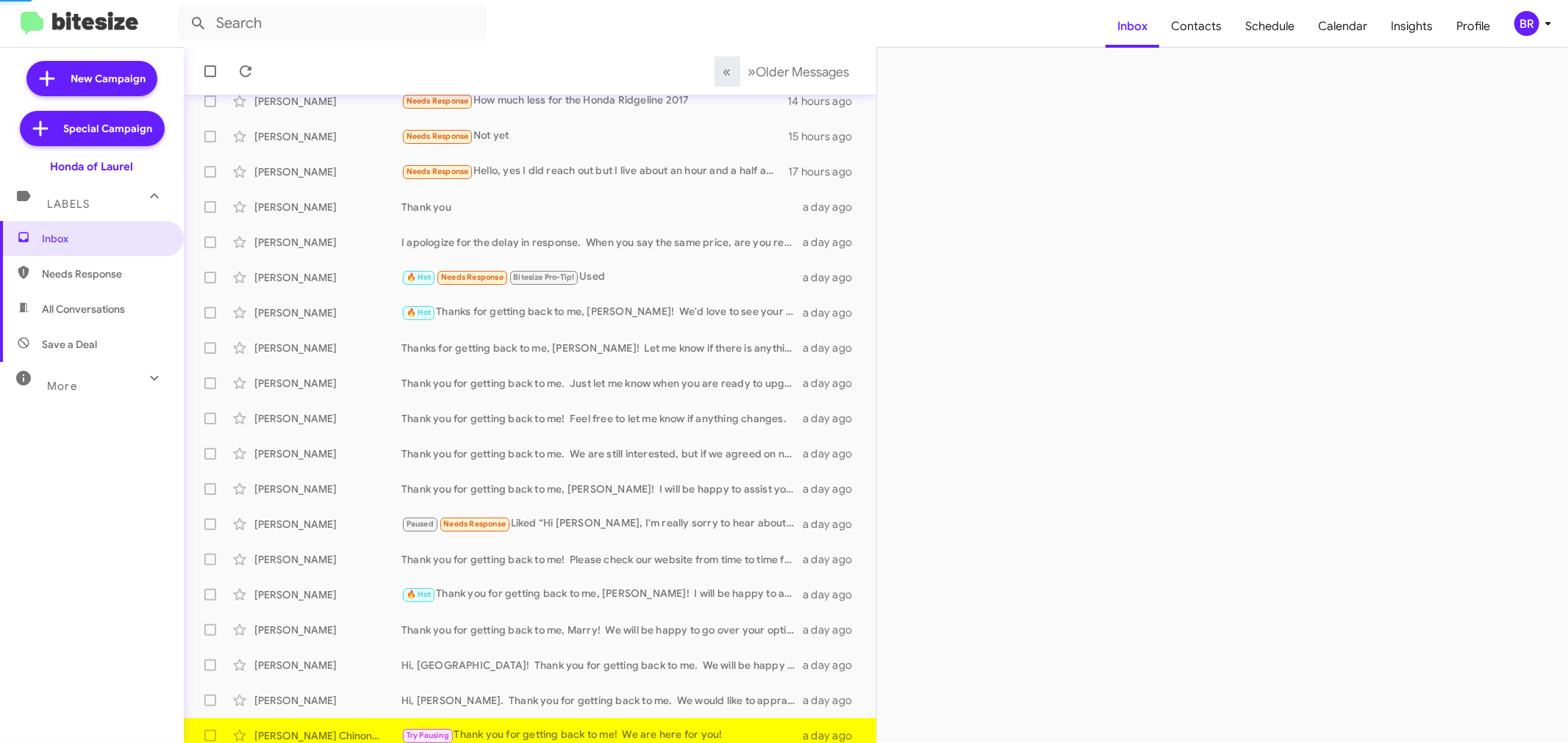
scroll to position [108, 0]
